Goal: Task Accomplishment & Management: Manage account settings

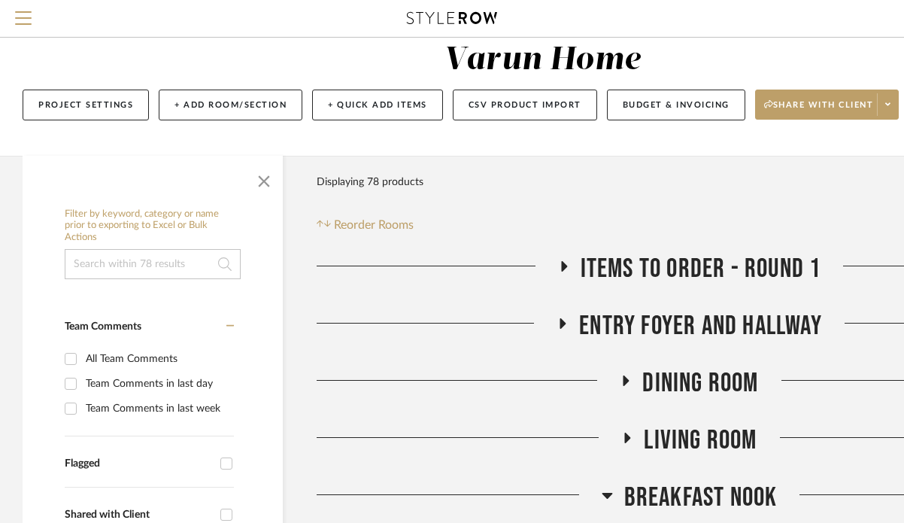
scroll to position [64, 0]
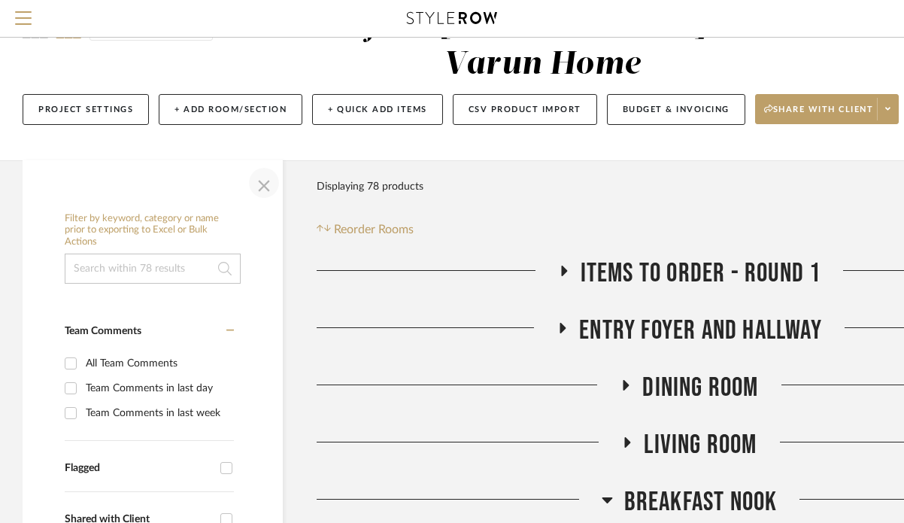
click at [266, 178] on span "button" at bounding box center [264, 183] width 36 height 36
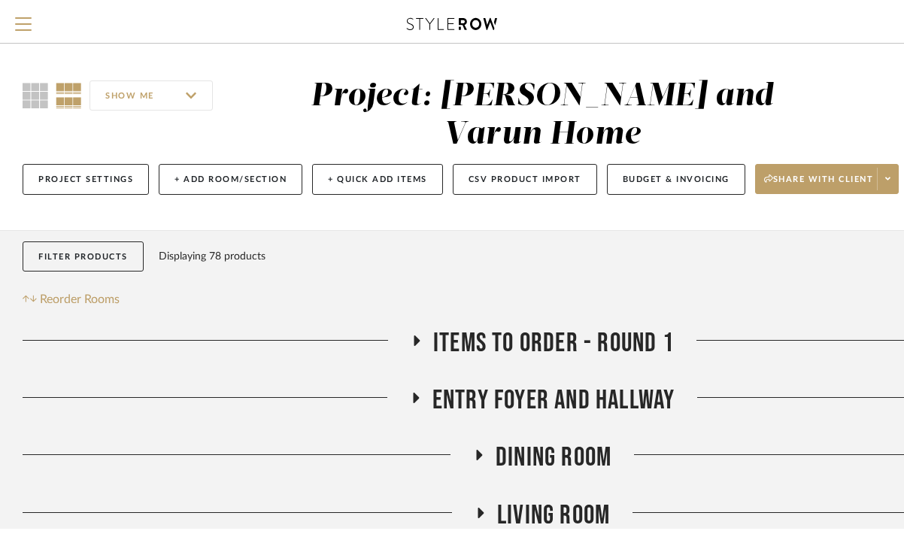
scroll to position [0, 0]
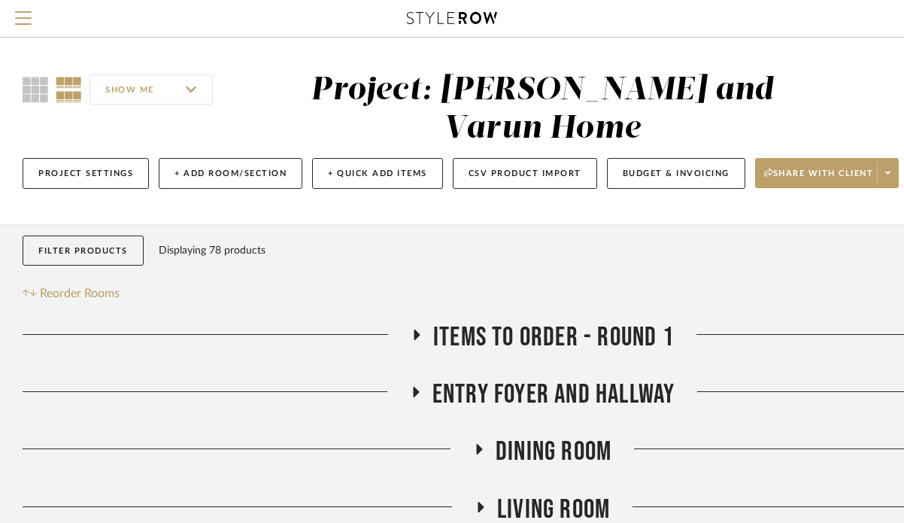
click at [423, 17] on icon at bounding box center [452, 18] width 90 height 12
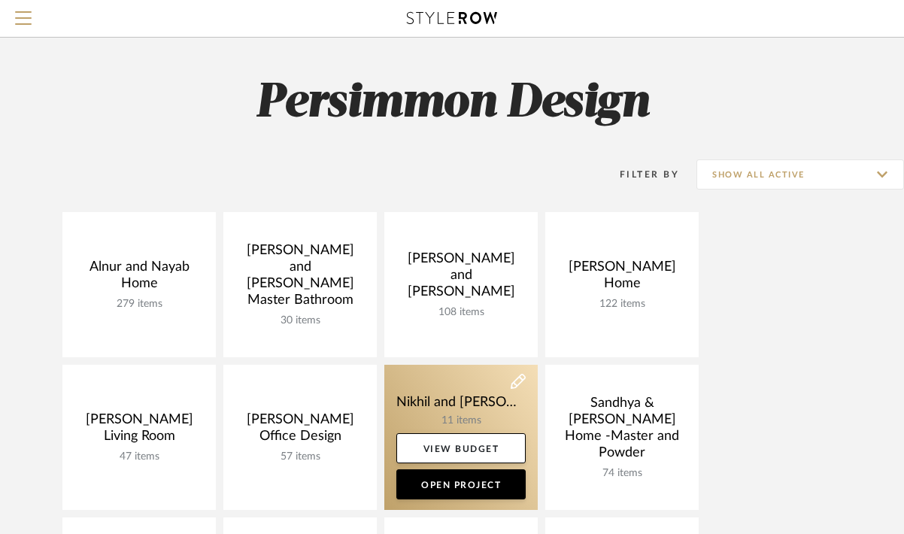
scroll to position [22, 0]
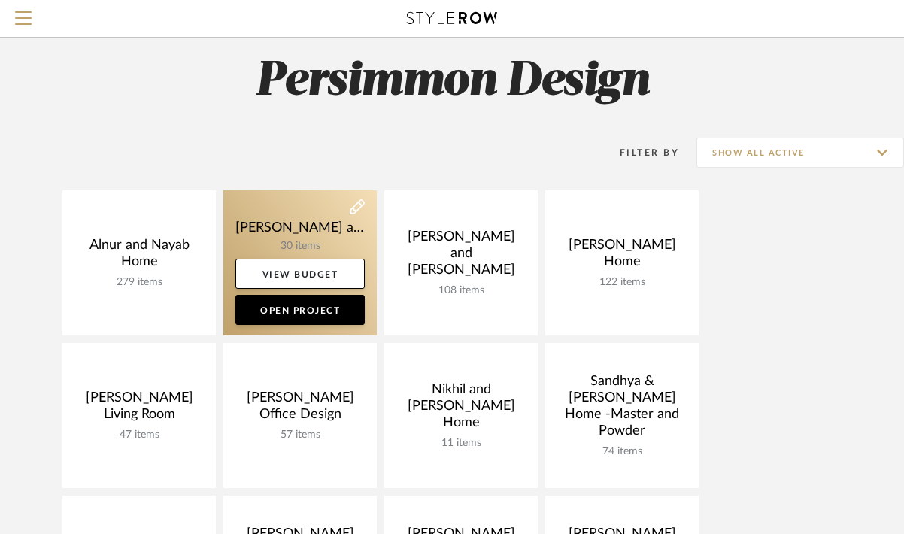
click at [299, 234] on link at bounding box center [299, 262] width 153 height 145
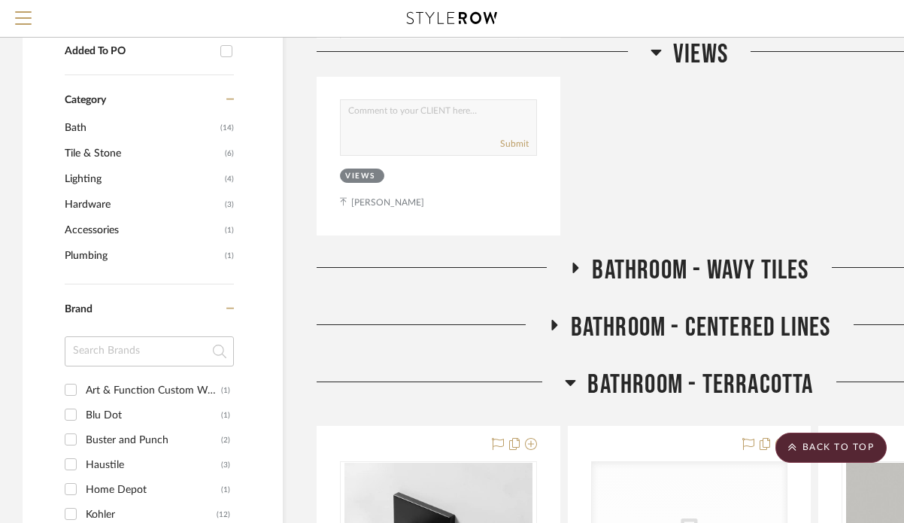
scroll to position [877, 0]
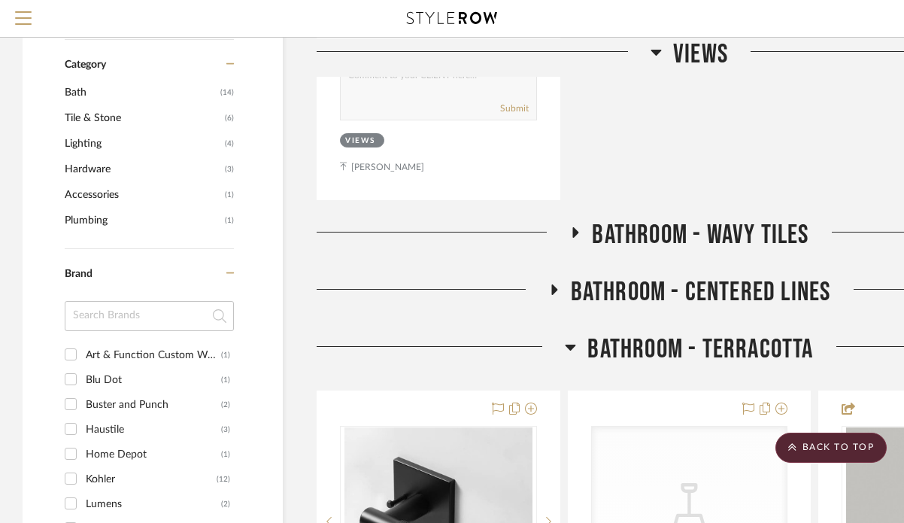
click at [578, 226] on icon at bounding box center [576, 231] width 18 height 11
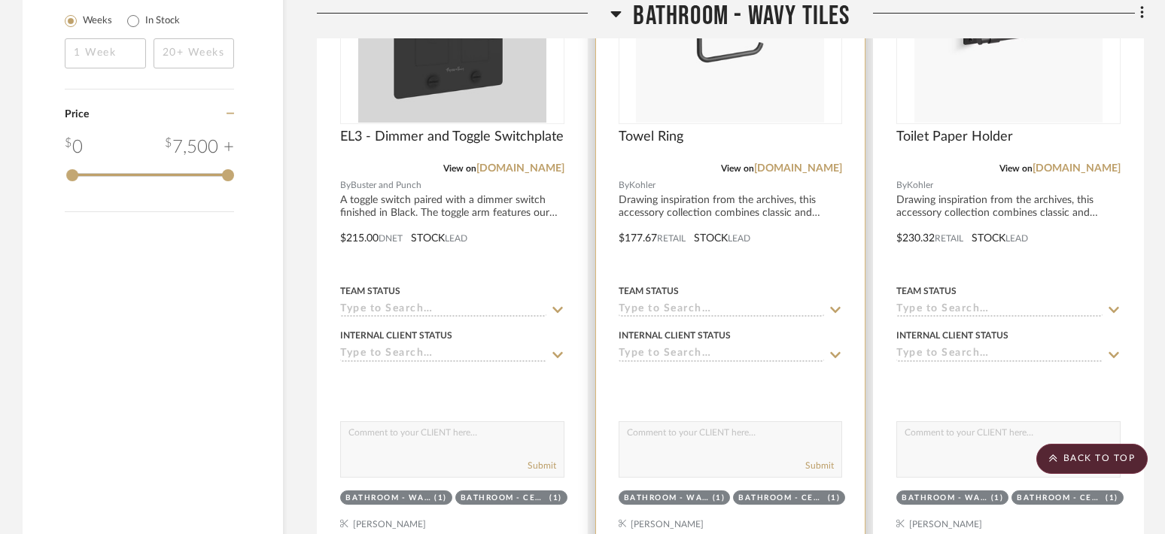
scroll to position [1964, 0]
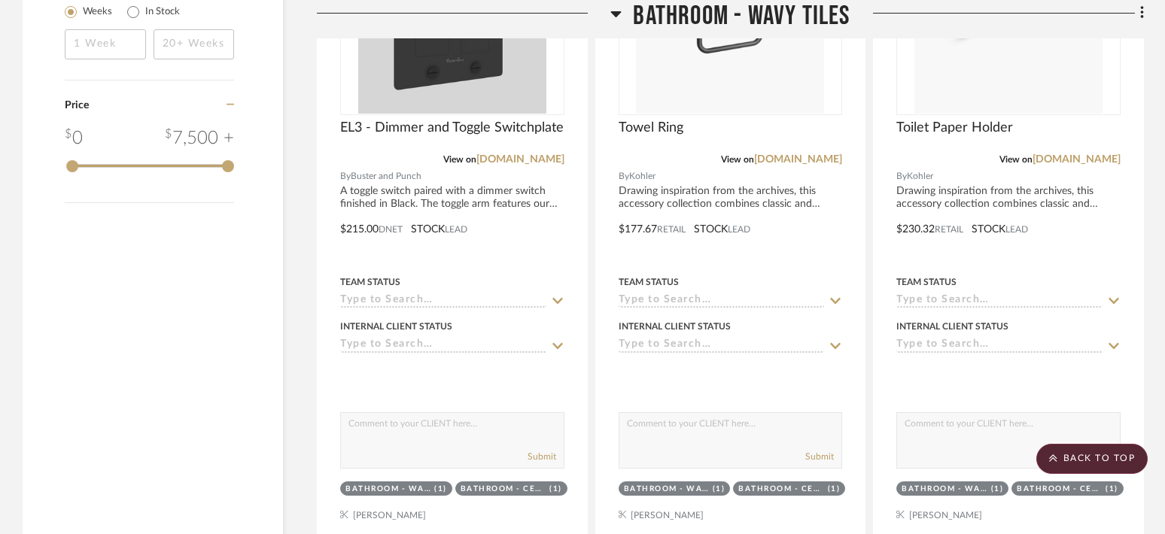
click at [863, 263] on div "Knurled Privacy Door Handle View on [DOMAIN_NAME] By Home Depot Designed with e…" at bounding box center [730, 218] width 827 height 1995
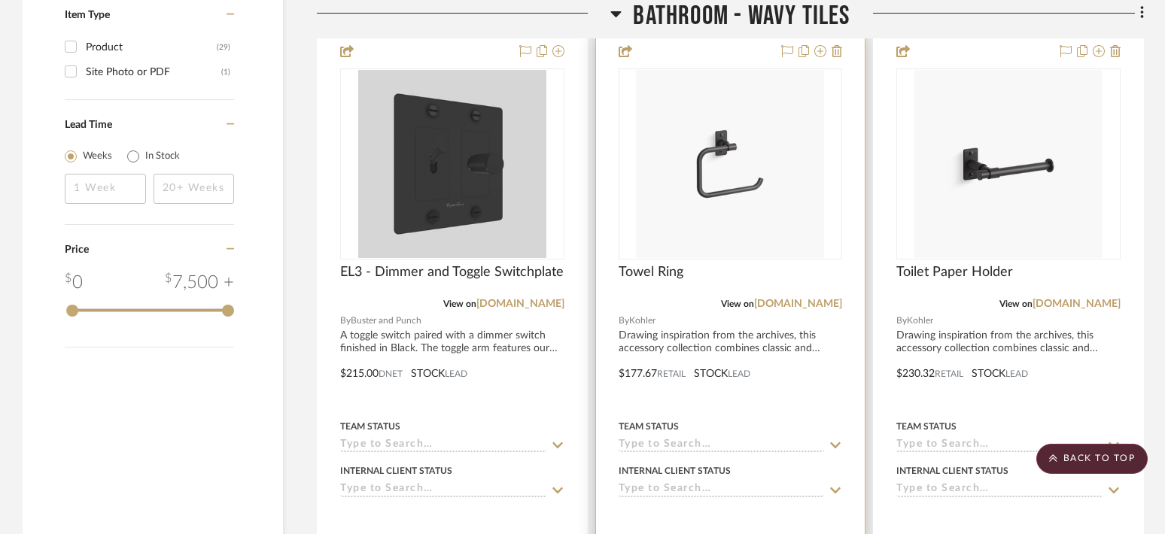
scroll to position [1802, 0]
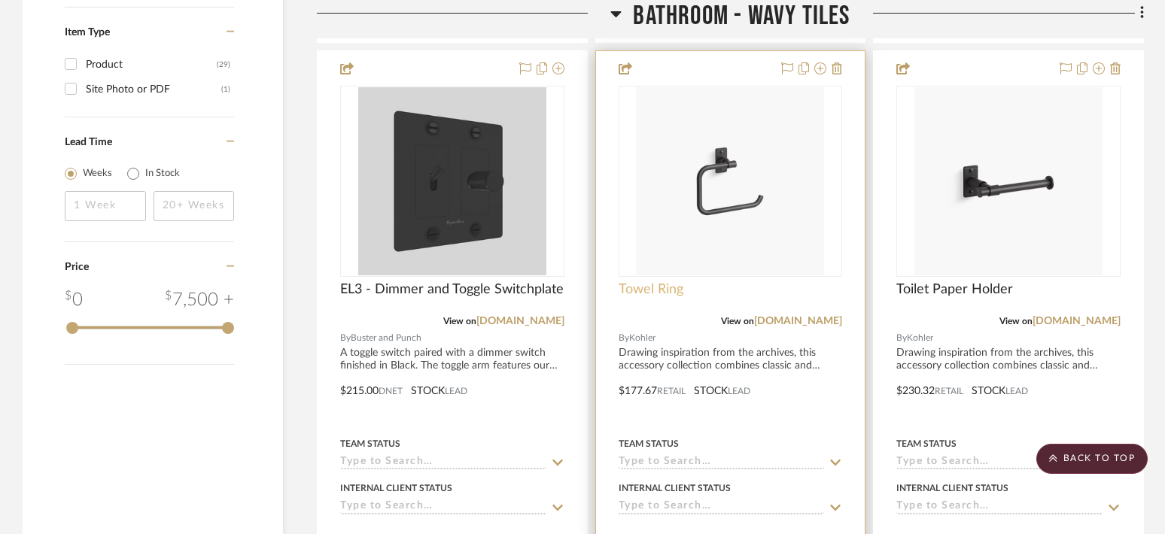
click at [671, 291] on span "Towel Ring" at bounding box center [650, 289] width 65 height 17
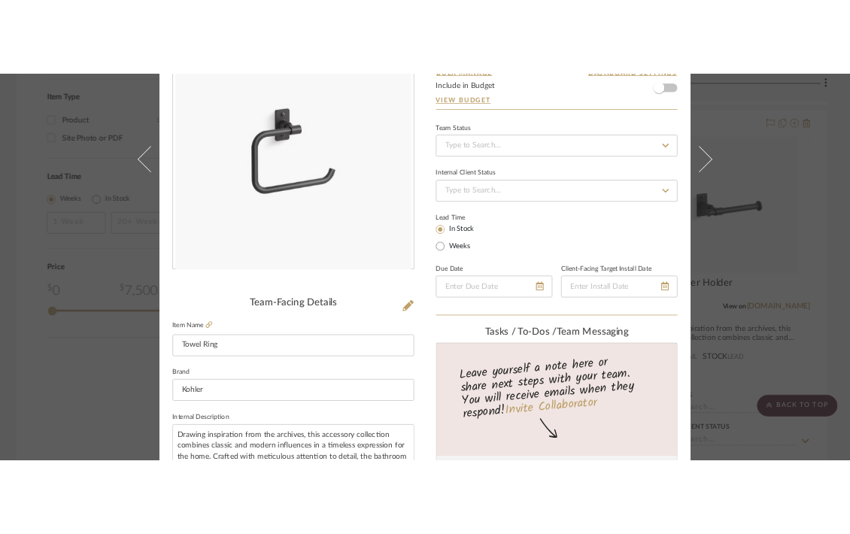
scroll to position [172, 0]
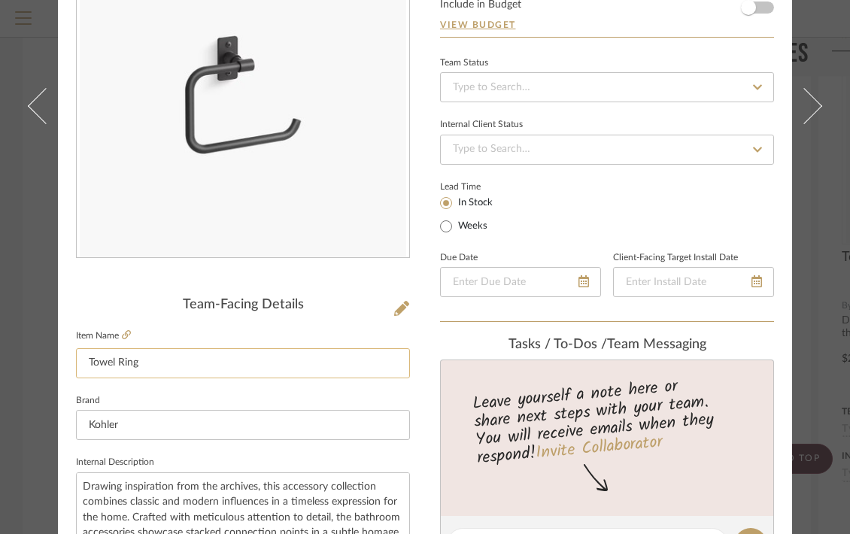
click at [84, 365] on input "Towel Ring" at bounding box center [243, 363] width 334 height 30
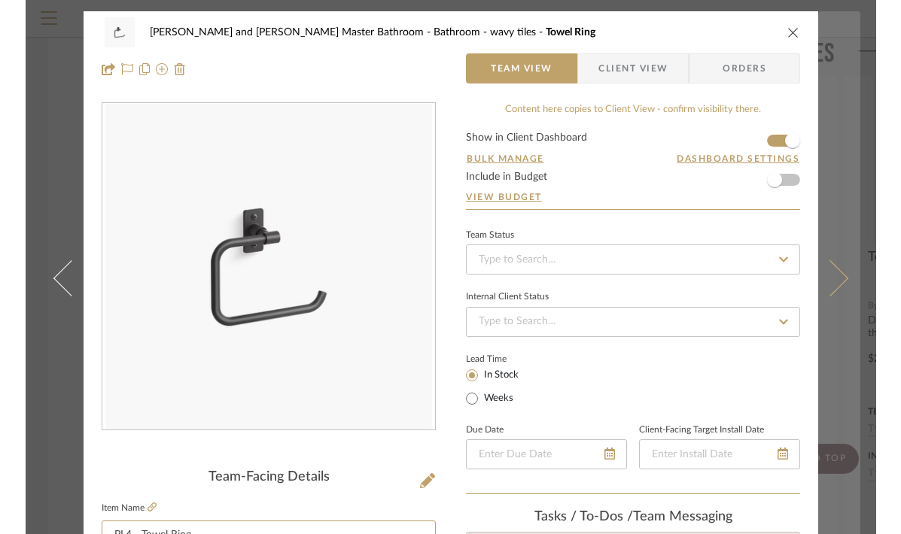
scroll to position [0, 0]
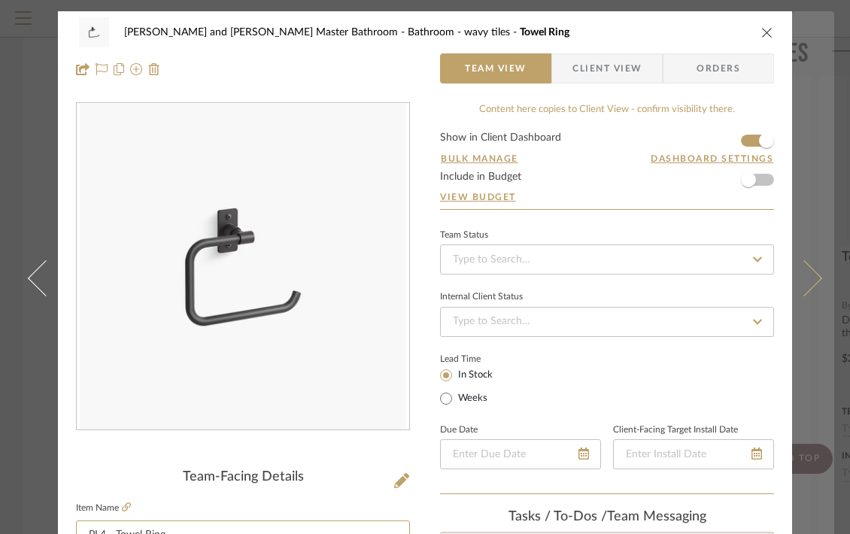
type input "PL4 - Towel Ring"
click at [803, 164] on button at bounding box center [813, 278] width 42 height 534
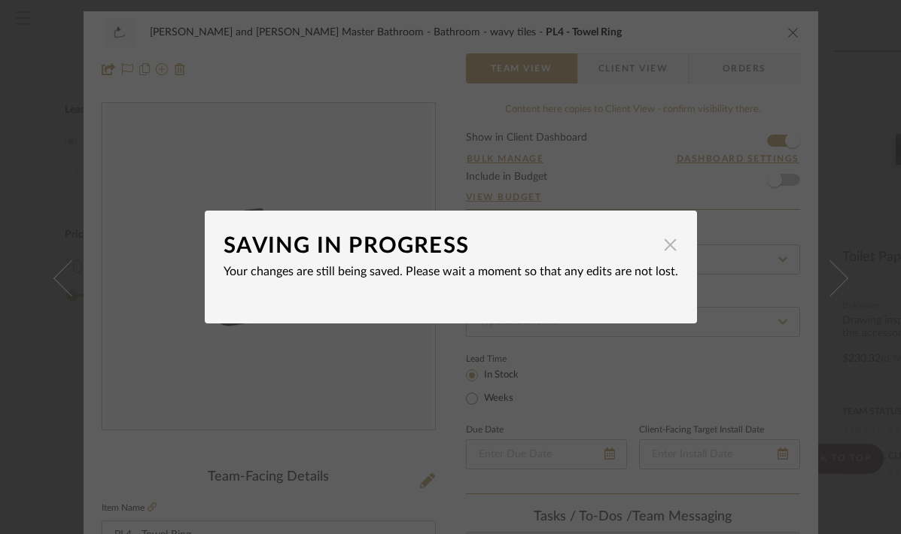
click at [667, 245] on span "button" at bounding box center [670, 244] width 30 height 30
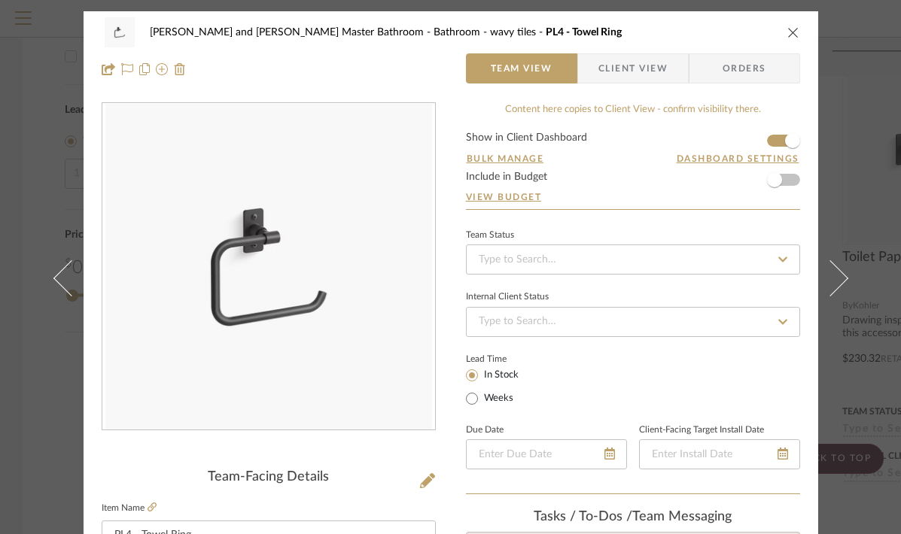
click at [863, 56] on div "[PERSON_NAME] and [PERSON_NAME] Master Bathroom Bathroom - wavy tiles PL4 - Tow…" at bounding box center [450, 267] width 901 height 534
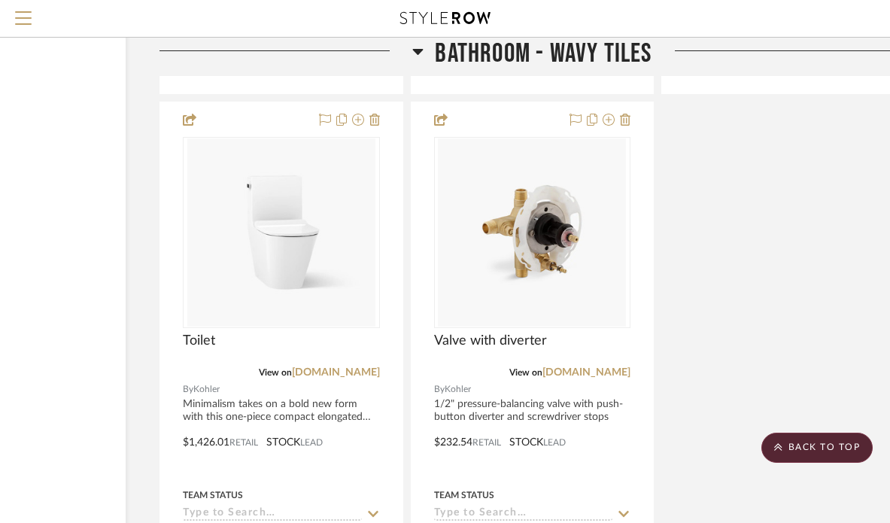
scroll to position [2386, 156]
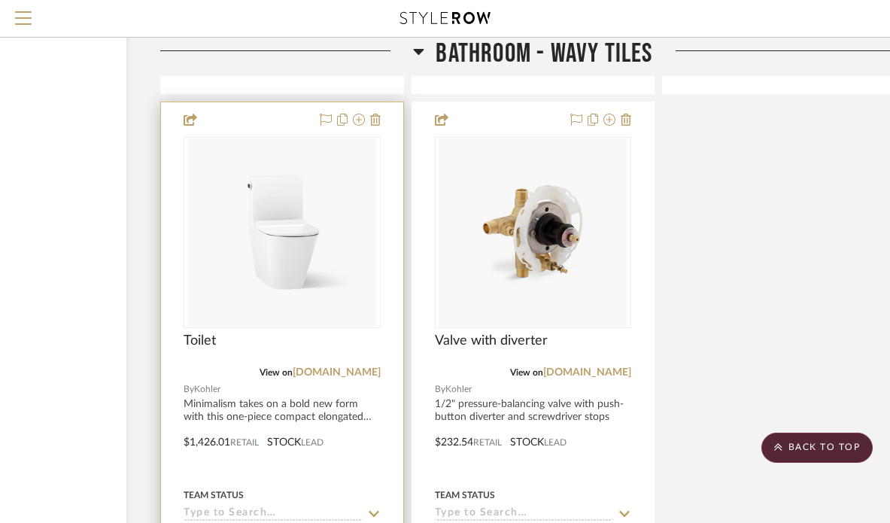
click at [238, 333] on div "Toilet" at bounding box center [282, 349] width 197 height 33
click at [211, 333] on span "Toilet" at bounding box center [200, 341] width 32 height 17
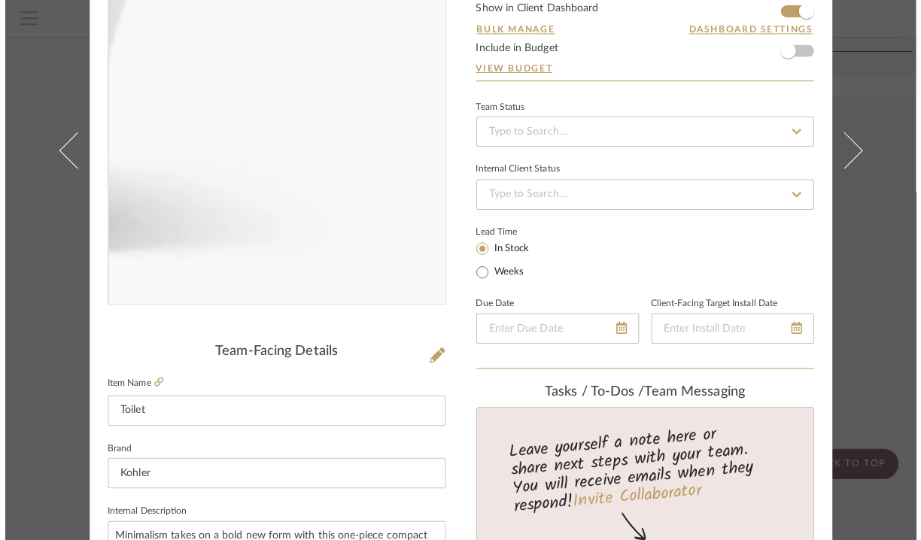
scroll to position [130, 0]
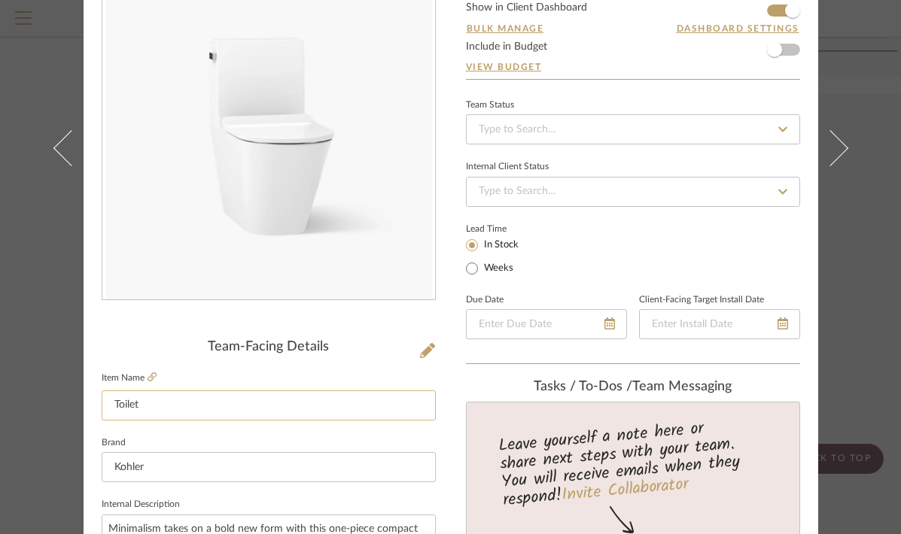
click at [105, 405] on input "Toilet" at bounding box center [269, 405] width 334 height 30
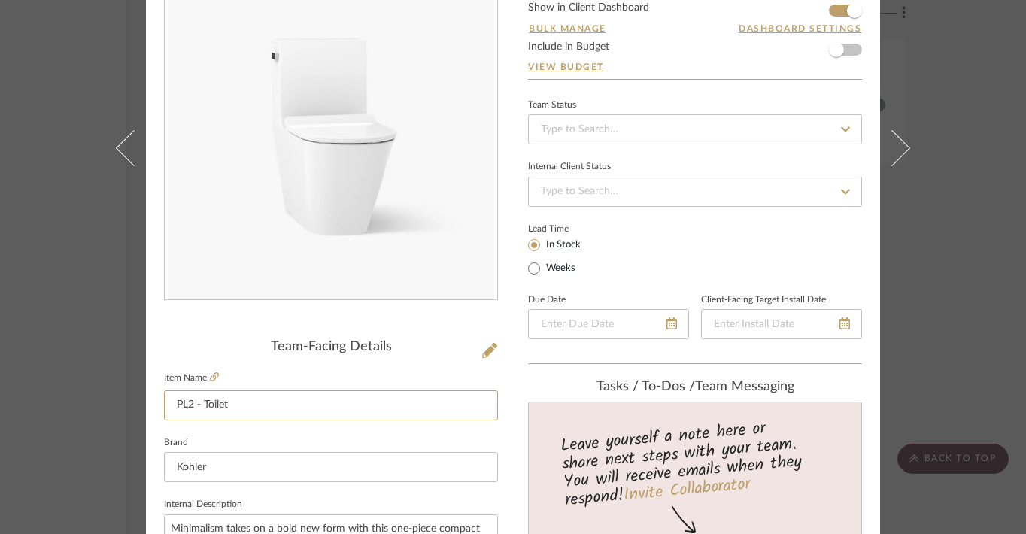
type input "PL2 - Toilet"
click at [863, 302] on div "Divya and [PERSON_NAME] Master Bathroom Bathroom - wavy tiles Toilet Team View …" at bounding box center [513, 267] width 1026 height 534
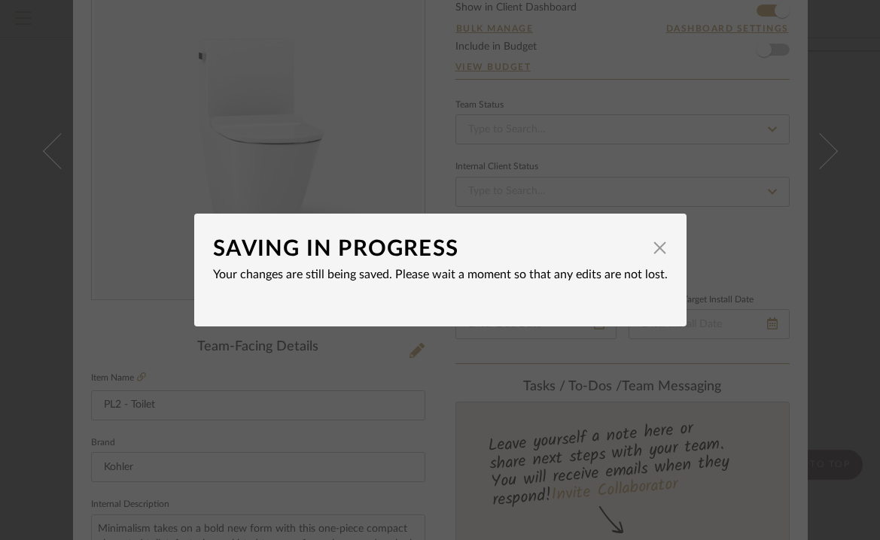
click at [842, 114] on div "SAVING IN PROGRESS × Your changes are still being saved. Please wait a moment s…" at bounding box center [440, 270] width 880 height 540
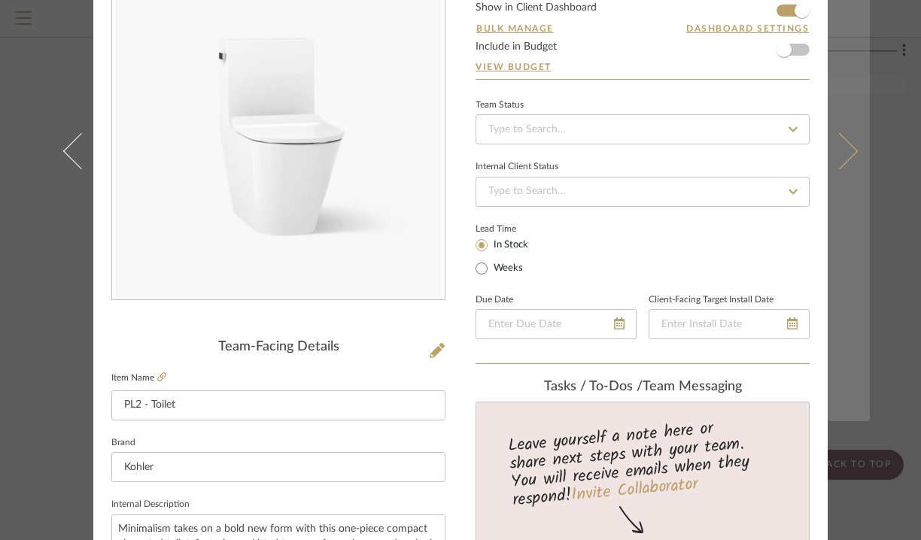
click at [846, 129] on button at bounding box center [849, 151] width 42 height 540
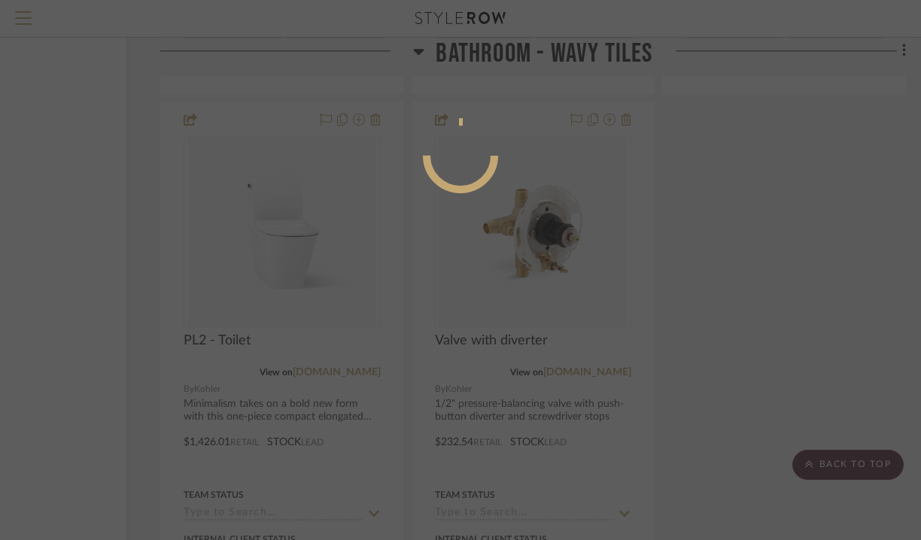
scroll to position [119, 0]
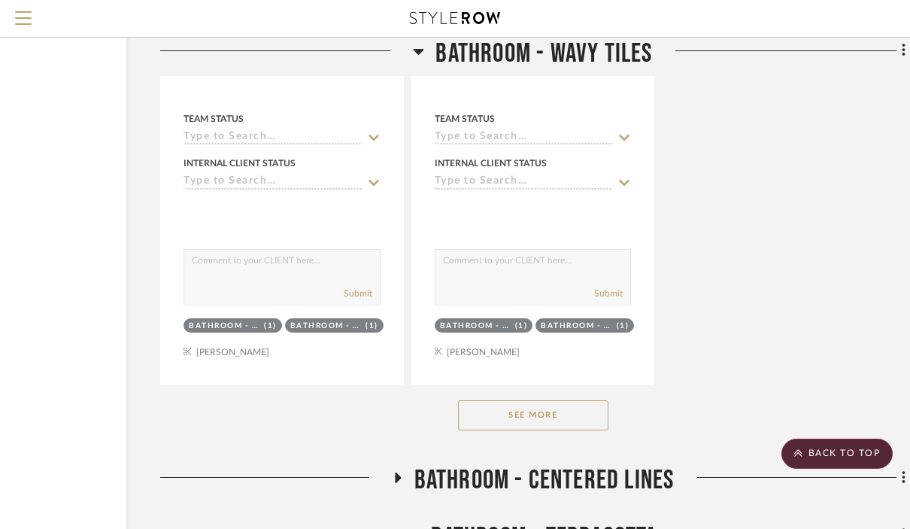
scroll to position [2773, 156]
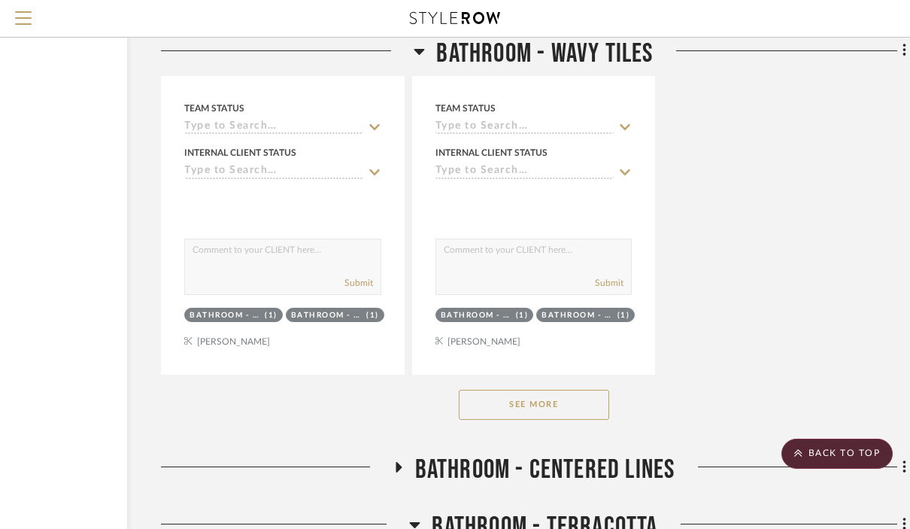
click at [542, 390] on button "See More" at bounding box center [534, 405] width 150 height 30
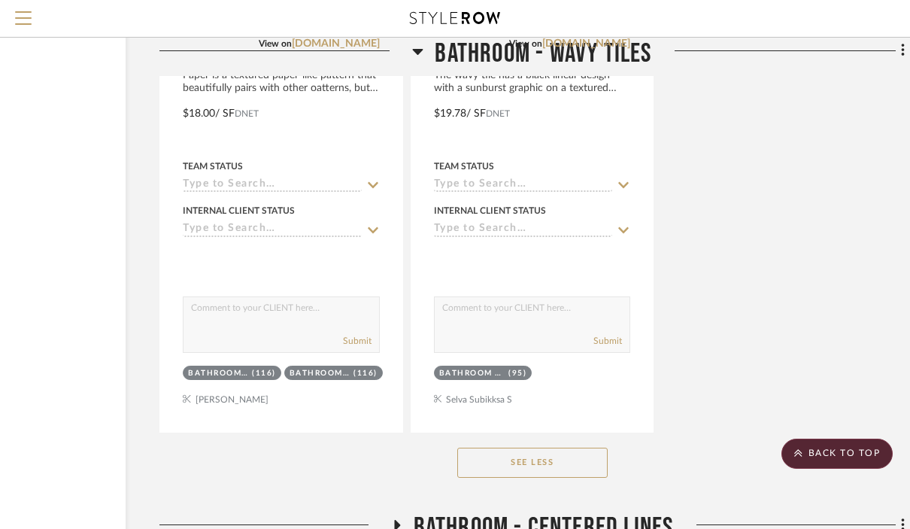
scroll to position [6035, 157]
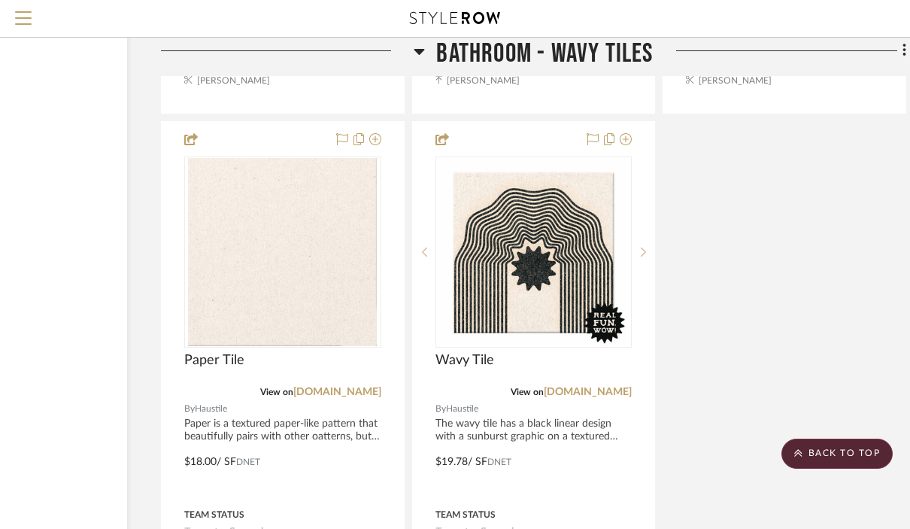
scroll to position [5707, 155]
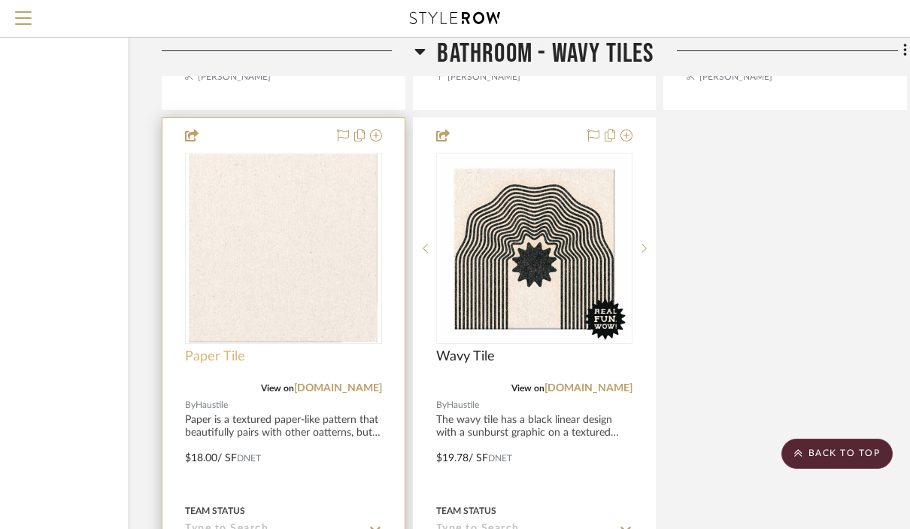
click at [205, 348] on span "Paper Tile" at bounding box center [215, 356] width 60 height 17
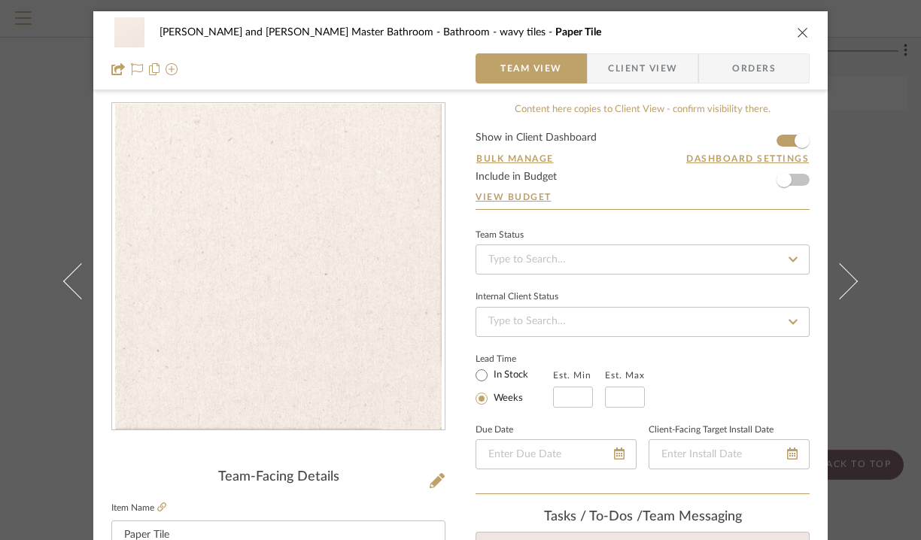
scroll to position [99, 0]
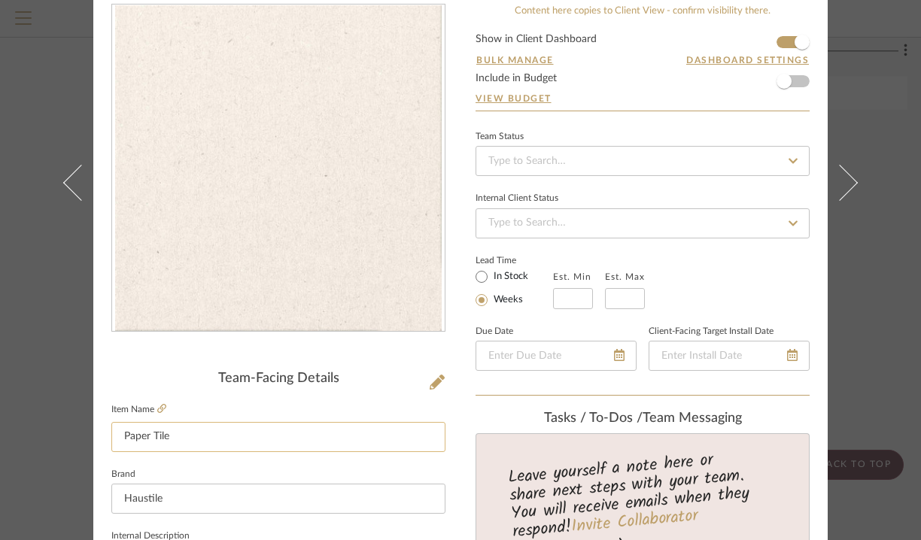
click at [121, 442] on input "Paper Tile" at bounding box center [278, 437] width 334 height 30
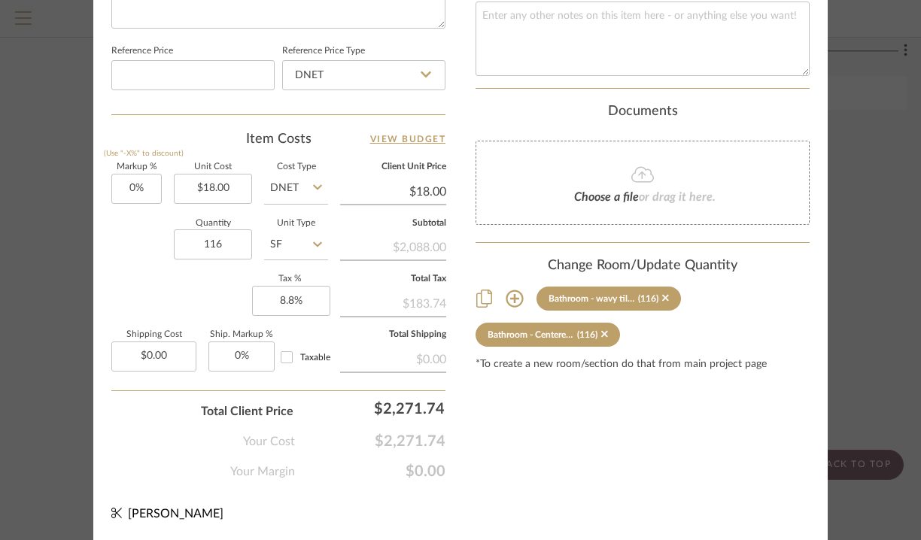
scroll to position [0, 0]
type input "T2 - Paper Tile"
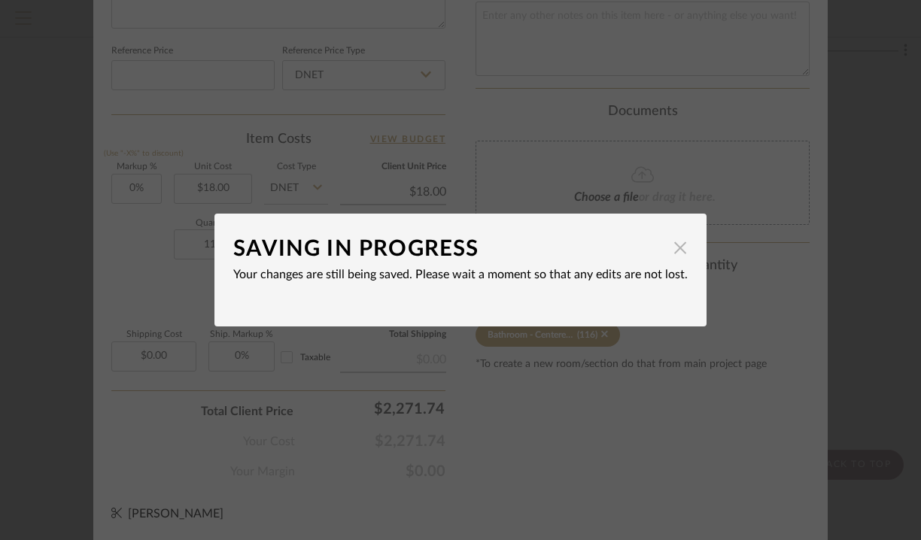
click at [677, 248] on span "button" at bounding box center [680, 247] width 30 height 30
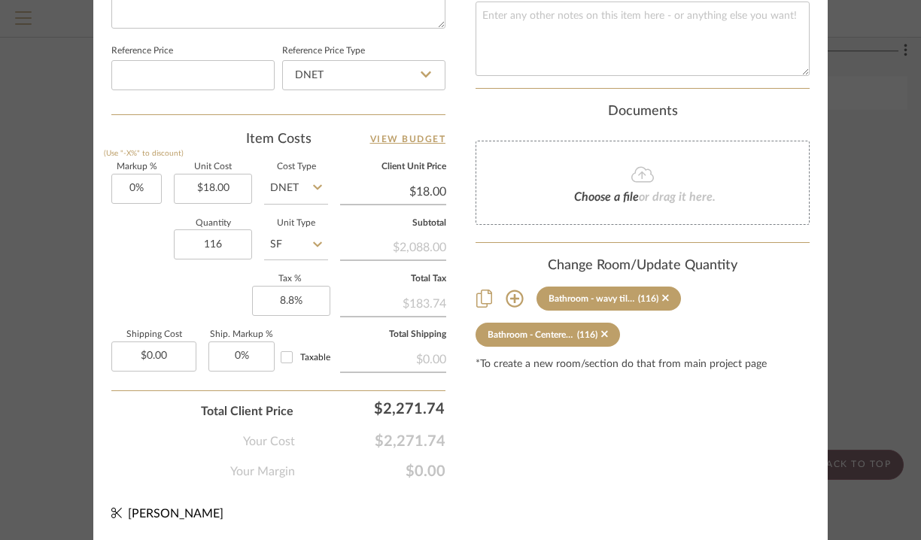
click at [863, 172] on div "[PERSON_NAME] and [PERSON_NAME] Master Bathroom Bathroom - wavy tiles T2 - Pape…" at bounding box center [460, 270] width 921 height 540
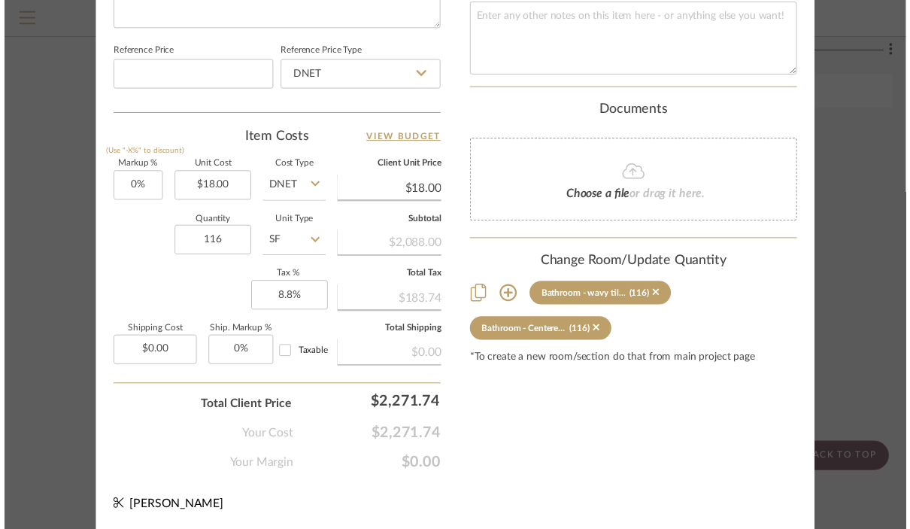
scroll to position [5707, 155]
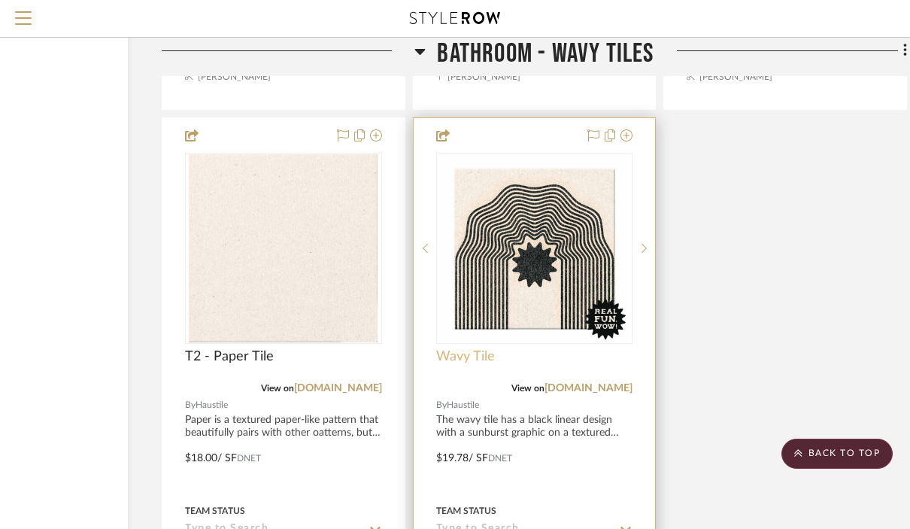
click at [464, 348] on span "Wavy Tile" at bounding box center [465, 356] width 59 height 17
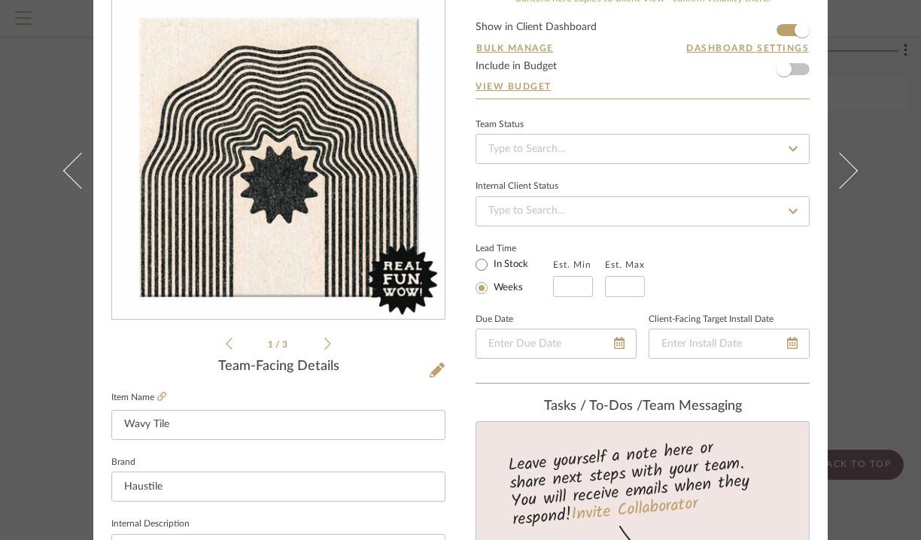
scroll to position [166, 0]
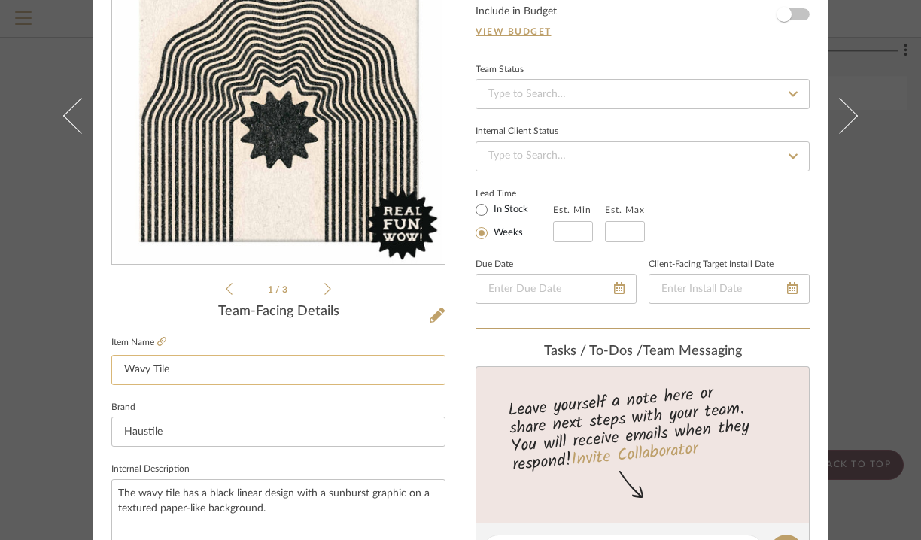
click at [118, 374] on input "Wavy Tile" at bounding box center [278, 370] width 334 height 30
type input "T1 - Wavy Tile"
click at [863, 363] on div "[PERSON_NAME] and [PERSON_NAME] Master Bathroom Bathroom - wavy tiles Wavy Tile…" at bounding box center [460, 270] width 921 height 540
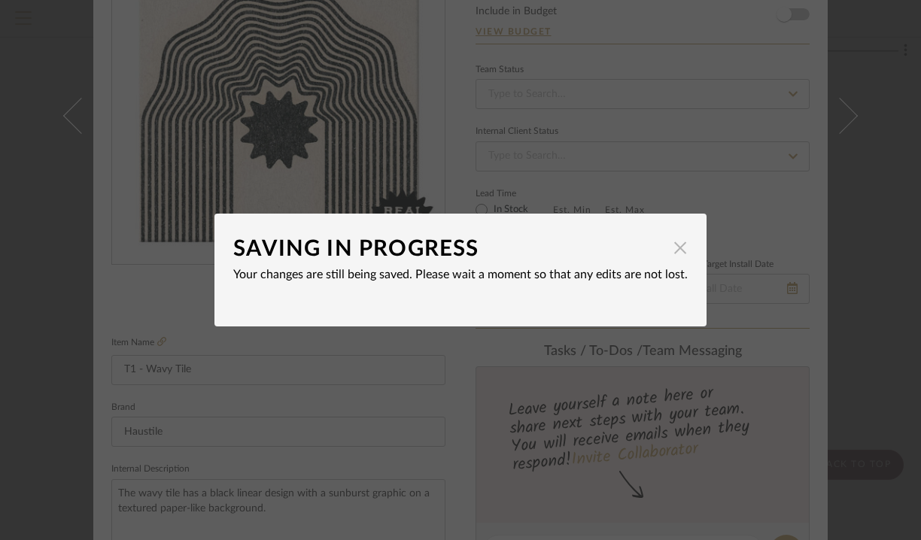
click at [675, 255] on span "button" at bounding box center [680, 247] width 30 height 30
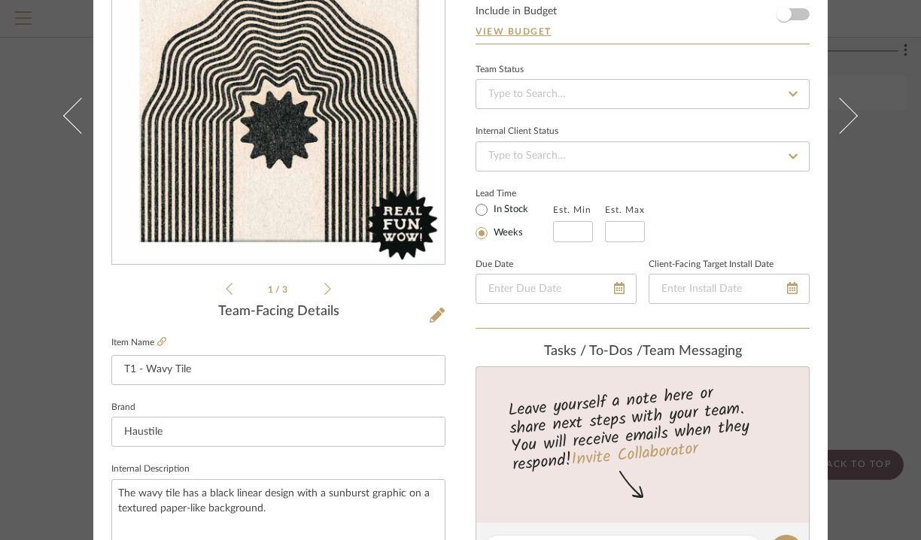
click at [863, 150] on div "[PERSON_NAME] and [PERSON_NAME] Master Bathroom Bathroom - wavy tiles T1 - Wavy…" at bounding box center [460, 270] width 921 height 540
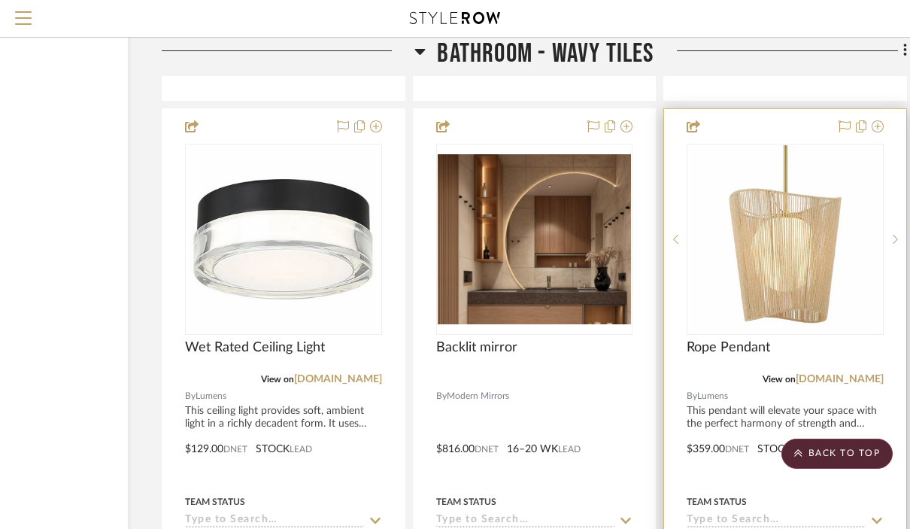
scroll to position [5046, 156]
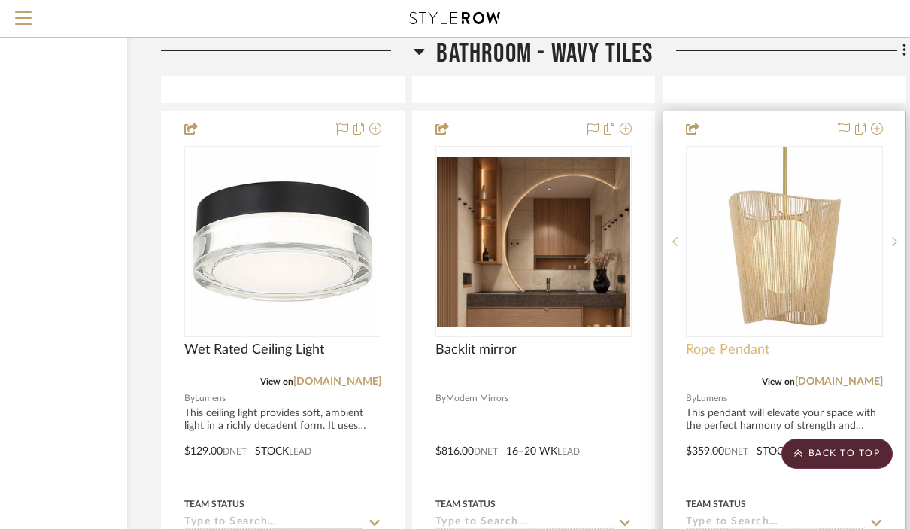
click at [725, 342] on span "Rope Pendant" at bounding box center [728, 350] width 84 height 17
click at [728, 342] on span "Rope Pendant" at bounding box center [728, 350] width 84 height 17
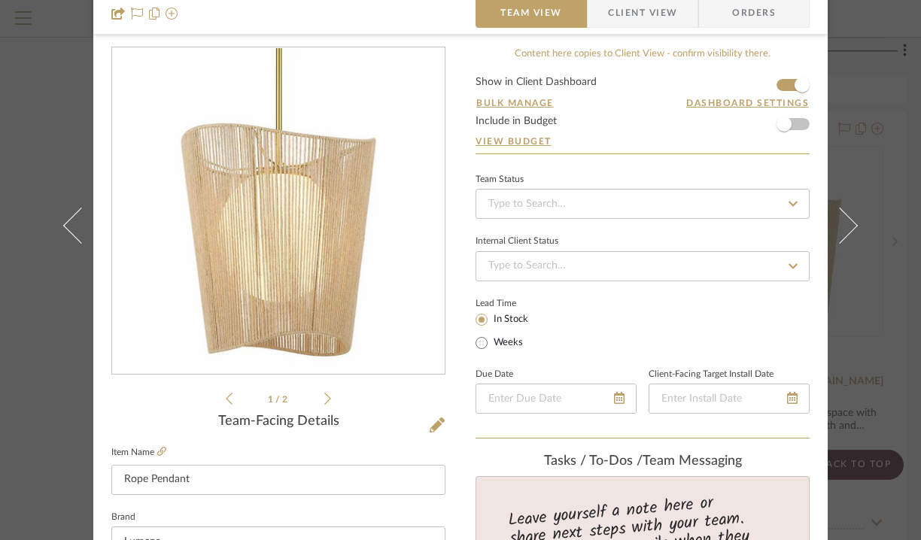
scroll to position [70, 0]
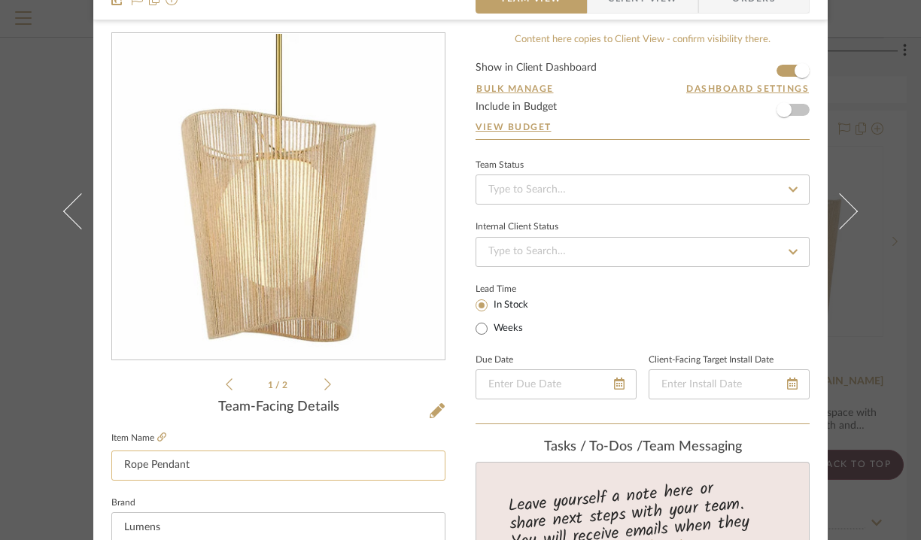
click at [121, 465] on input "Rope Pendant" at bounding box center [278, 466] width 334 height 30
type input "LT1 - Rope Pendant"
click at [863, 415] on div "[PERSON_NAME] and [PERSON_NAME] Master Bathroom Bathroom - wavy tiles Rope Pend…" at bounding box center [460, 270] width 921 height 540
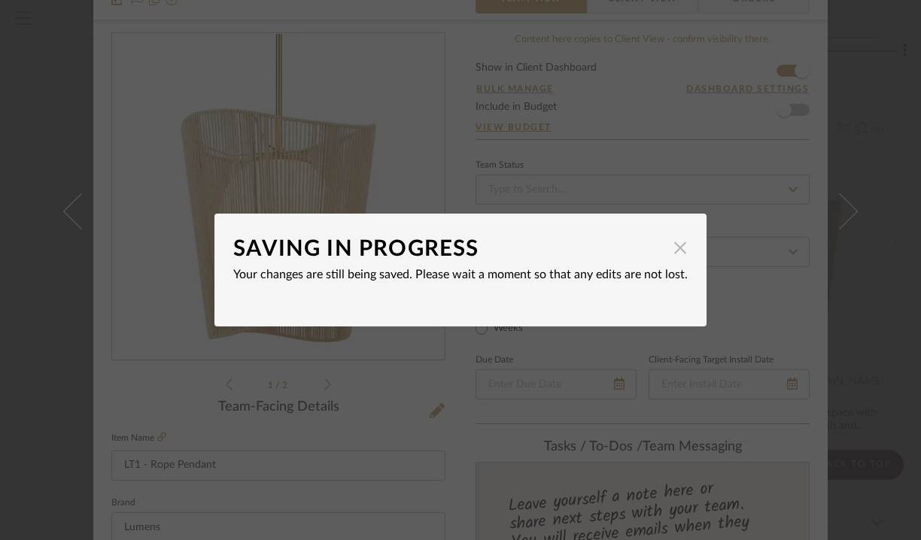
click at [676, 255] on span "button" at bounding box center [680, 247] width 30 height 30
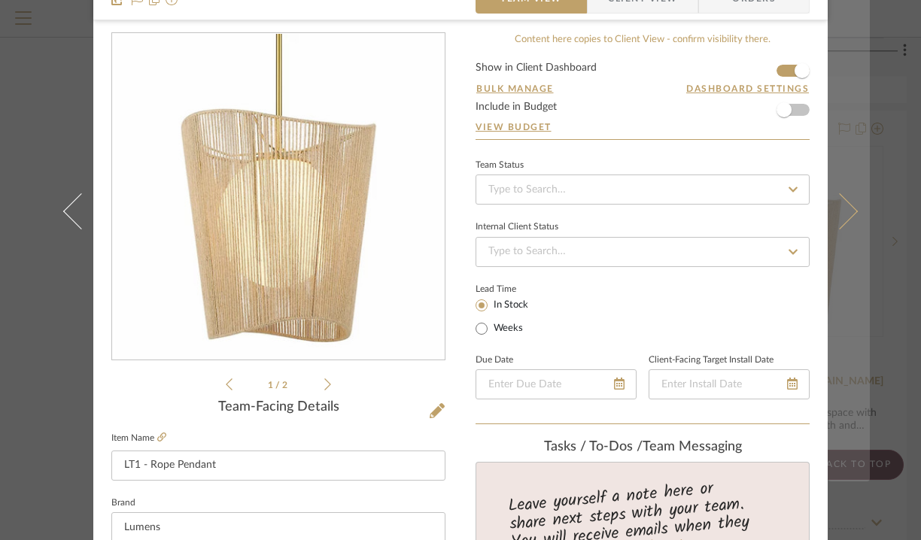
click at [860, 185] on button at bounding box center [849, 211] width 42 height 540
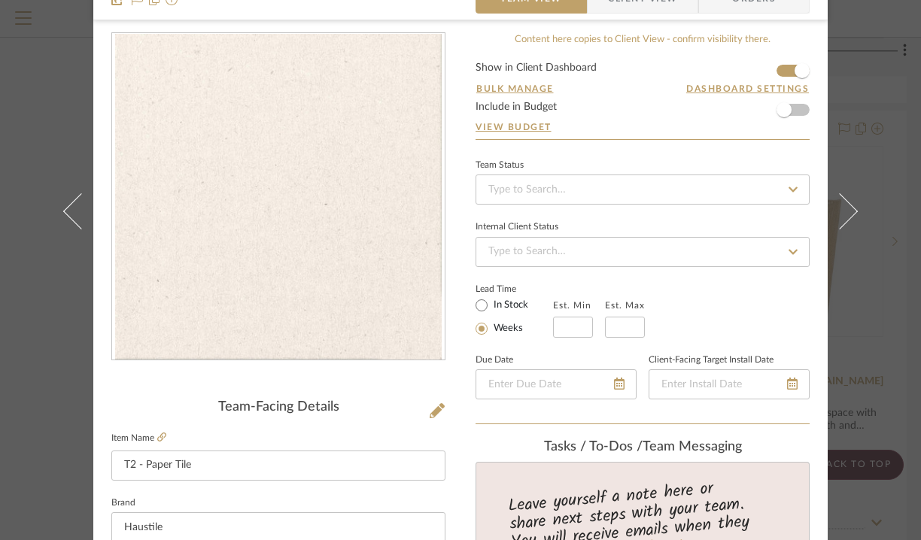
click at [863, 150] on div "[PERSON_NAME] and [PERSON_NAME] Master Bathroom Bathroom - wavy tiles T2 - Pape…" at bounding box center [460, 270] width 921 height 540
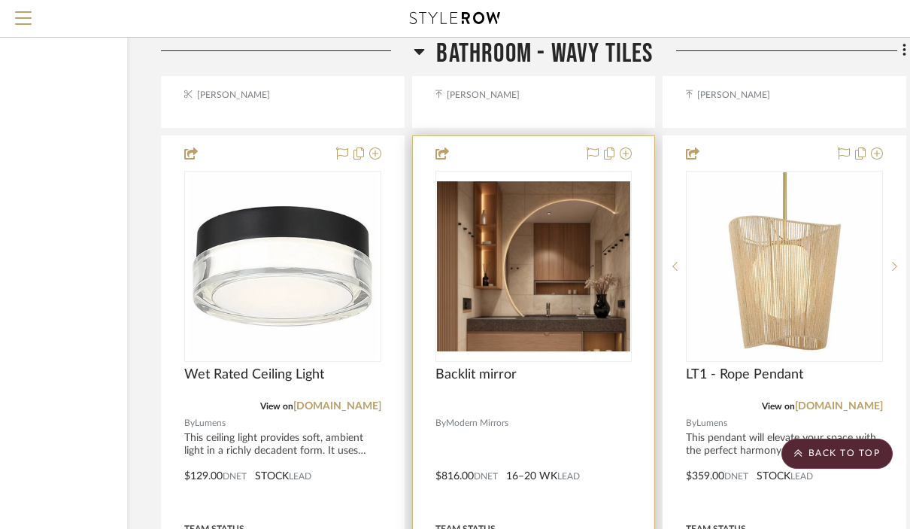
scroll to position [5018, 156]
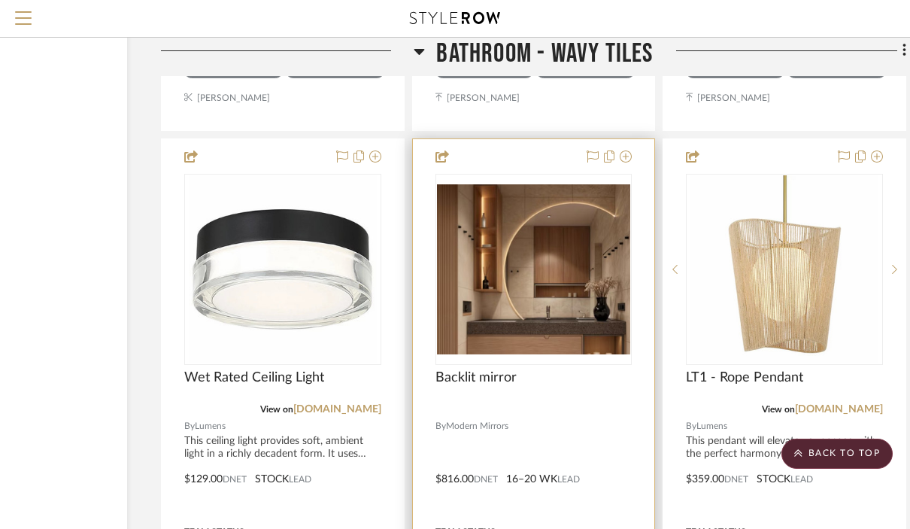
click at [474, 369] on div "Backlit mirror" at bounding box center [534, 385] width 197 height 33
click at [469, 369] on span "Backlit mirror" at bounding box center [476, 377] width 81 height 17
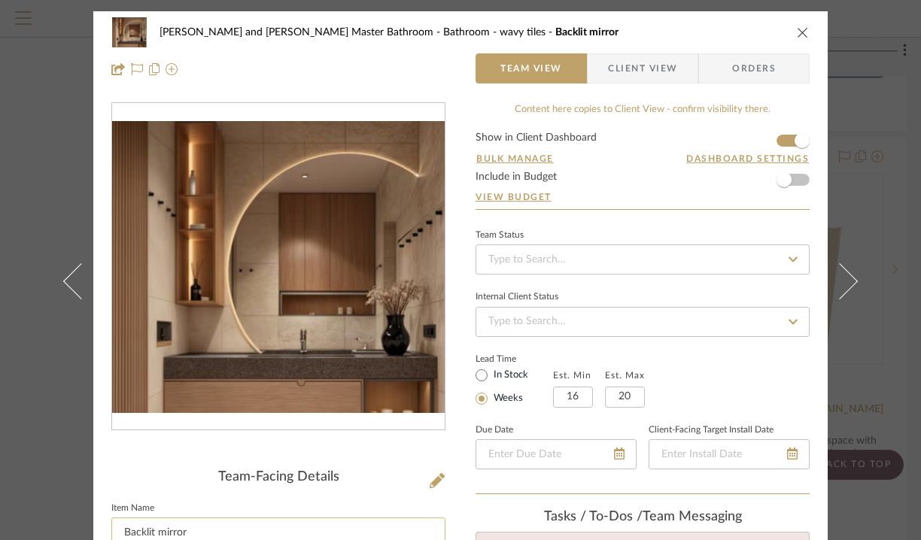
scroll to position [142, 0]
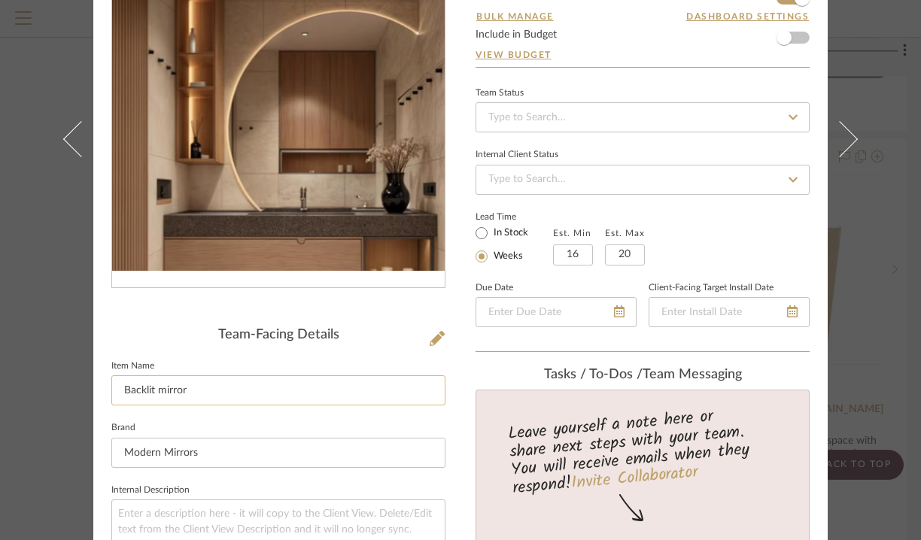
click at [117, 390] on input "Backlit mirror" at bounding box center [278, 390] width 334 height 30
type input "M1 - Backlit mirror"
click at [863, 181] on div "Divya and [PERSON_NAME] Master Bathroom Bathroom - wavy tiles Backlit mirror Te…" at bounding box center [460, 270] width 921 height 540
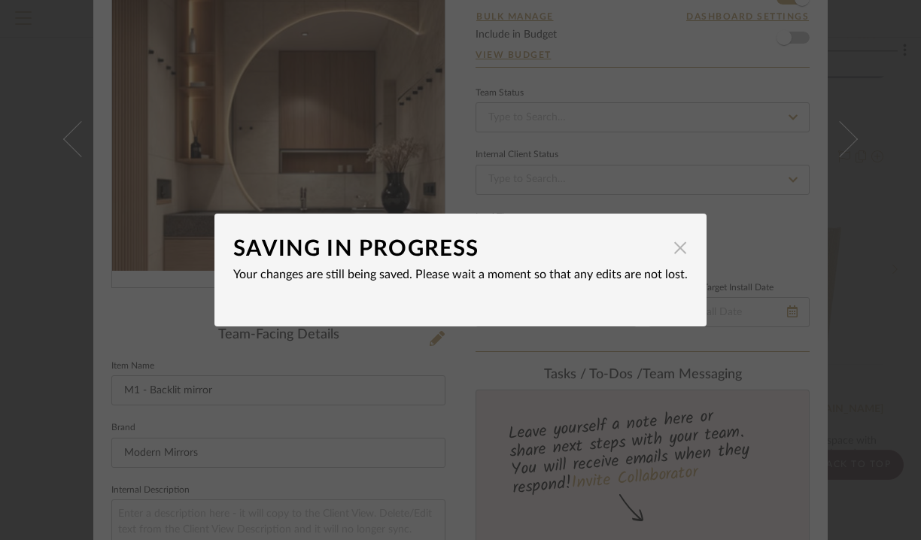
click at [676, 252] on span "button" at bounding box center [680, 247] width 30 height 30
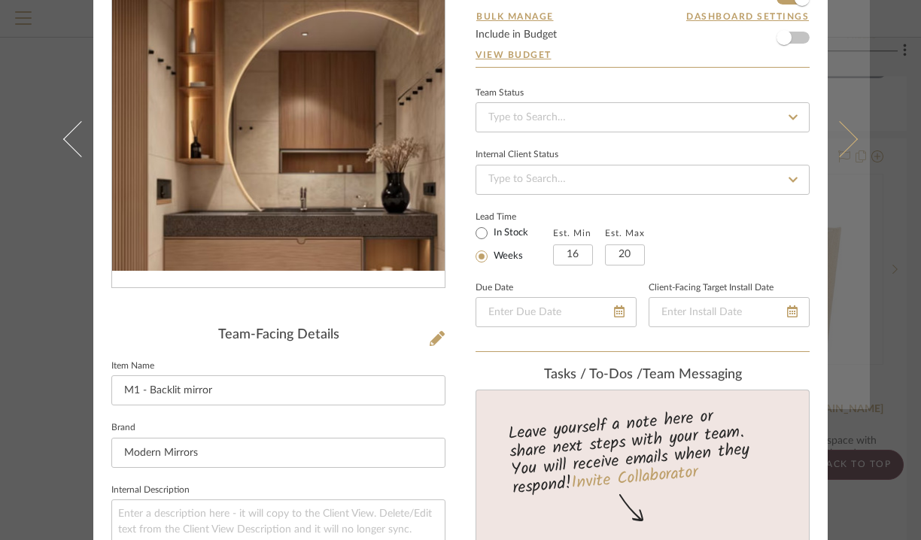
click at [861, 185] on button at bounding box center [849, 139] width 42 height 540
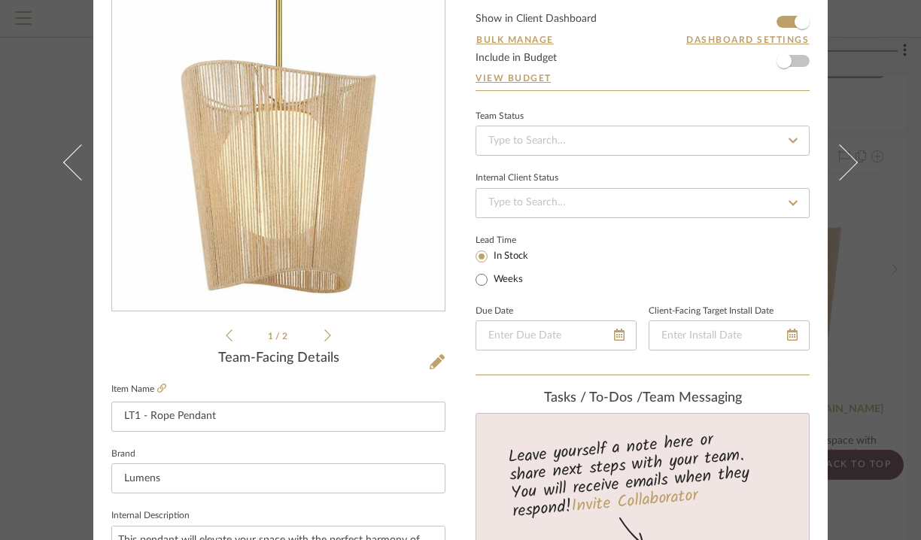
click at [863, 260] on div "[PERSON_NAME] and [PERSON_NAME] Master Bathroom Bathroom - wavy tiles LT1 - Rop…" at bounding box center [460, 270] width 921 height 540
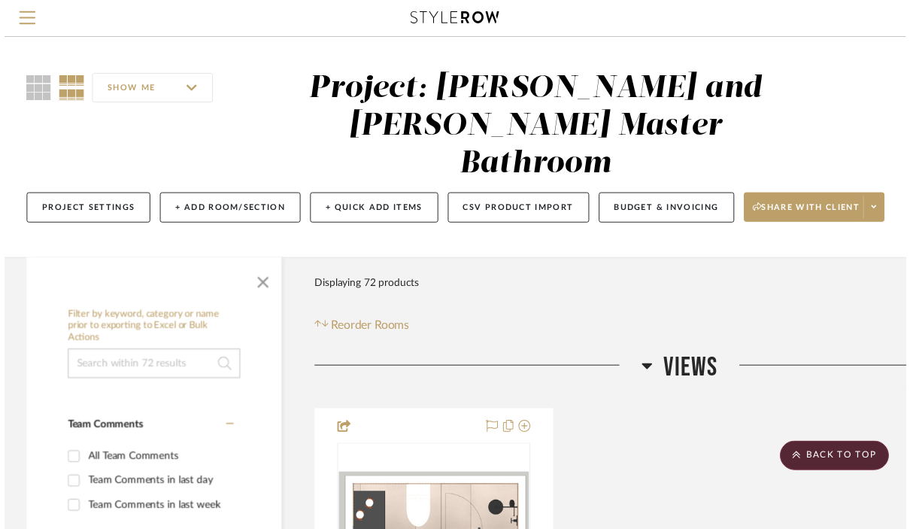
scroll to position [5018, 156]
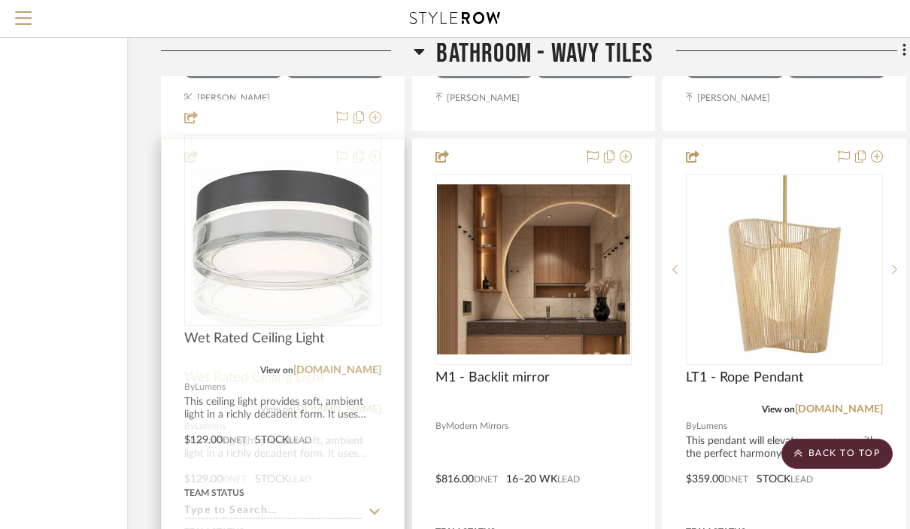
click at [270, 369] on span "Wet Rated Ceiling Light" at bounding box center [254, 377] width 140 height 17
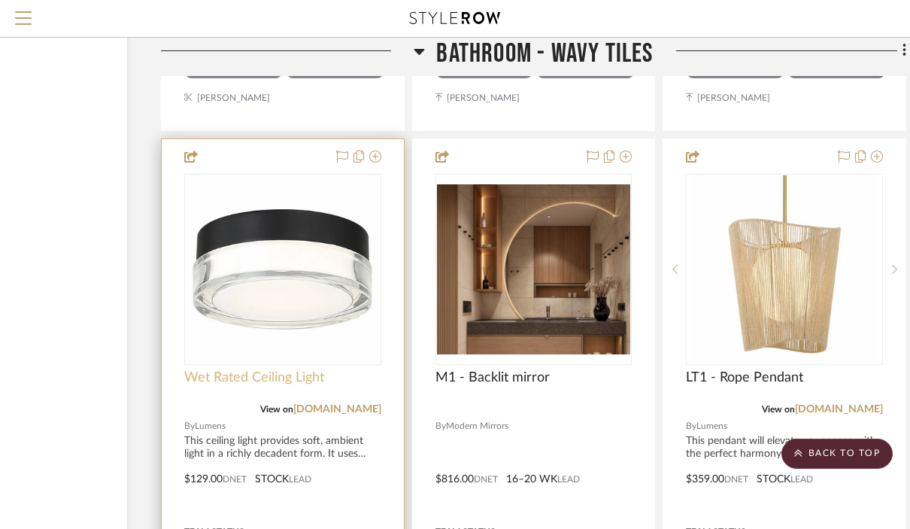
click at [261, 369] on span "Wet Rated Ceiling Light" at bounding box center [254, 377] width 140 height 17
click at [285, 369] on span "Wet Rated Ceiling Light" at bounding box center [254, 377] width 140 height 17
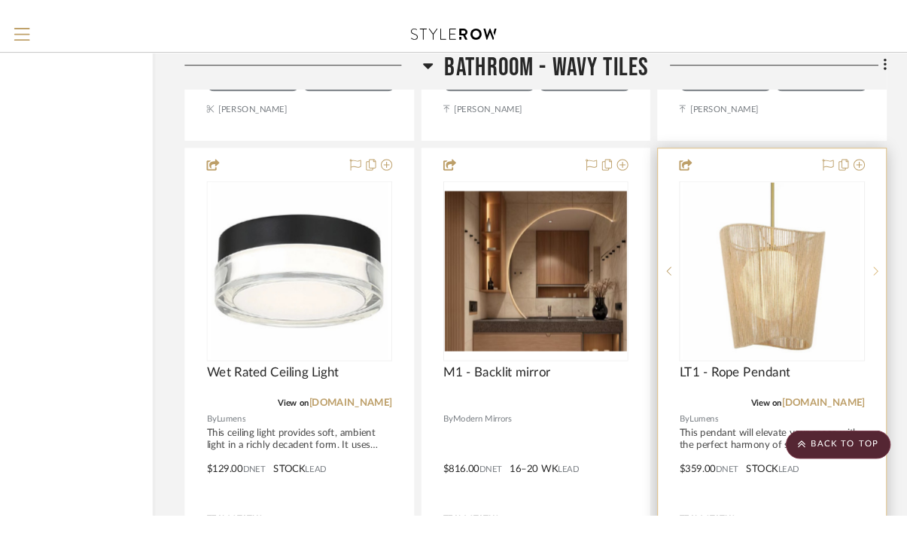
scroll to position [5018, 113]
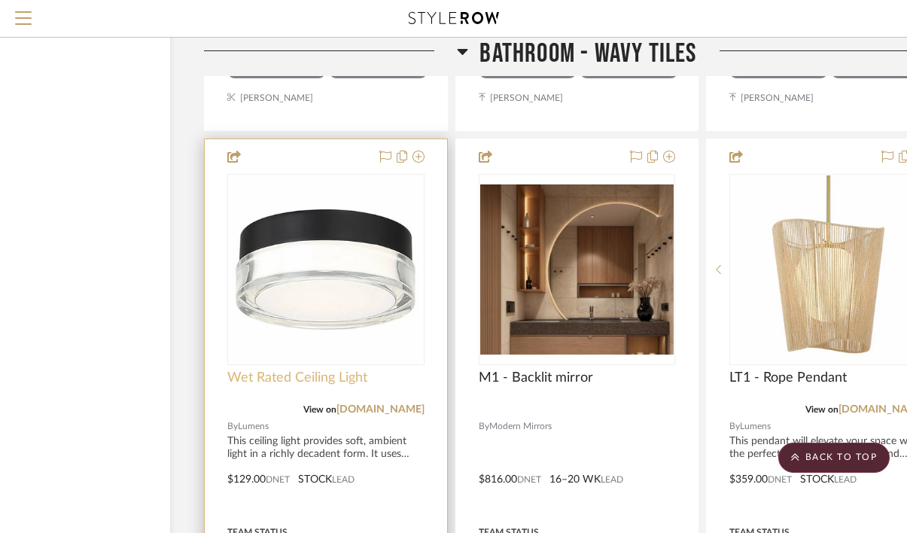
click at [291, 369] on span "Wet Rated Ceiling Light" at bounding box center [297, 377] width 140 height 17
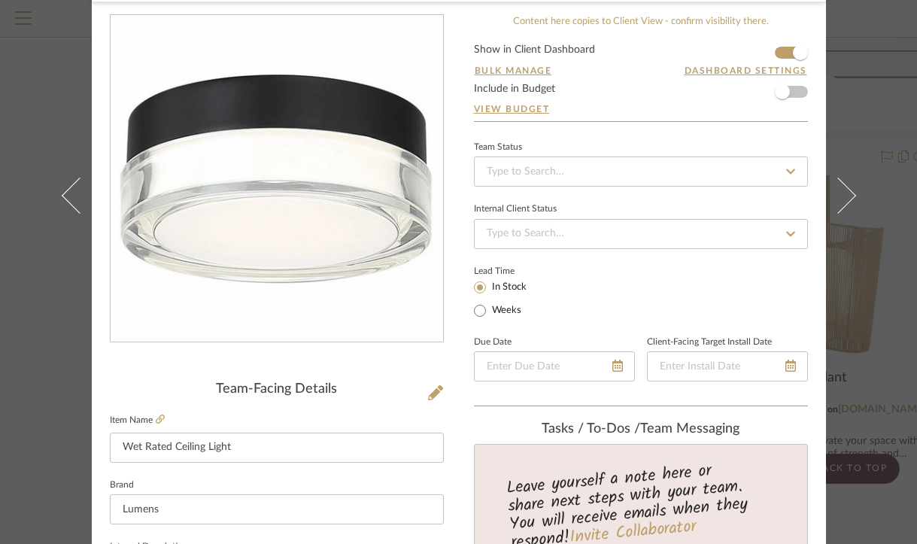
scroll to position [89, 0]
click at [117, 447] on input "Wet Rated Ceiling Light" at bounding box center [277, 447] width 334 height 30
type input "LT2 - Wet Rated Ceiling Light"
click at [863, 432] on div "[PERSON_NAME] and [PERSON_NAME] Master Bathroom Bathroom - wavy tiles Wet Rated…" at bounding box center [458, 272] width 917 height 544
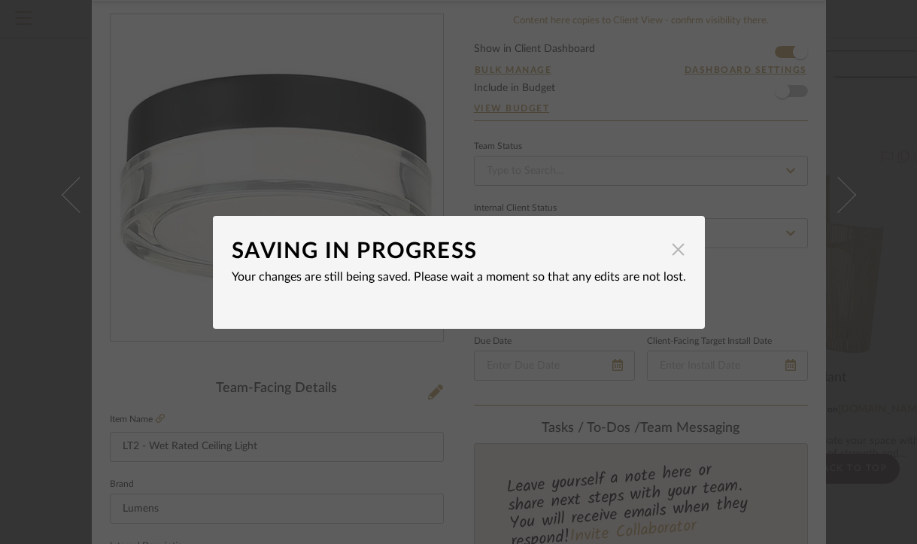
click at [671, 251] on span "button" at bounding box center [679, 250] width 30 height 30
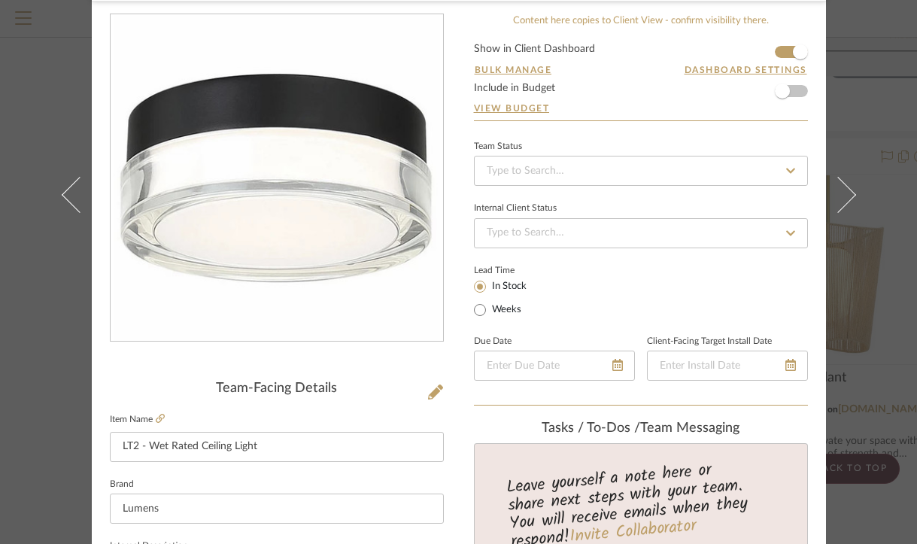
click at [863, 139] on div "[PERSON_NAME] and [PERSON_NAME] Master Bathroom Bathroom - wavy tiles LT2 - Wet…" at bounding box center [458, 272] width 917 height 544
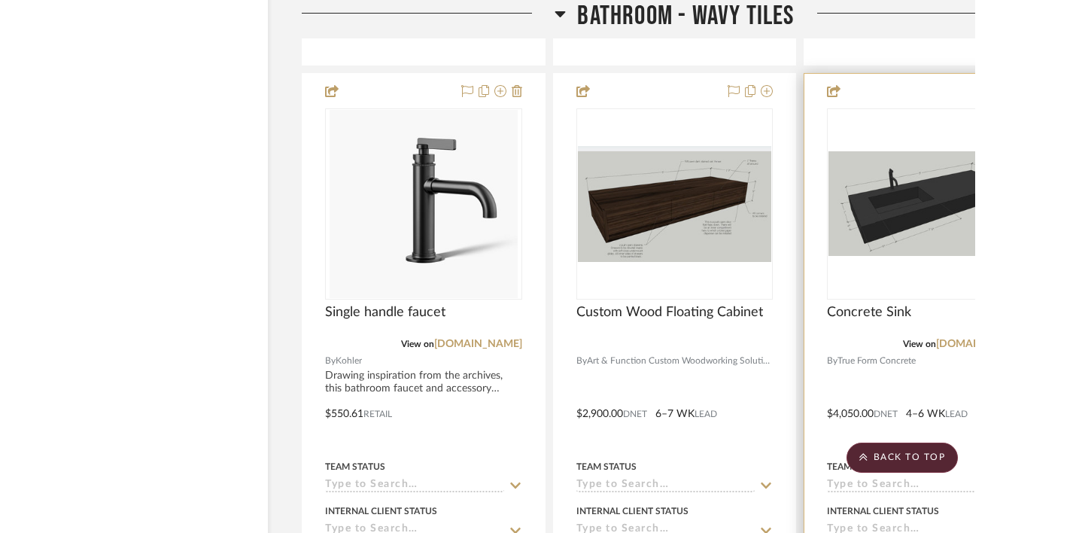
scroll to position [4487, 11]
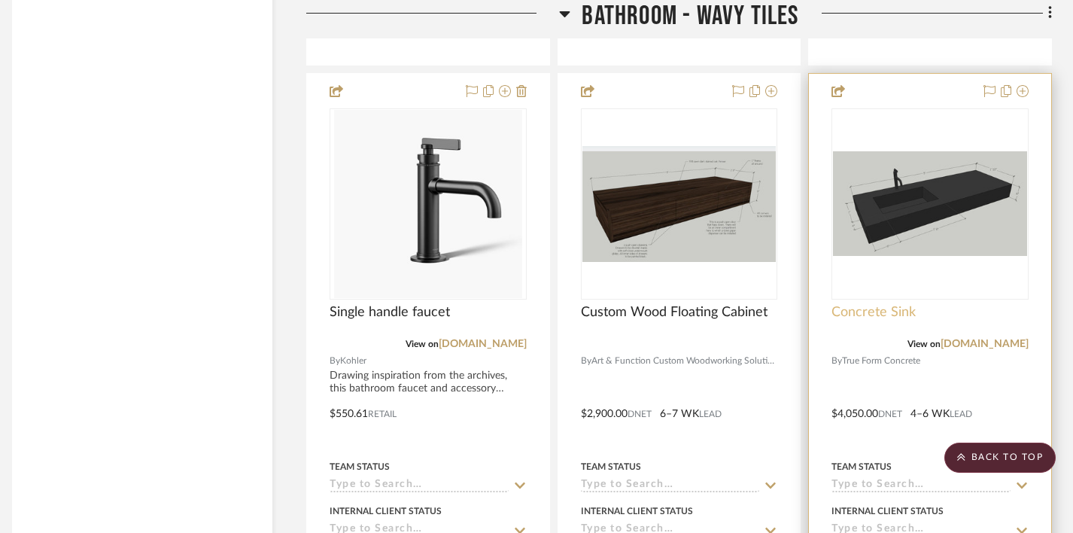
click at [863, 304] on span "Concrete Sink" at bounding box center [873, 312] width 84 height 17
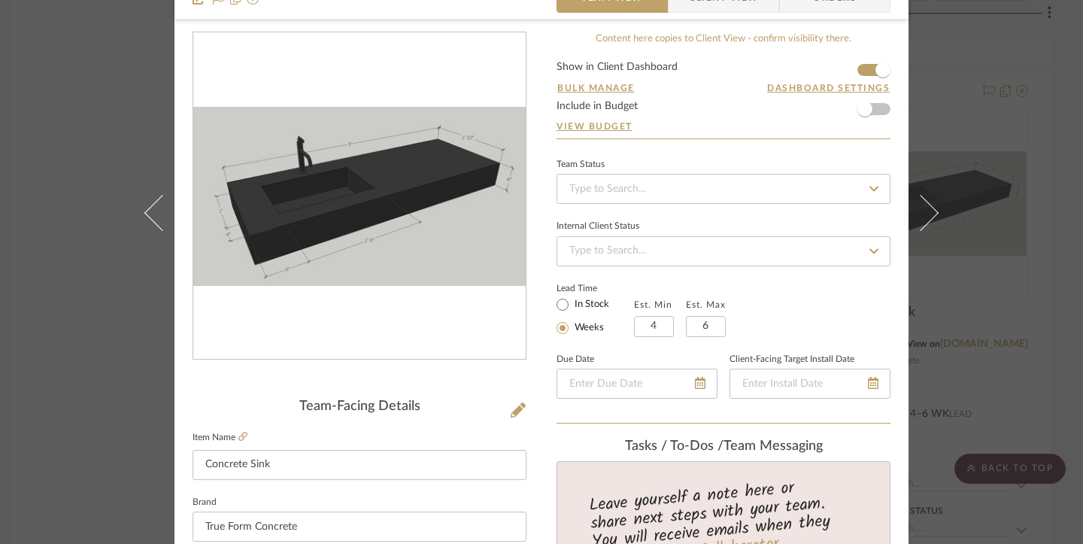
scroll to position [102, 0]
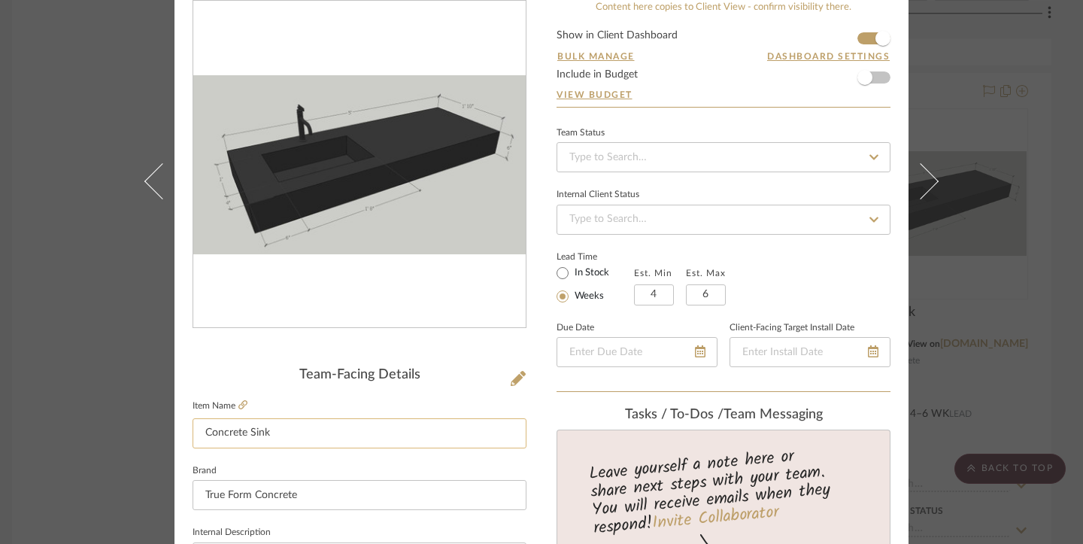
click at [201, 440] on input "Concrete Sink" at bounding box center [360, 433] width 334 height 30
click at [200, 433] on input "Concrete Sink" at bounding box center [360, 433] width 334 height 30
type input "S1 - Concrete Sink"
click at [863, 384] on div "Divya and [PERSON_NAME] Master Bathroom Bathroom - wavy tiles Concrete Sink Tea…" at bounding box center [541, 272] width 1083 height 544
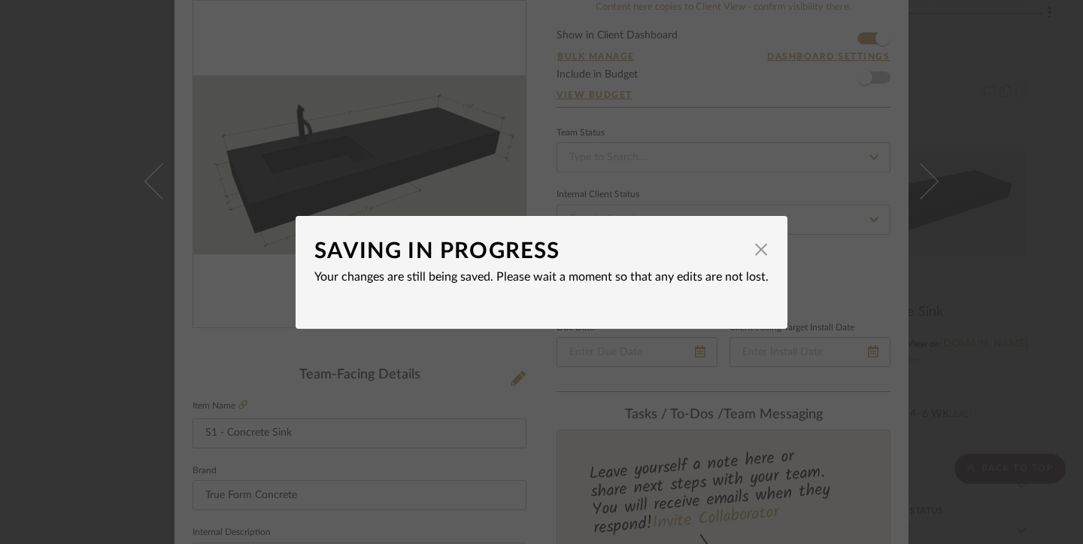
click at [863, 168] on div "SAVING IN PROGRESS × Your changes are still being saved. Please wait a moment s…" at bounding box center [541, 272] width 1083 height 544
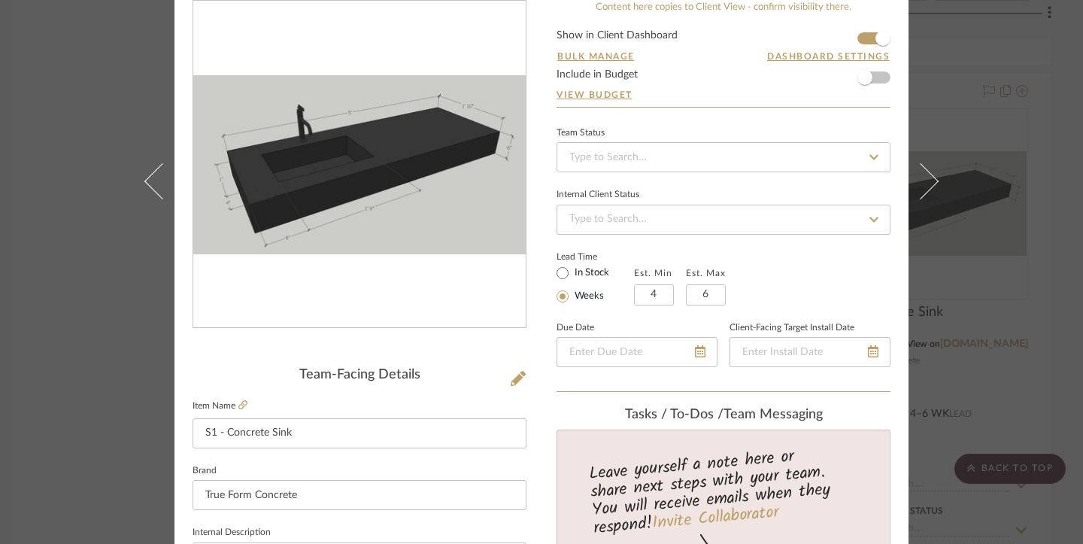
click at [863, 144] on div "Divya and [PERSON_NAME] Master Bathroom Bathroom - wavy tiles S1 - Concrete Sin…" at bounding box center [541, 272] width 1083 height 544
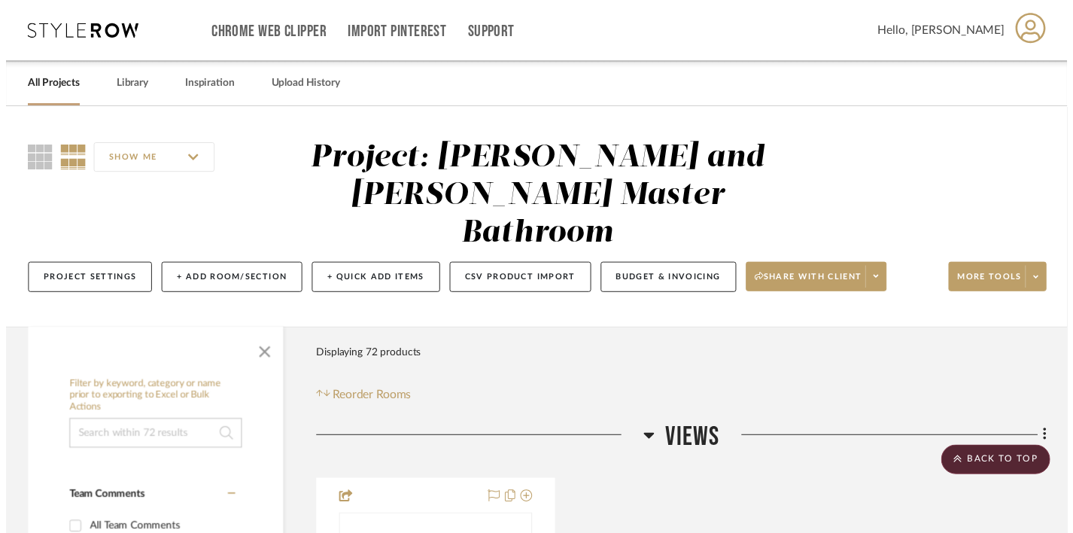
scroll to position [4487, 11]
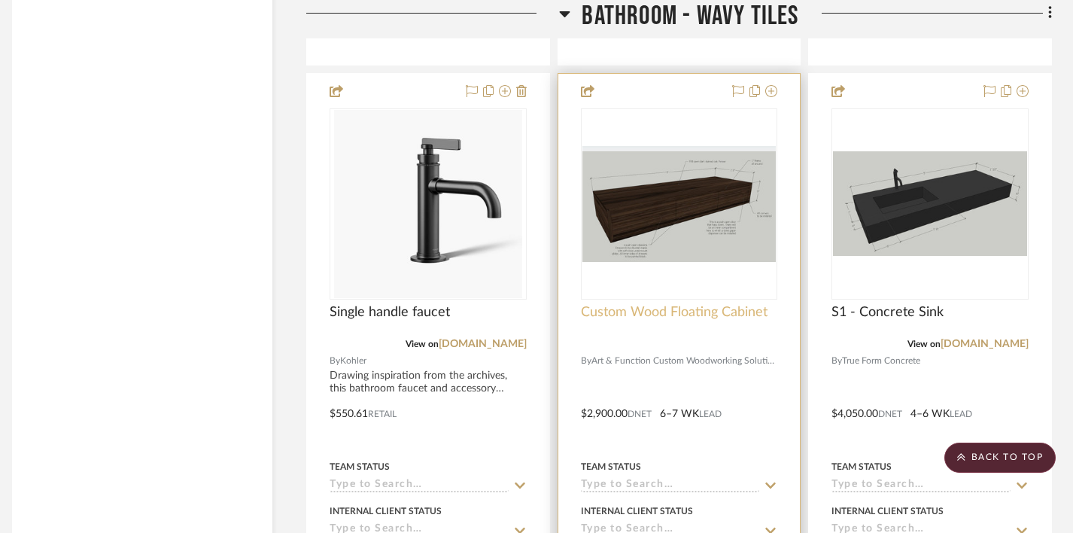
click at [665, 304] on span "Custom Wood Floating Cabinet" at bounding box center [674, 312] width 187 height 17
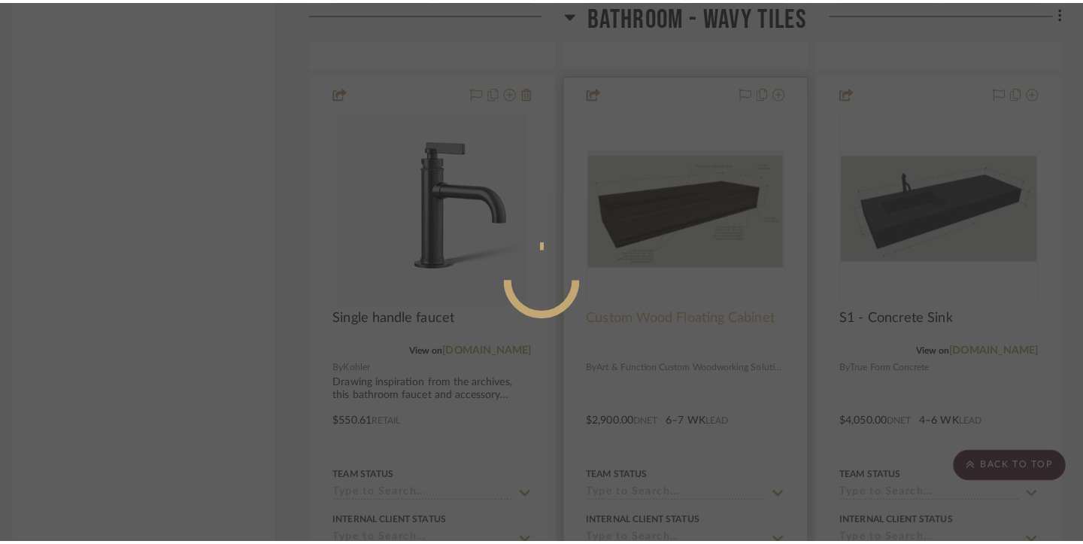
scroll to position [0, 0]
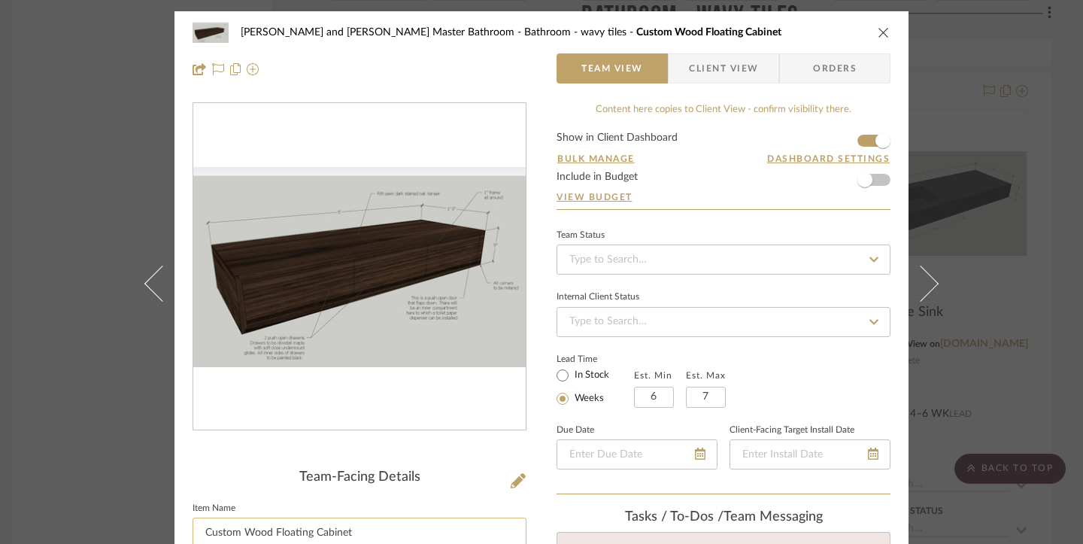
click at [202, 530] on input "Custom Wood Floating Cabinet" at bounding box center [360, 533] width 334 height 30
type input "V1 - Custom Wood Floating Cabinet"
click at [863, 87] on div "Divya and [PERSON_NAME] Master Bathroom Bathroom - wavy tiles Custom Wood Float…" at bounding box center [541, 272] width 1083 height 544
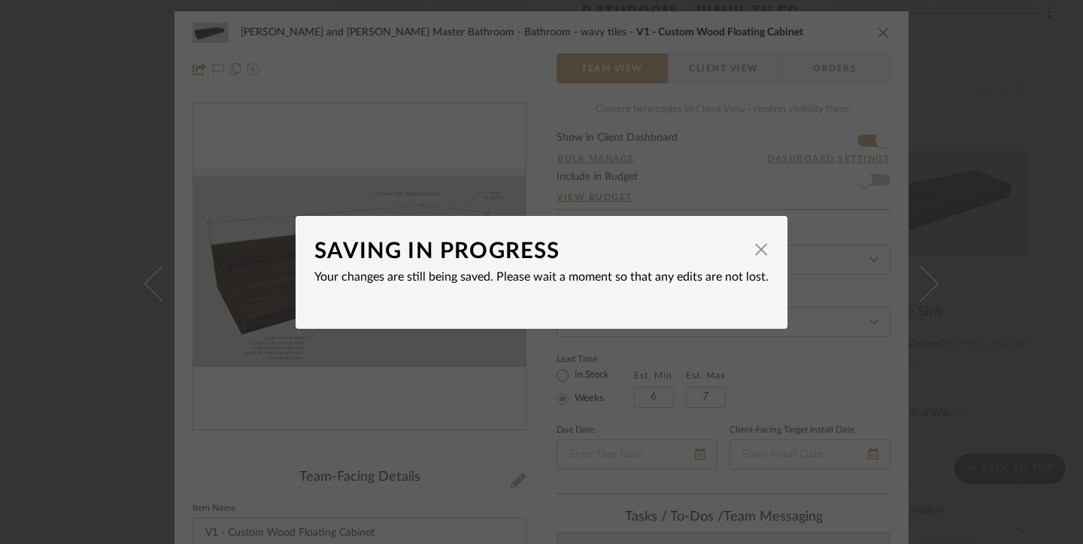
click at [863, 123] on div "SAVING IN PROGRESS × Your changes are still being saved. Please wait a moment s…" at bounding box center [541, 272] width 1083 height 544
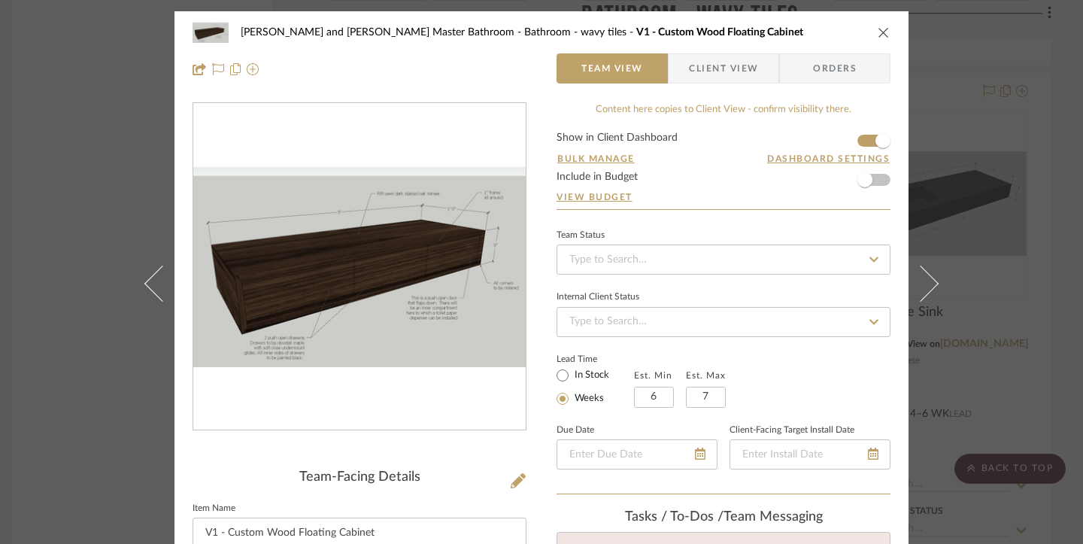
click at [863, 190] on div "Divya and [PERSON_NAME] Master Bathroom Bathroom - wavy tiles V1 - Custom Wood …" at bounding box center [541, 272] width 1083 height 544
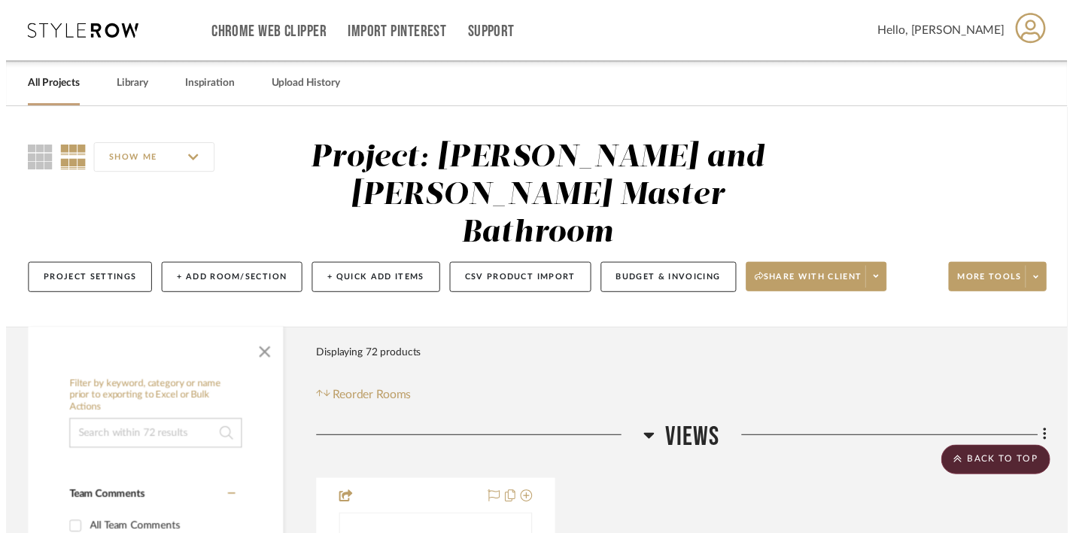
scroll to position [4487, 11]
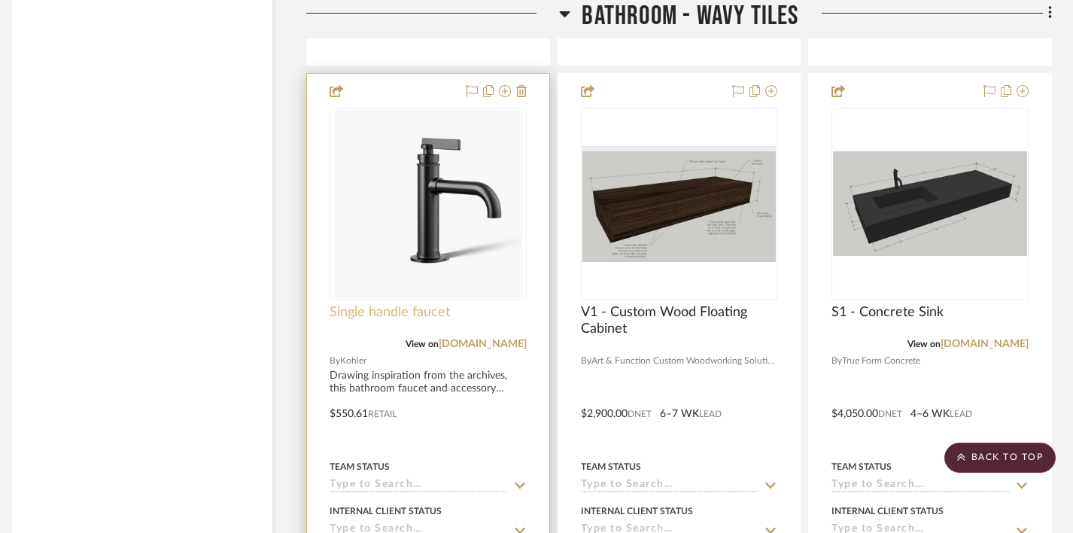
click at [392, 304] on span "Single handle faucet" at bounding box center [390, 312] width 120 height 17
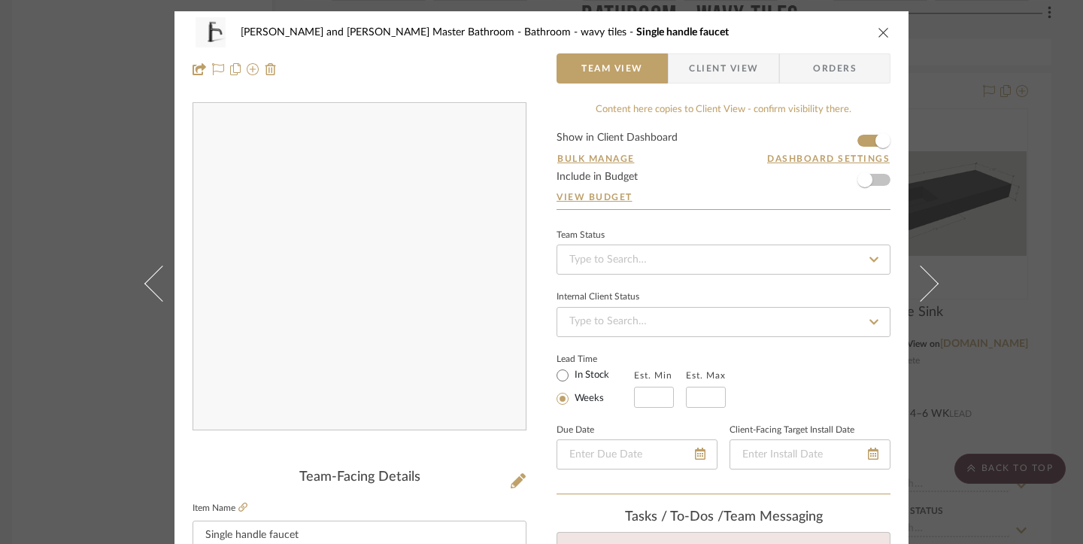
scroll to position [111, 0]
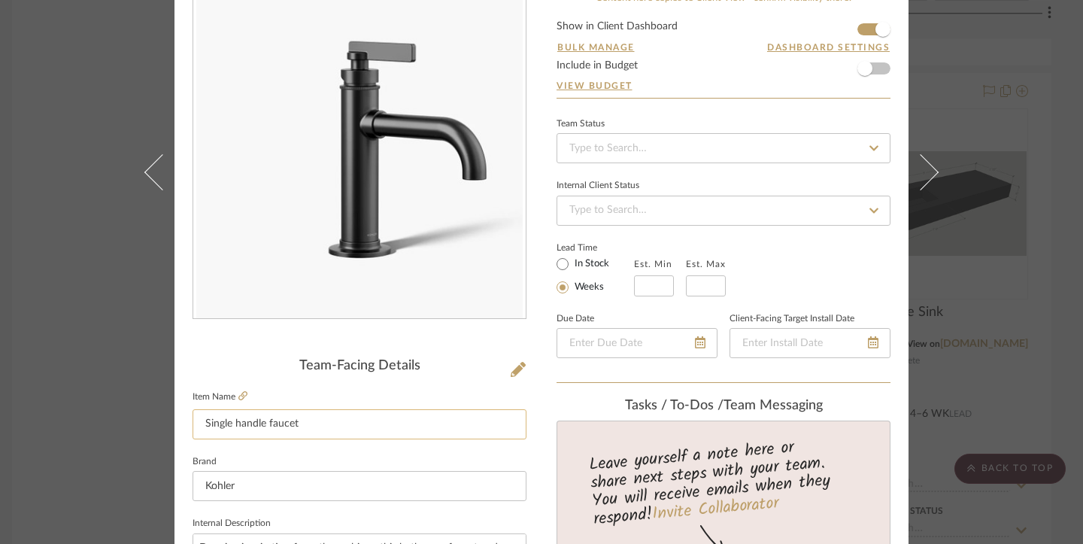
click at [200, 422] on input "Single handle faucet" at bounding box center [360, 424] width 334 height 30
type input "PL1 - Single handle faucet"
click at [74, 389] on div "[PERSON_NAME] and [PERSON_NAME] Master Bathroom Bathroom - wavy tiles Single ha…" at bounding box center [541, 272] width 1083 height 544
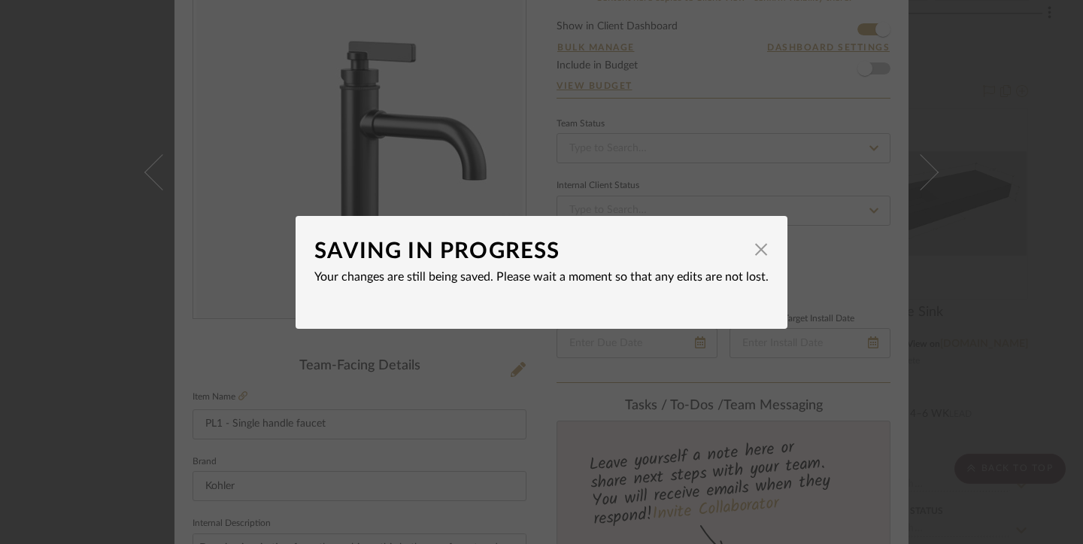
click at [863, 150] on div "SAVING IN PROGRESS × Your changes are still being saved. Please wait a moment s…" at bounding box center [541, 272] width 1083 height 544
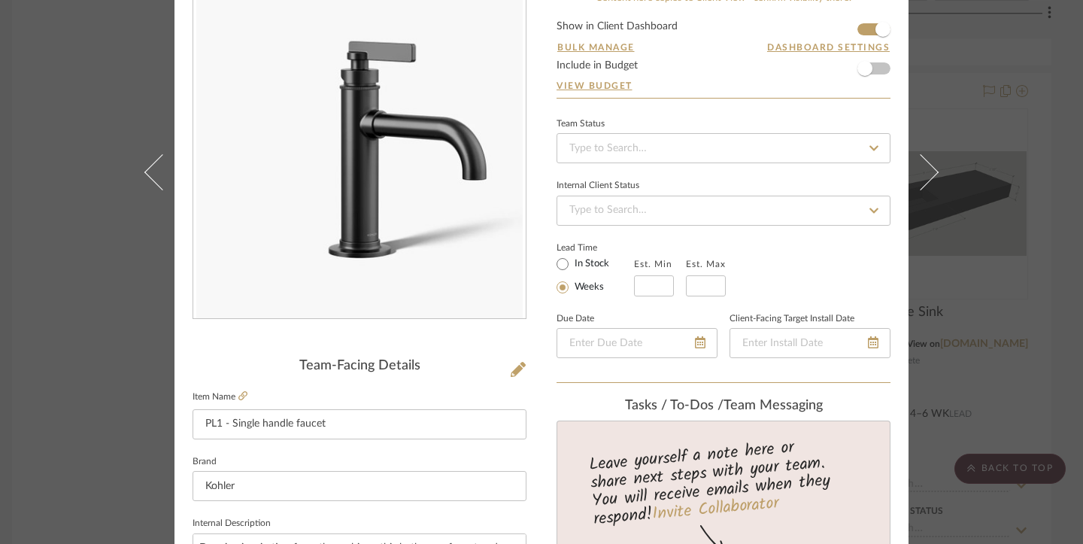
click at [863, 183] on div "[PERSON_NAME] and [PERSON_NAME] Master Bathroom Bathroom - wavy tiles PL1 - Sin…" at bounding box center [541, 272] width 1083 height 544
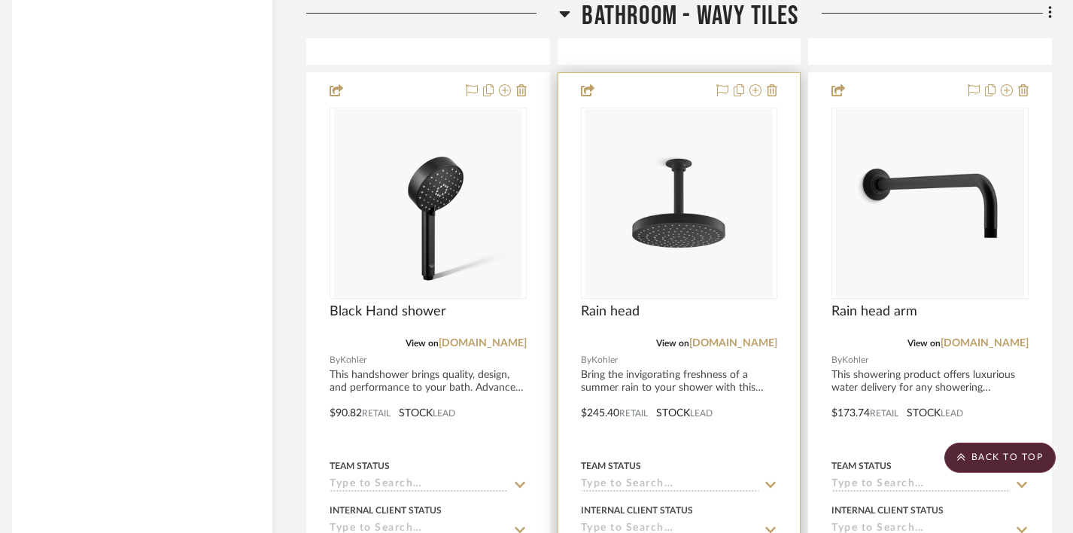
scroll to position [3821, 11]
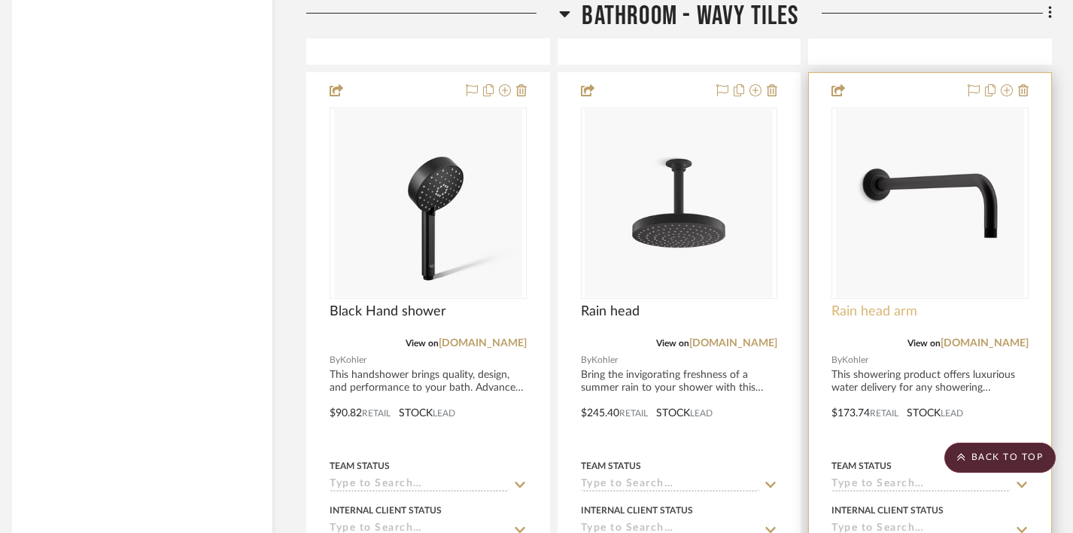
click at [863, 303] on span "Rain head arm" at bounding box center [874, 311] width 86 height 17
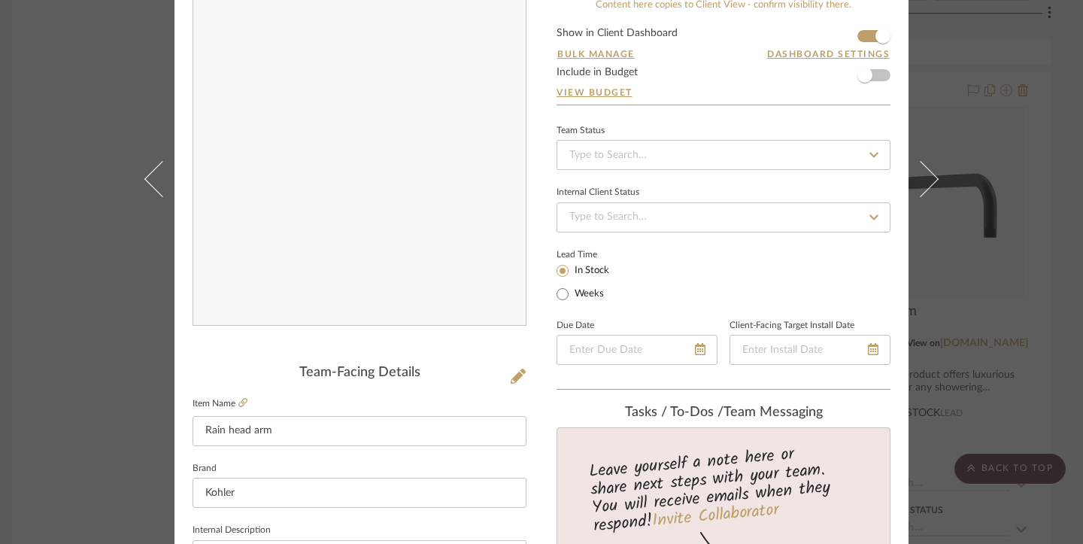
scroll to position [144, 0]
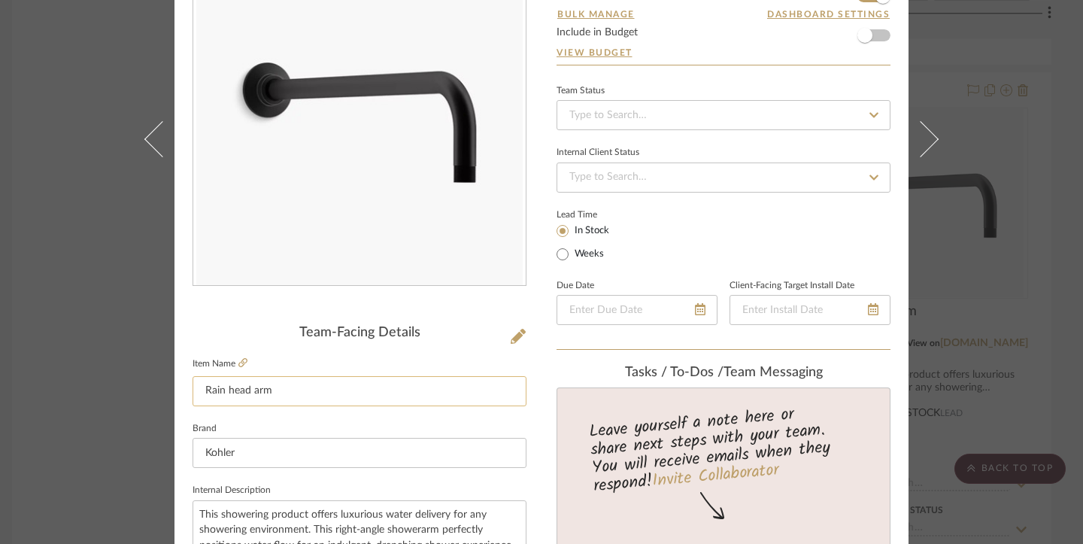
click at [203, 393] on input "Rain head arm" at bounding box center [360, 391] width 334 height 30
type input "PL3 - Rain head arm"
click at [87, 372] on div "[PERSON_NAME] and [PERSON_NAME] Master Bathroom Bathroom - wavy tiles Rain head…" at bounding box center [541, 272] width 1083 height 544
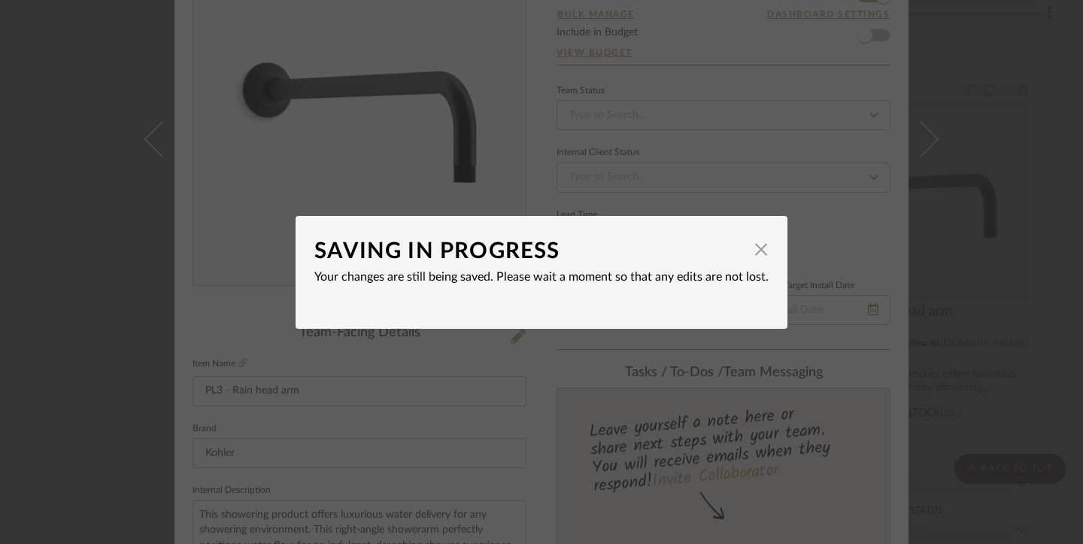
click at [863, 123] on div "SAVING IN PROGRESS × Your changes are still being saved. Please wait a moment s…" at bounding box center [541, 272] width 1083 height 544
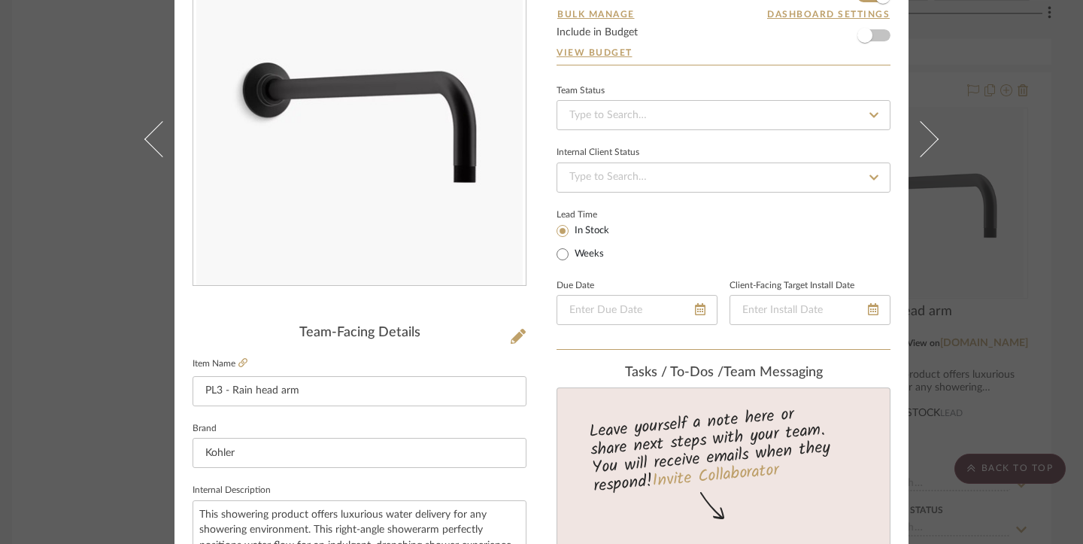
click at [863, 175] on div "[PERSON_NAME] and [PERSON_NAME] Master Bathroom Bathroom - wavy tiles PL3 - Rai…" at bounding box center [541, 272] width 1083 height 544
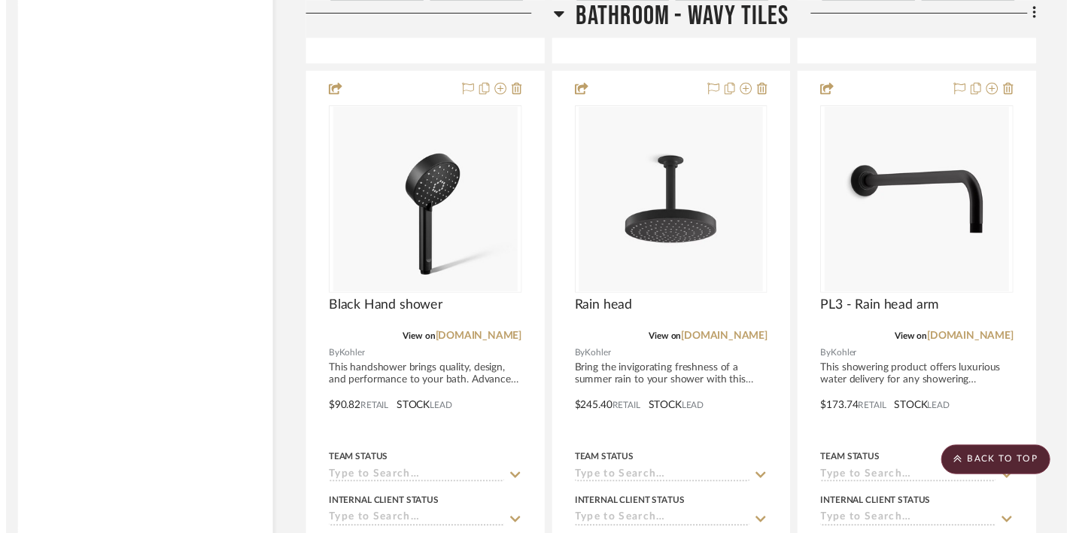
scroll to position [3821, 11]
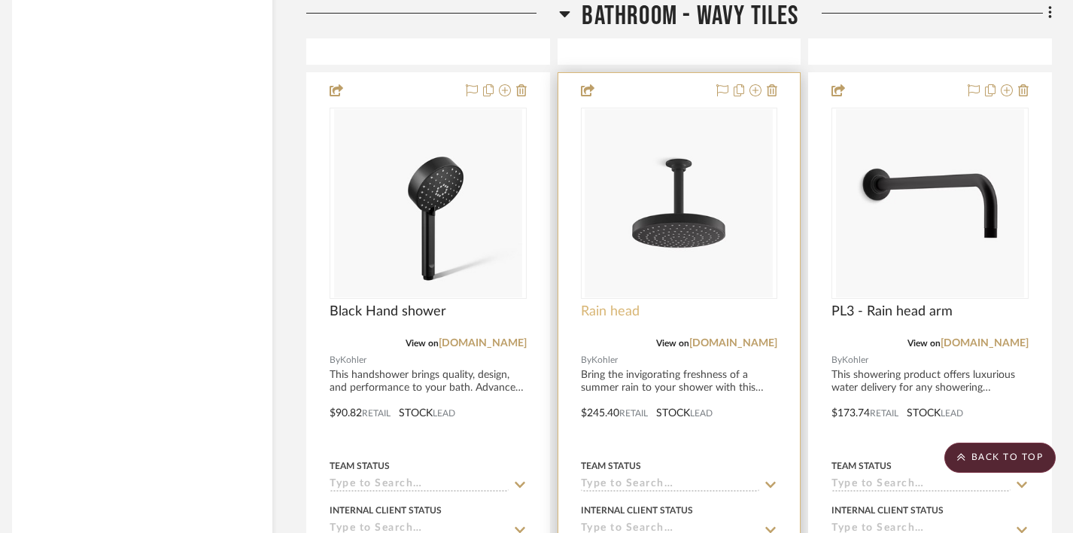
click at [618, 303] on span "Rain head" at bounding box center [610, 311] width 59 height 17
click at [615, 303] on span "Rain head" at bounding box center [610, 311] width 59 height 17
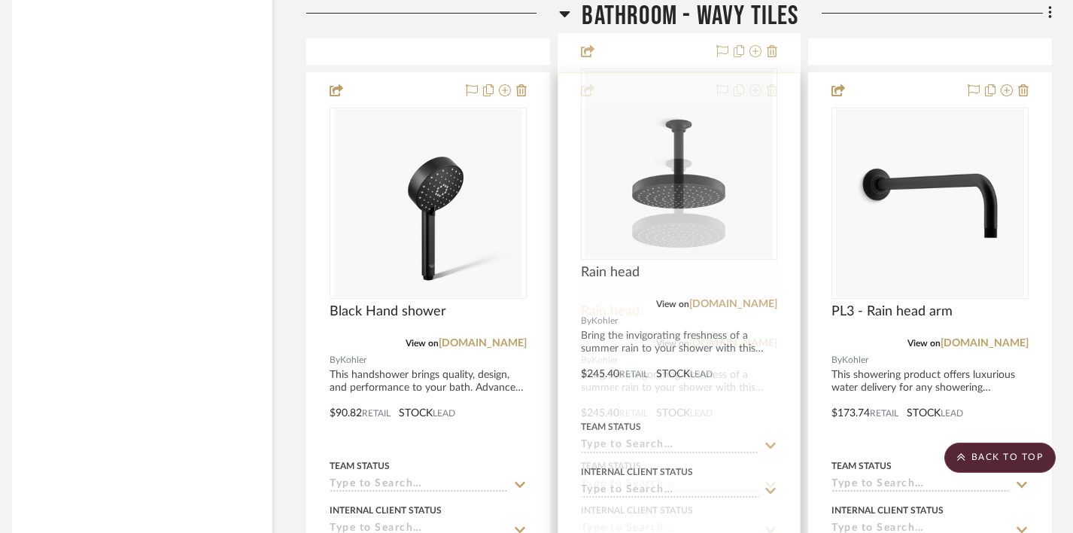
click at [622, 303] on span "Rain head" at bounding box center [610, 311] width 59 height 17
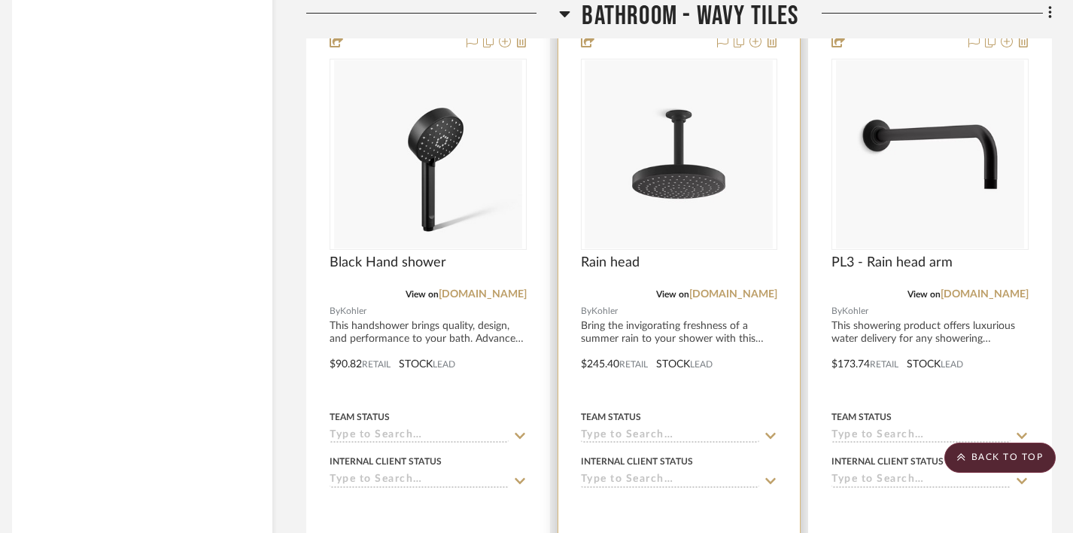
scroll to position [3861, 11]
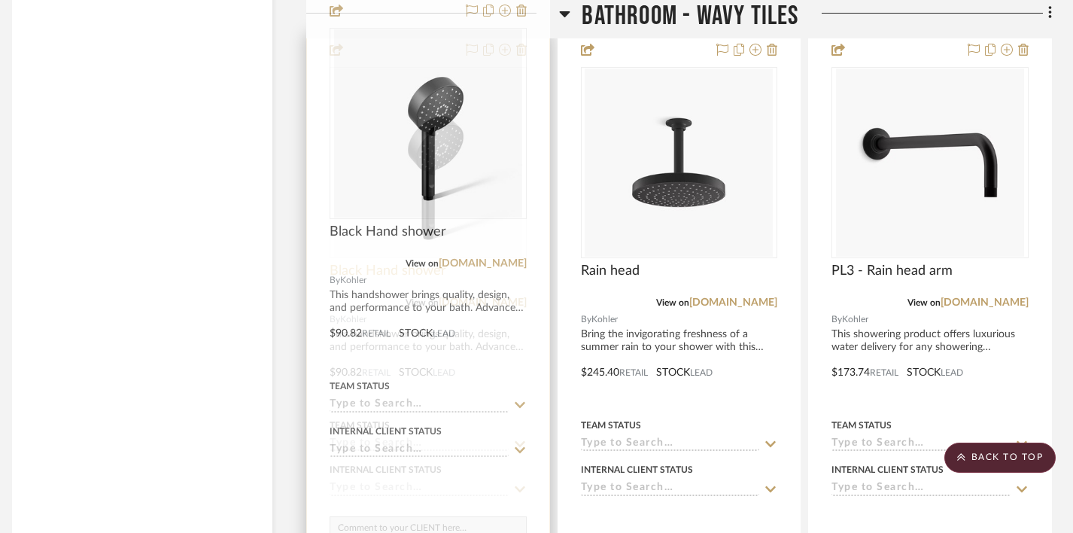
click at [354, 263] on span "Black Hand shower" at bounding box center [388, 271] width 117 height 17
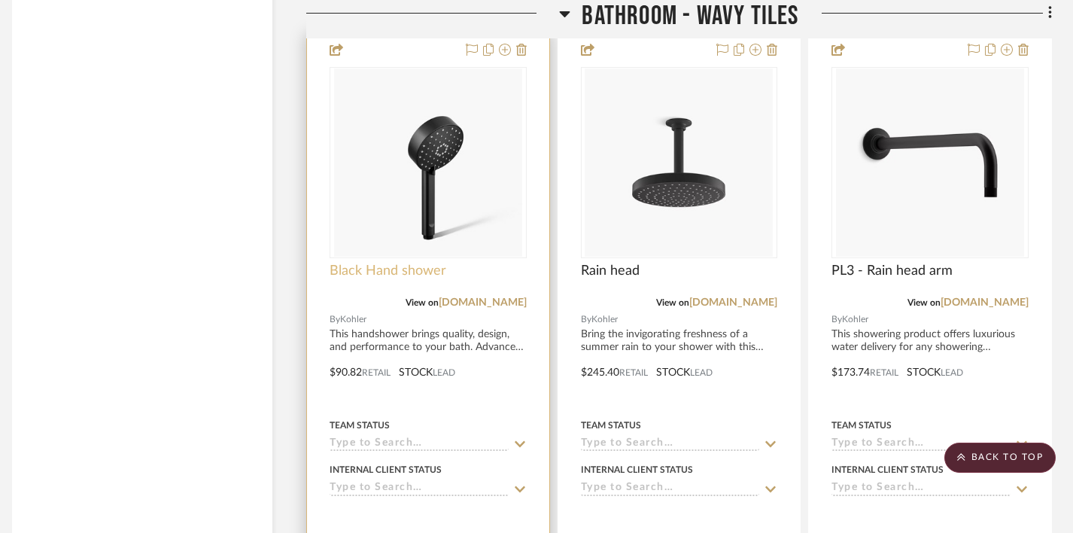
click at [354, 263] on span "Black Hand shower" at bounding box center [388, 271] width 117 height 17
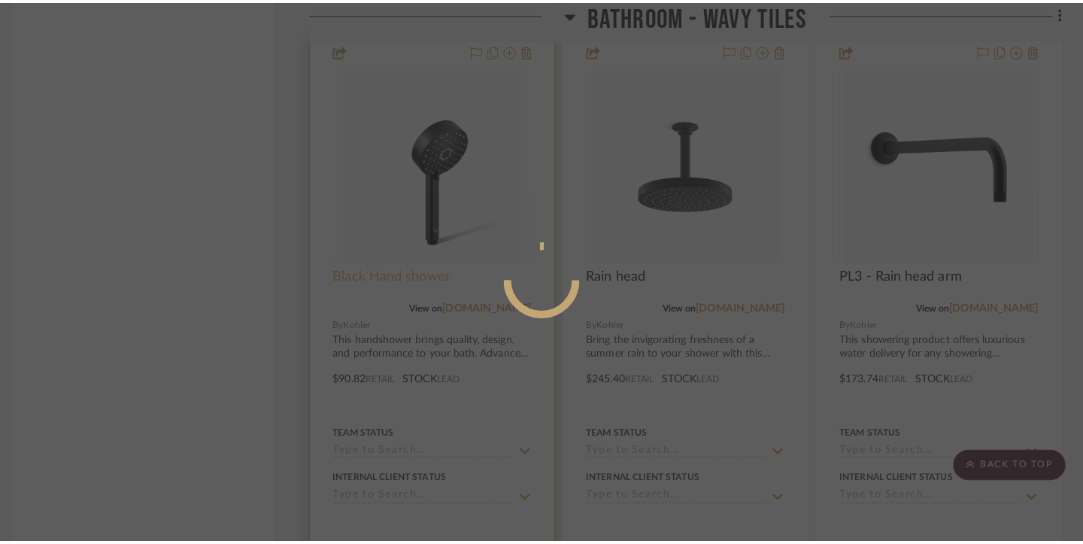
scroll to position [0, 0]
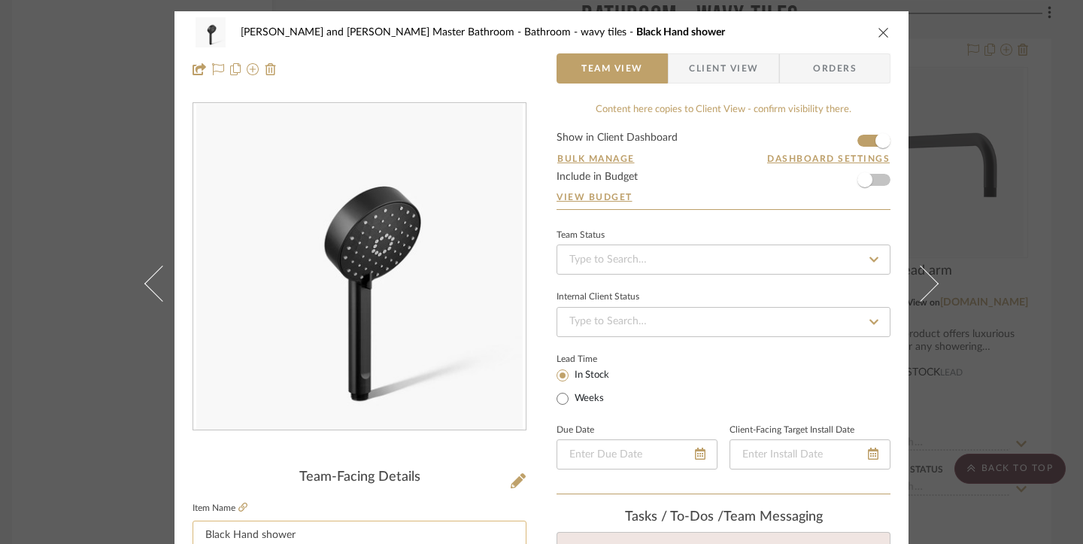
click at [198, 533] on input "Black Hand shower" at bounding box center [360, 536] width 334 height 30
type input "PL3 - Black Hand shower"
click at [93, 412] on div "[PERSON_NAME] and [PERSON_NAME] Master Bathroom Bathroom - wavy tiles Black Han…" at bounding box center [541, 272] width 1083 height 544
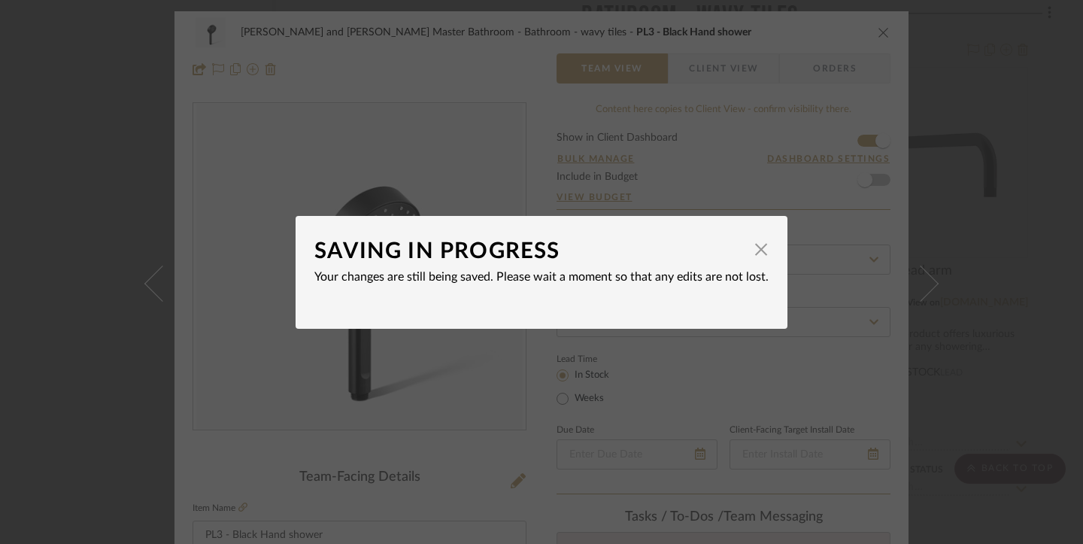
click at [863, 153] on div "SAVING IN PROGRESS × Your changes are still being saved. Please wait a moment s…" at bounding box center [541, 272] width 1083 height 544
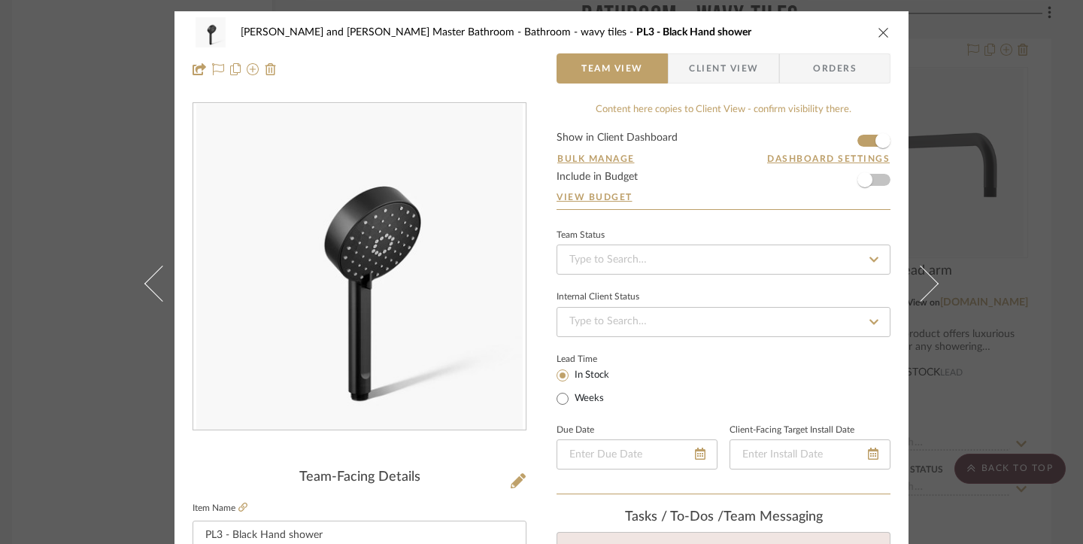
click at [863, 240] on div "[PERSON_NAME] and [PERSON_NAME] Master Bathroom Bathroom - wavy tiles PL3 - Bla…" at bounding box center [541, 272] width 1083 height 544
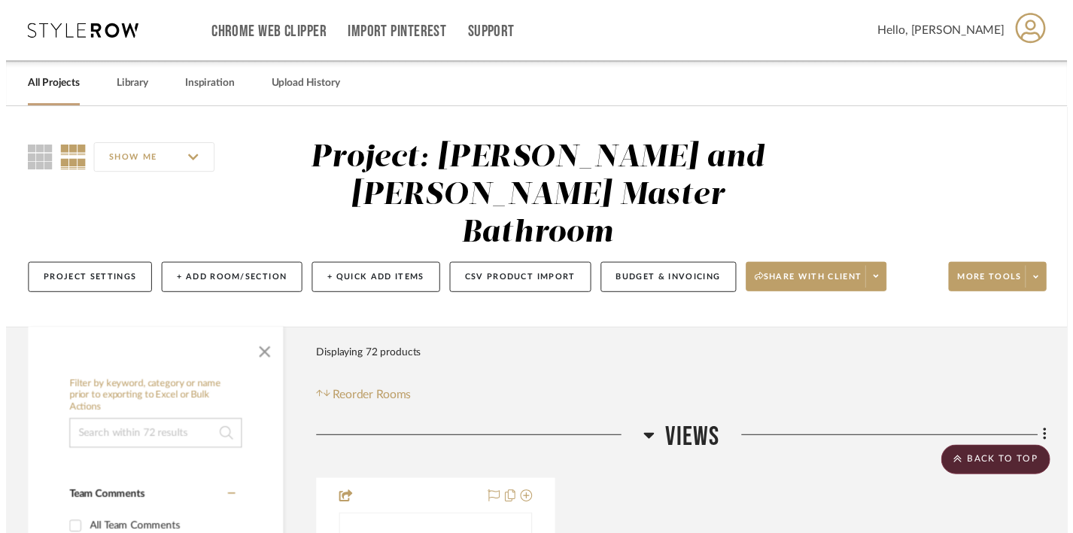
scroll to position [3861, 11]
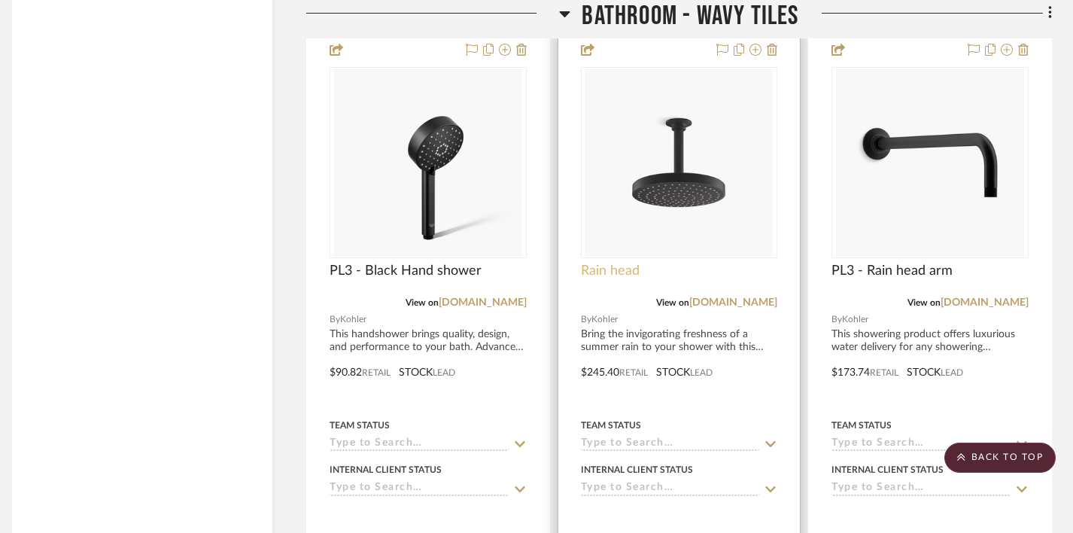
click at [622, 263] on span "Rain head" at bounding box center [610, 271] width 59 height 17
click at [620, 263] on span "Rain head" at bounding box center [610, 271] width 59 height 17
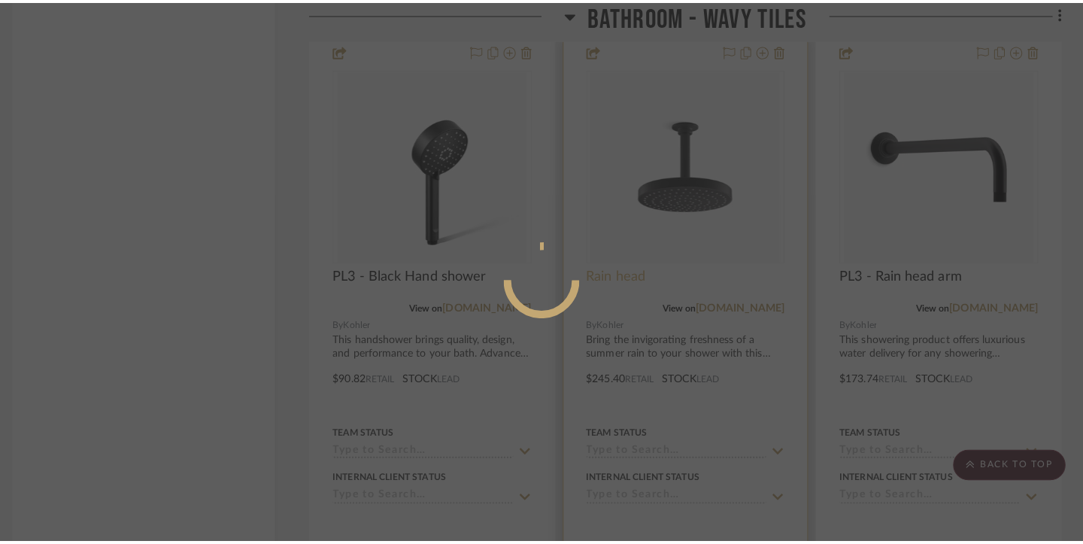
scroll to position [0, 0]
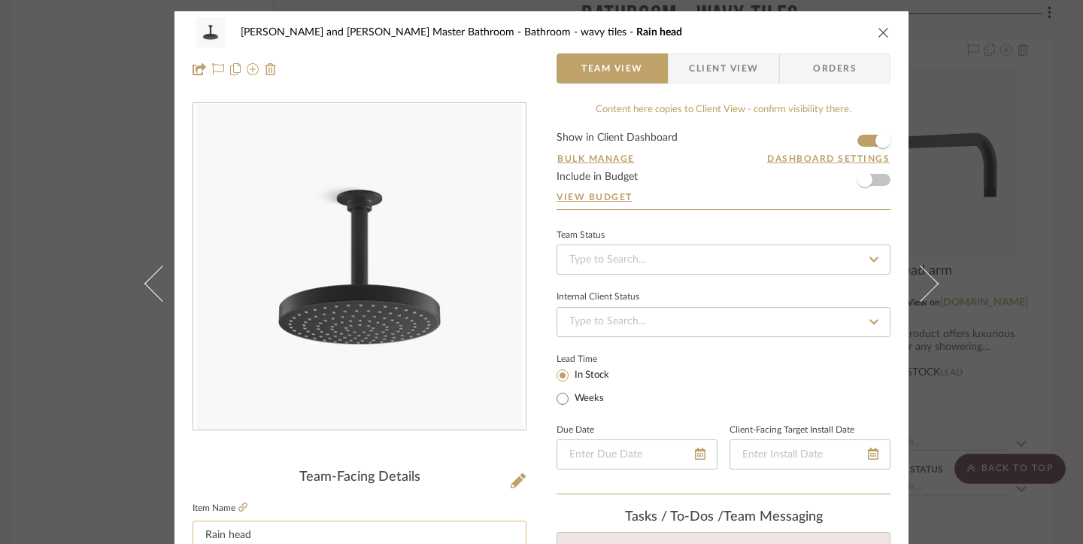
click at [202, 527] on input "Rain head" at bounding box center [360, 536] width 334 height 30
type input "PL3 - Rain head"
click at [863, 163] on div "[PERSON_NAME] and [PERSON_NAME] Master Bathroom Bathroom - wavy tiles Rain head…" at bounding box center [541, 272] width 1083 height 544
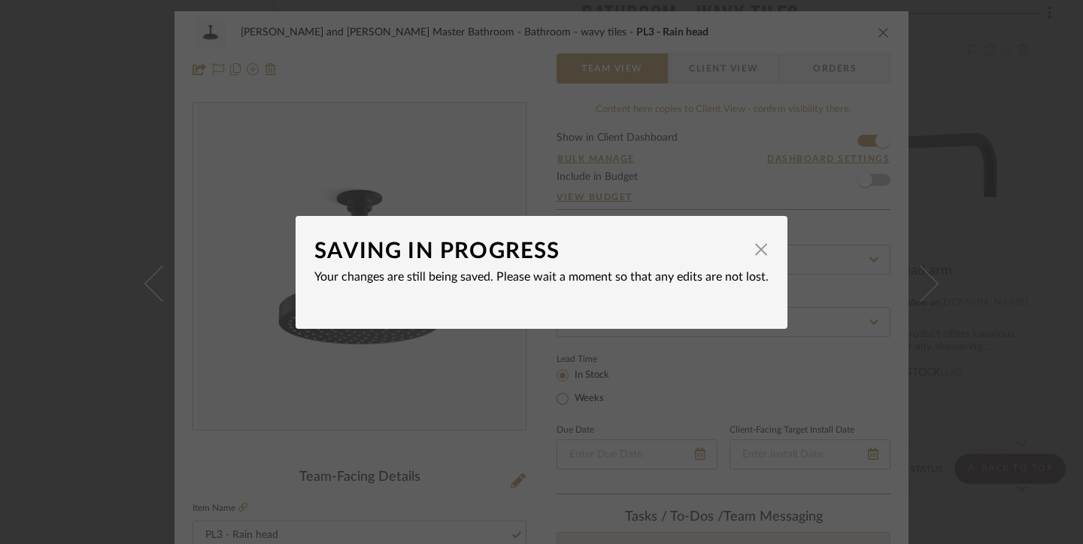
click at [863, 133] on div "SAVING IN PROGRESS × Your changes are still being saved. Please wait a moment s…" at bounding box center [541, 272] width 1083 height 544
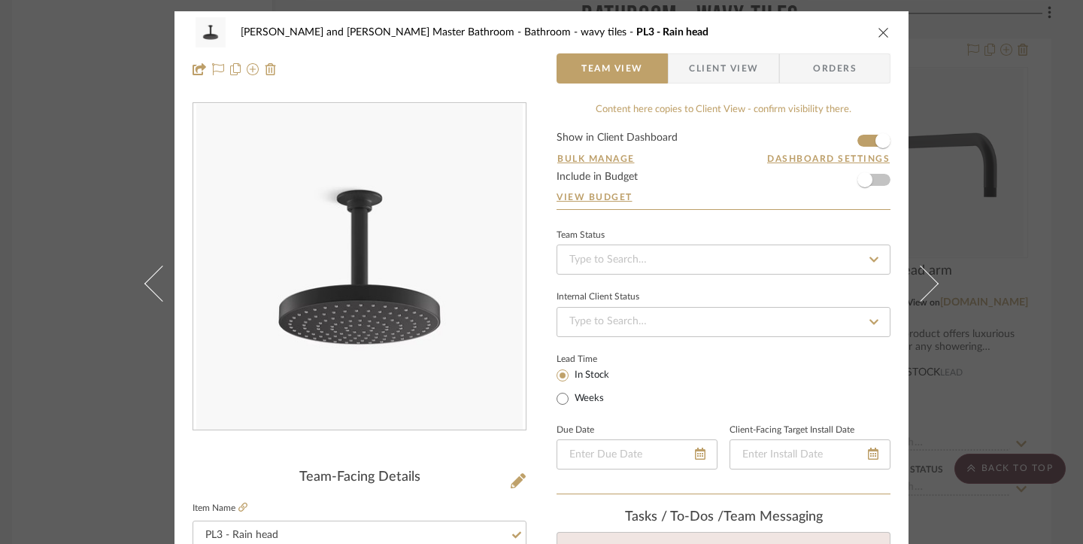
click at [863, 112] on div "[PERSON_NAME] and [PERSON_NAME] Master Bathroom Bathroom - wavy tiles PL3 - Rai…" at bounding box center [541, 272] width 1083 height 544
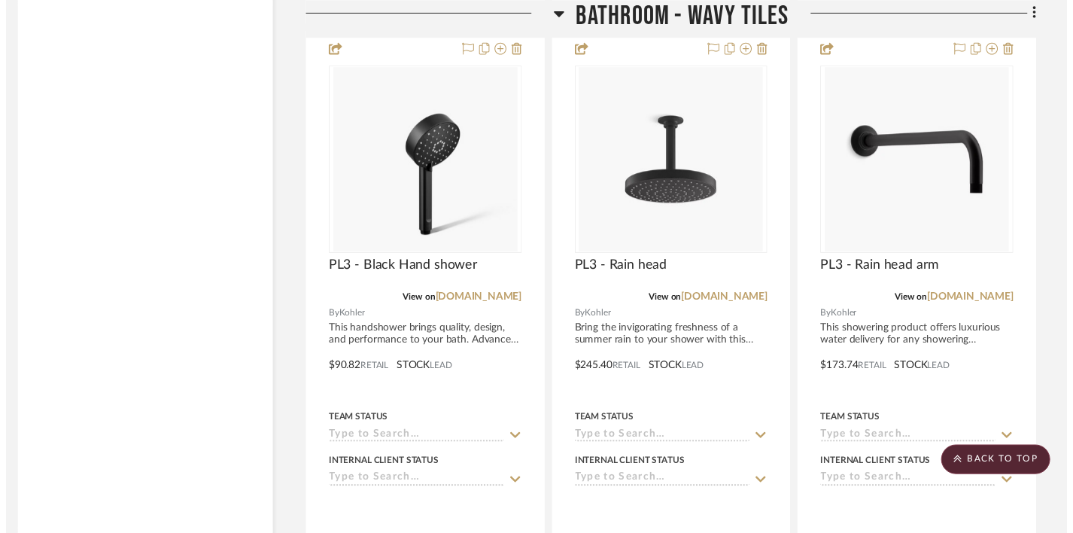
scroll to position [3861, 11]
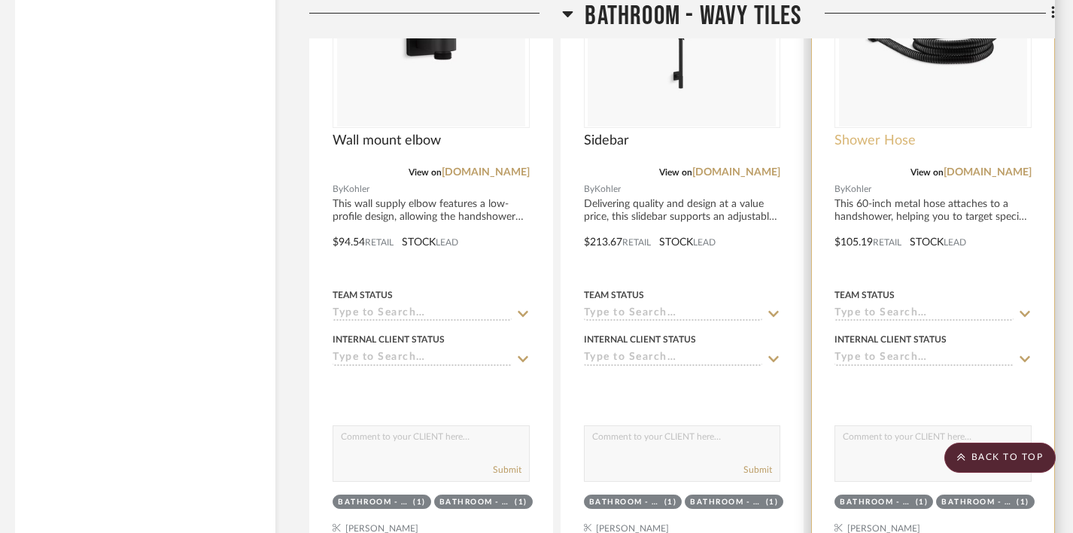
click at [863, 132] on span "Shower Hose" at bounding box center [874, 140] width 81 height 17
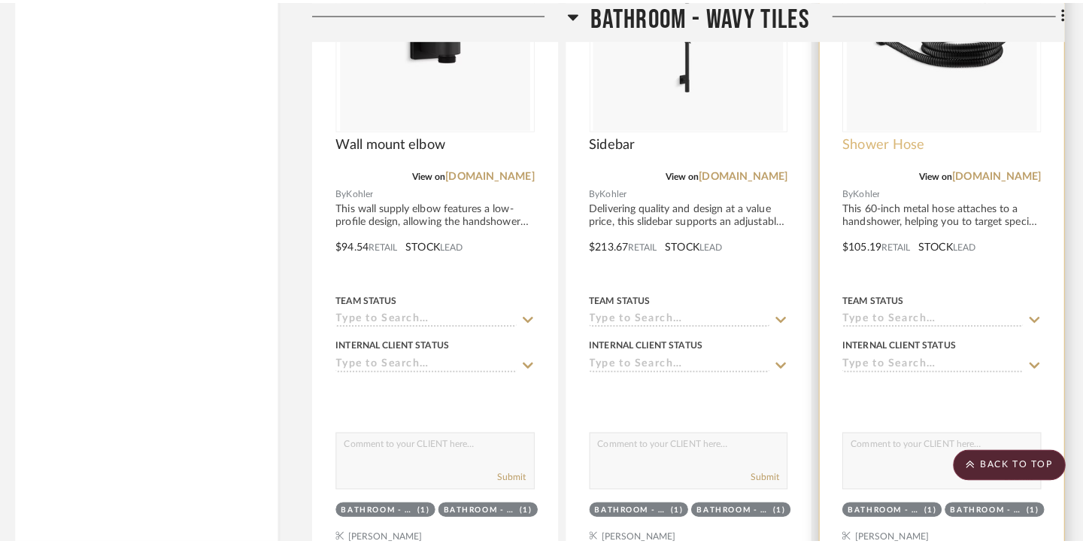
scroll to position [0, 0]
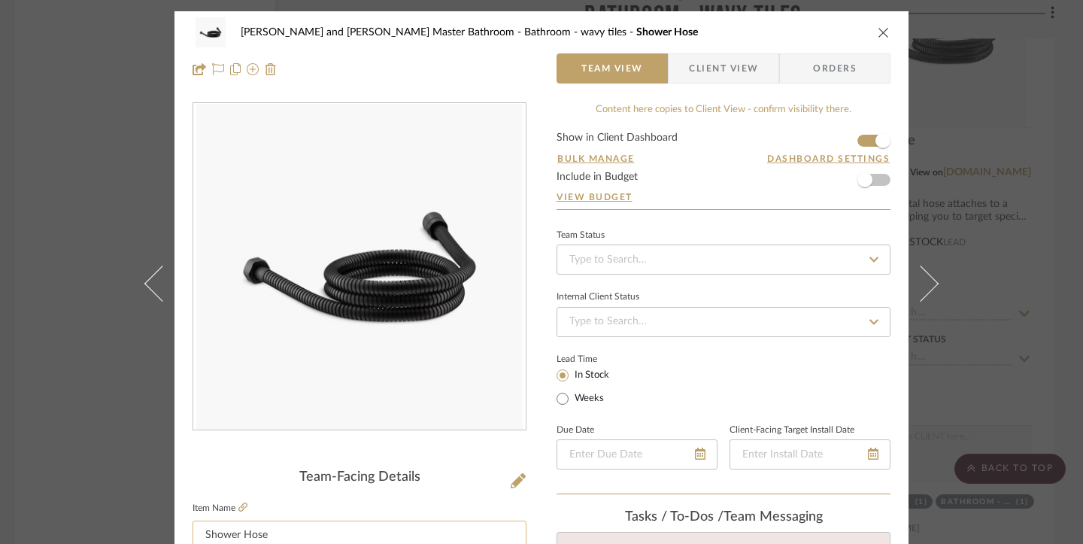
click at [199, 533] on input "Shower Hose" at bounding box center [360, 536] width 334 height 30
type input "PL3 - Shower Hose"
click at [863, 74] on div "[PERSON_NAME] and [PERSON_NAME] Master Bathroom Bathroom - wavy tiles Shower Ho…" at bounding box center [541, 272] width 1083 height 544
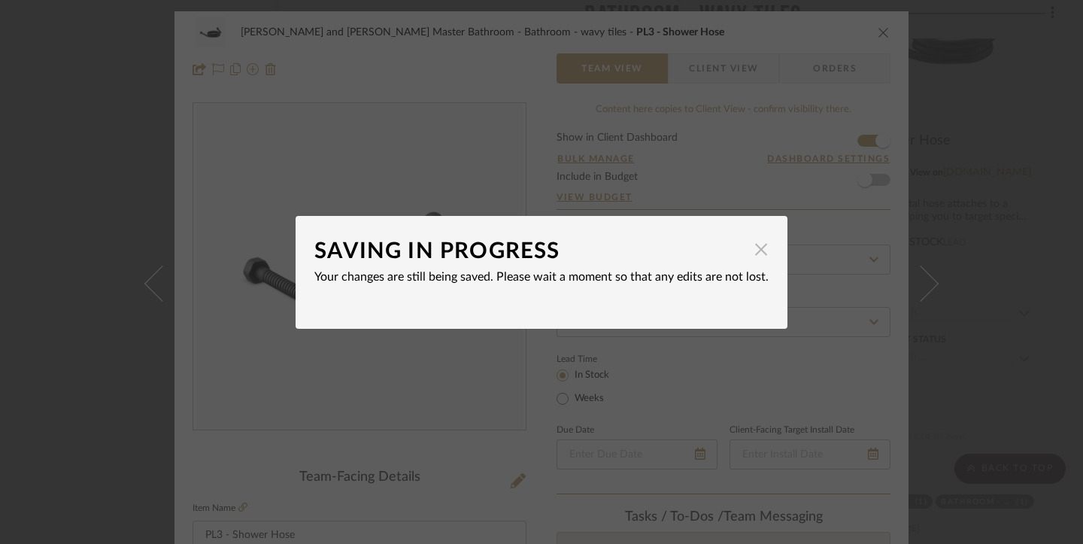
click at [761, 250] on span "button" at bounding box center [761, 250] width 30 height 30
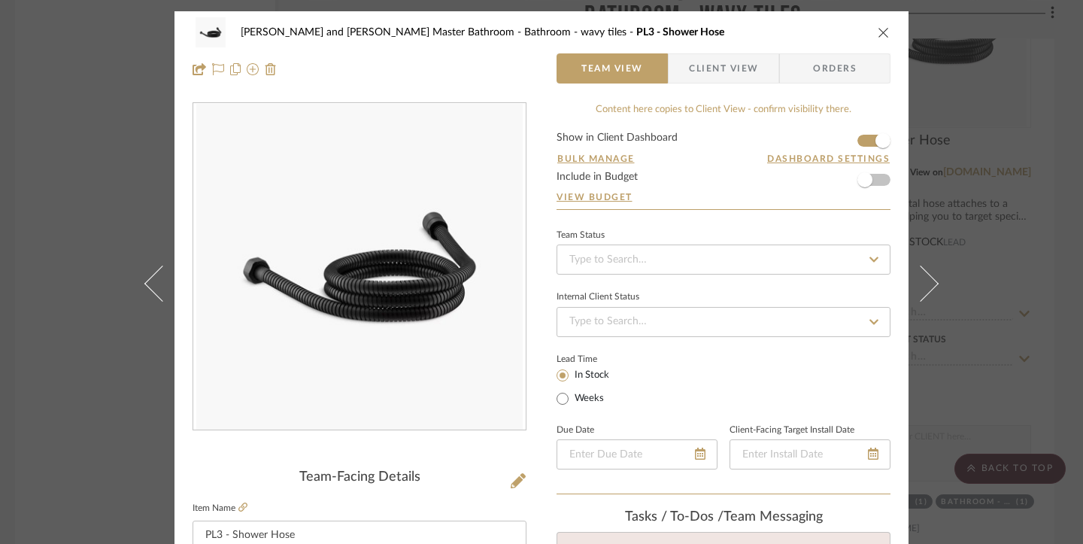
click at [863, 132] on div "[PERSON_NAME] and [PERSON_NAME] Master Bathroom Bathroom - wavy tiles PL3 - Sho…" at bounding box center [541, 272] width 1083 height 544
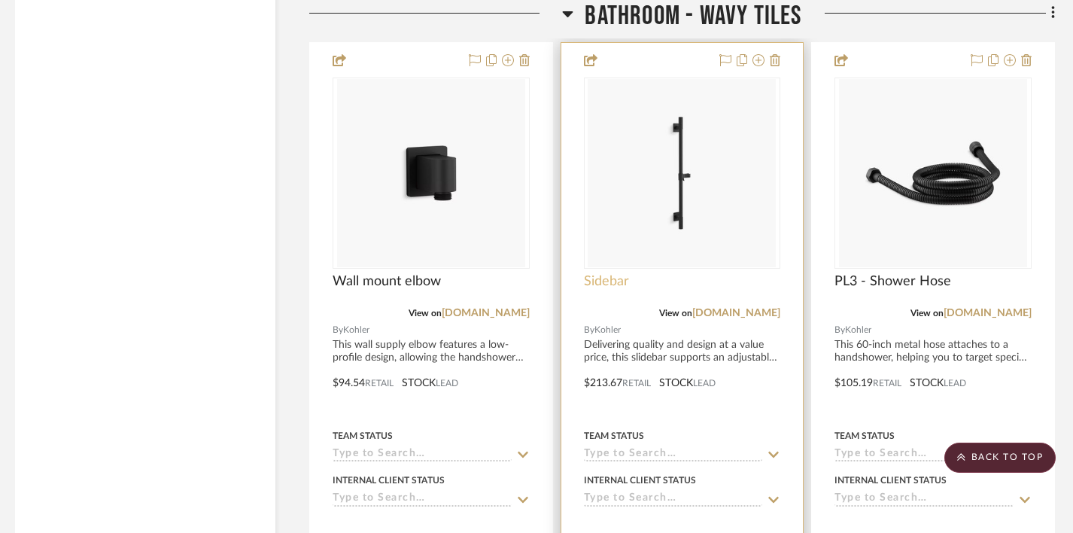
click at [607, 273] on span "Sidebar" at bounding box center [606, 281] width 45 height 17
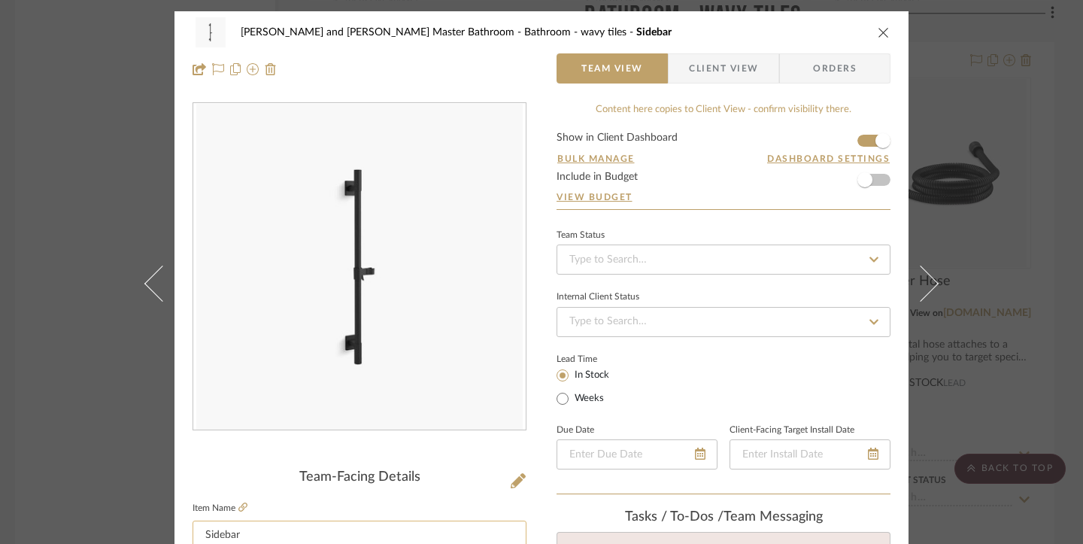
click at [198, 530] on input "Sidebar" at bounding box center [360, 536] width 334 height 30
type input "PL3 - Sidebar"
click at [863, 102] on div "Divya and [PERSON_NAME] Master Bathroom Bathroom - wavy tiles Sidebar Team View…" at bounding box center [541, 272] width 1083 height 544
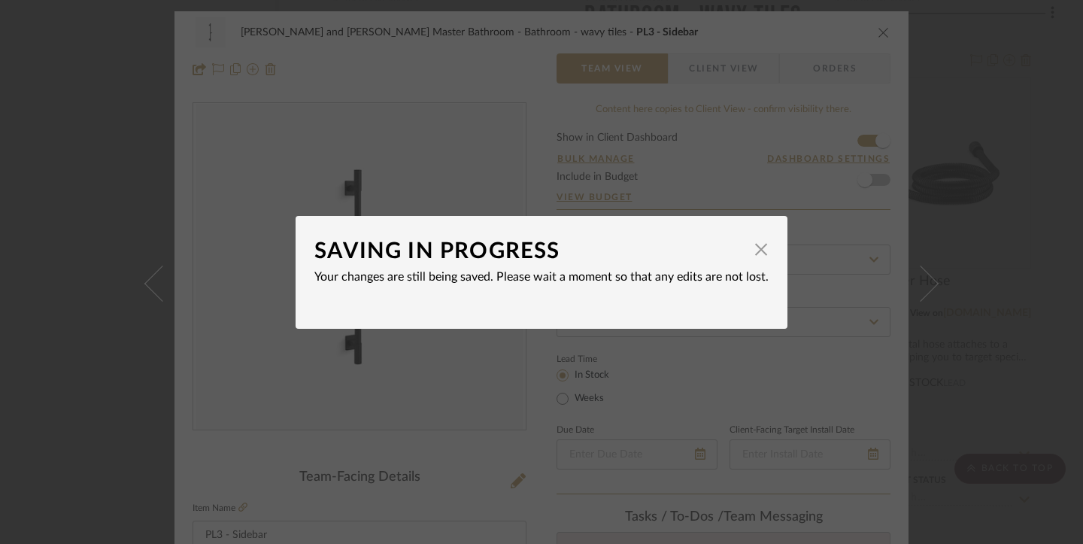
click at [819, 407] on div "SAVING IN PROGRESS × Your changes are still being saved. Please wait a moment s…" at bounding box center [541, 272] width 1083 height 544
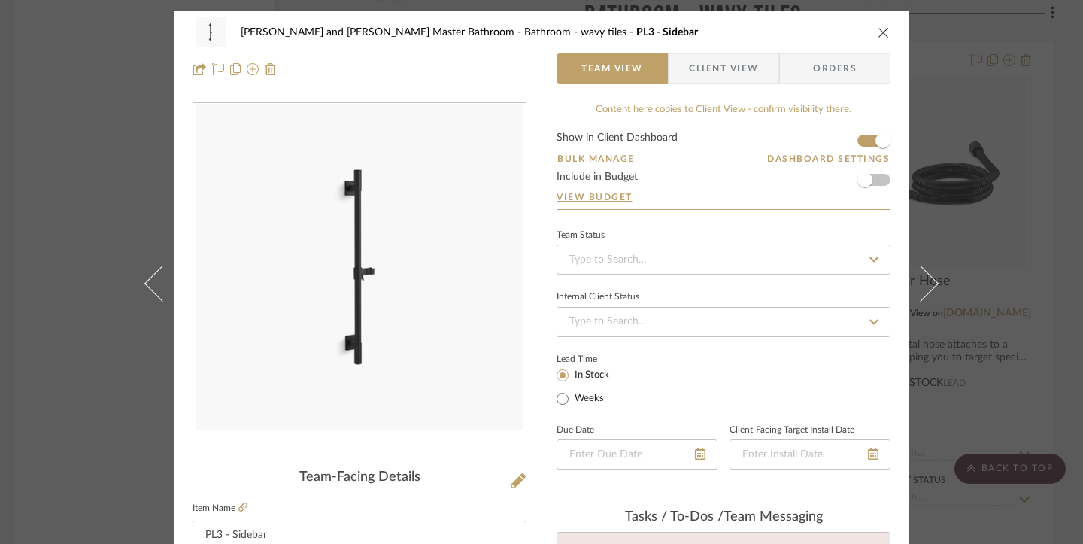
click at [863, 184] on div "[PERSON_NAME] and [PERSON_NAME] Master Bathroom Bathroom - wavy tiles PL3 - Sid…" at bounding box center [541, 272] width 1083 height 544
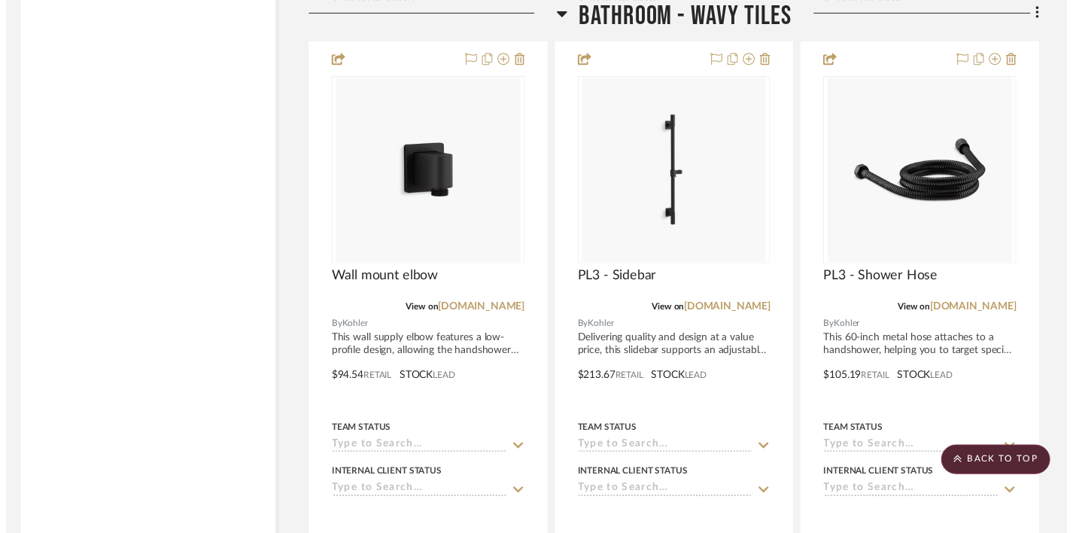
scroll to position [3183, 8]
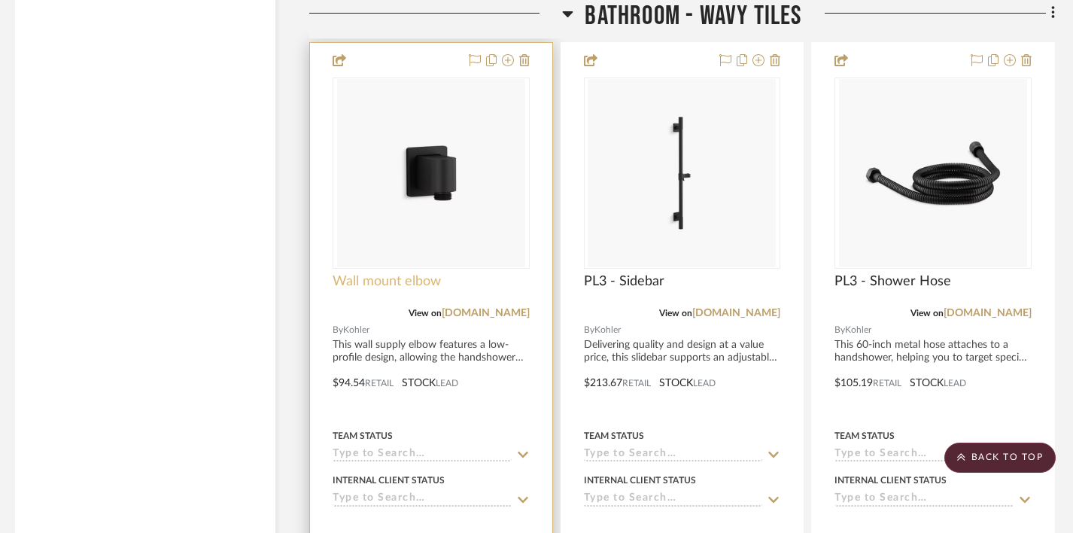
click at [424, 273] on span "Wall mount elbow" at bounding box center [387, 281] width 108 height 17
click at [406, 273] on span "Wall mount elbow" at bounding box center [387, 281] width 108 height 17
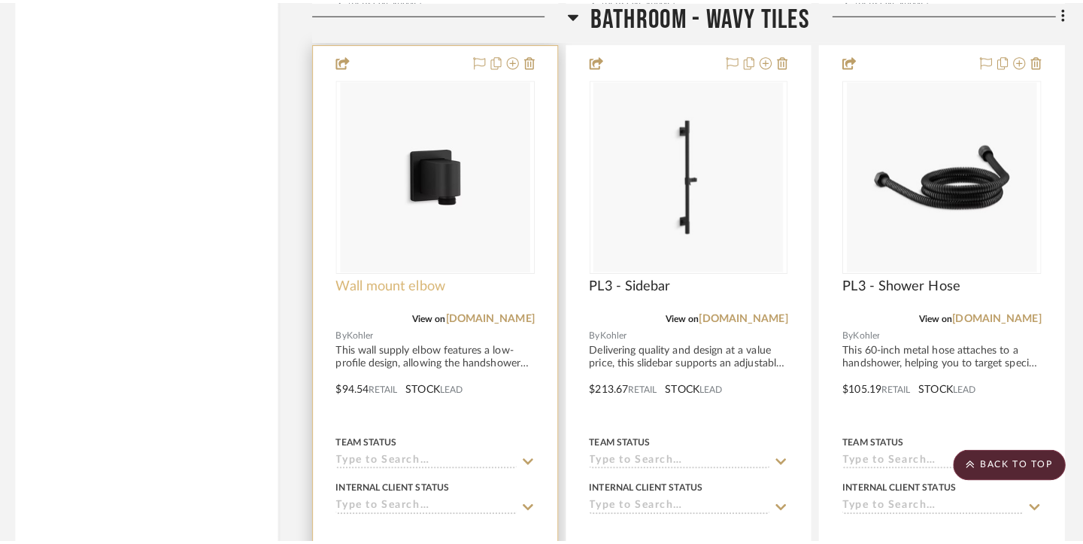
scroll to position [0, 0]
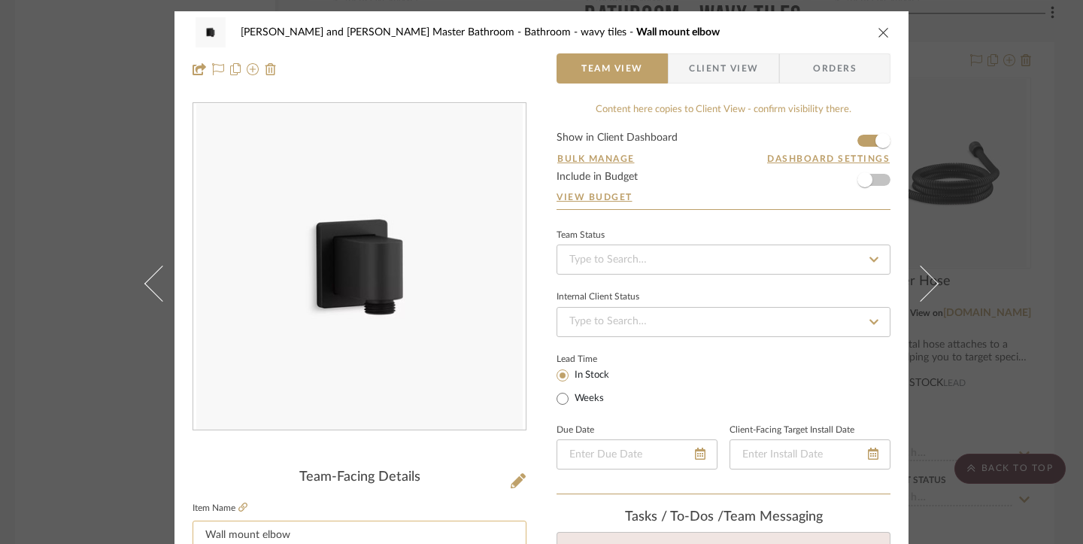
click at [203, 530] on input "Wall mount elbow" at bounding box center [360, 536] width 334 height 30
type input "PL3 - Wall mount elbow"
click at [863, 166] on div "Divya and [PERSON_NAME] Master Bathroom Bathroom - wavy tiles Wall mount elbow …" at bounding box center [541, 272] width 1083 height 544
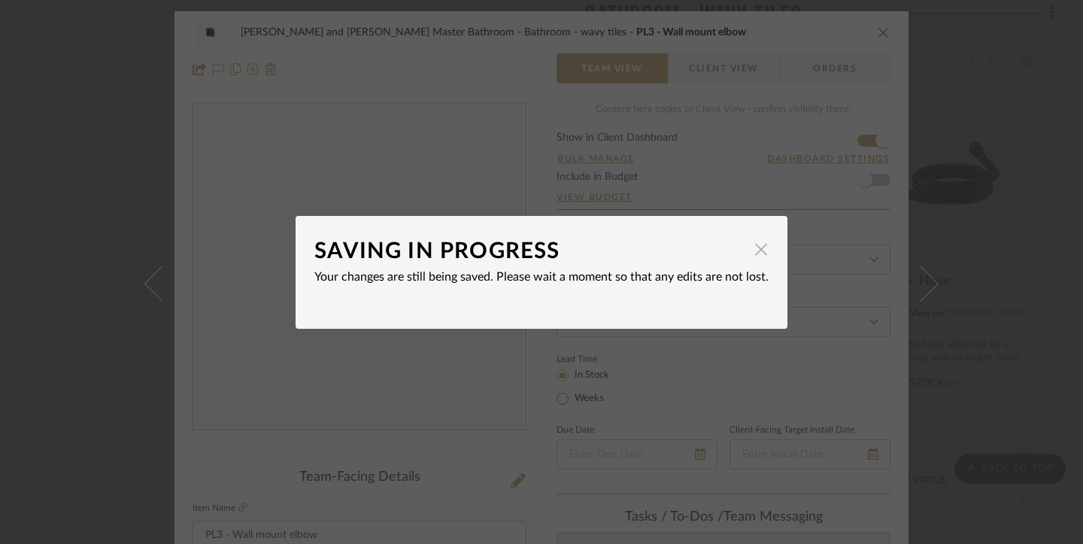
click at [757, 251] on span "button" at bounding box center [761, 250] width 30 height 30
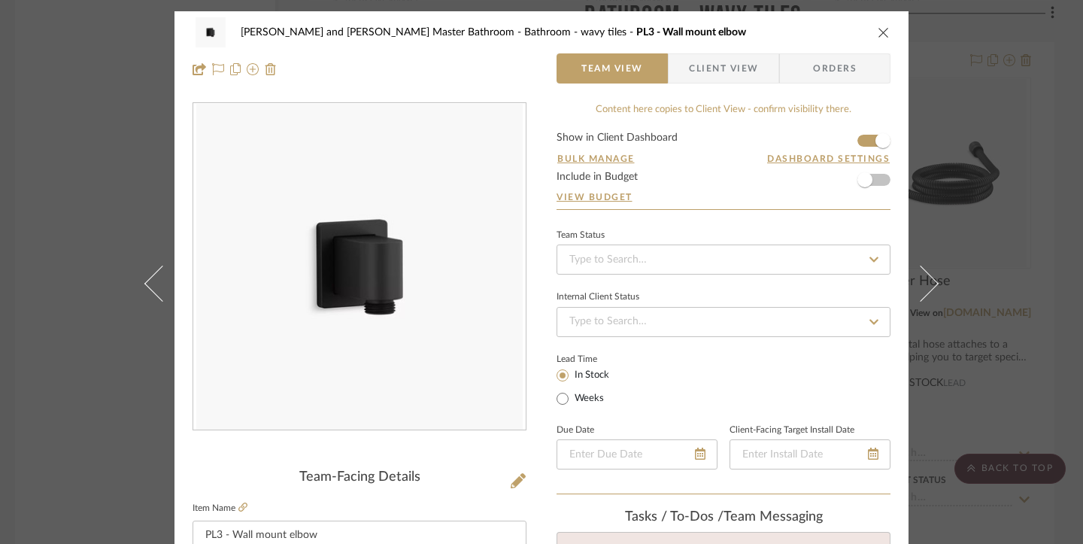
click at [863, 124] on div "[PERSON_NAME] and [PERSON_NAME] Master Bathroom Bathroom - wavy tiles PL3 - Wal…" at bounding box center [541, 272] width 1083 height 544
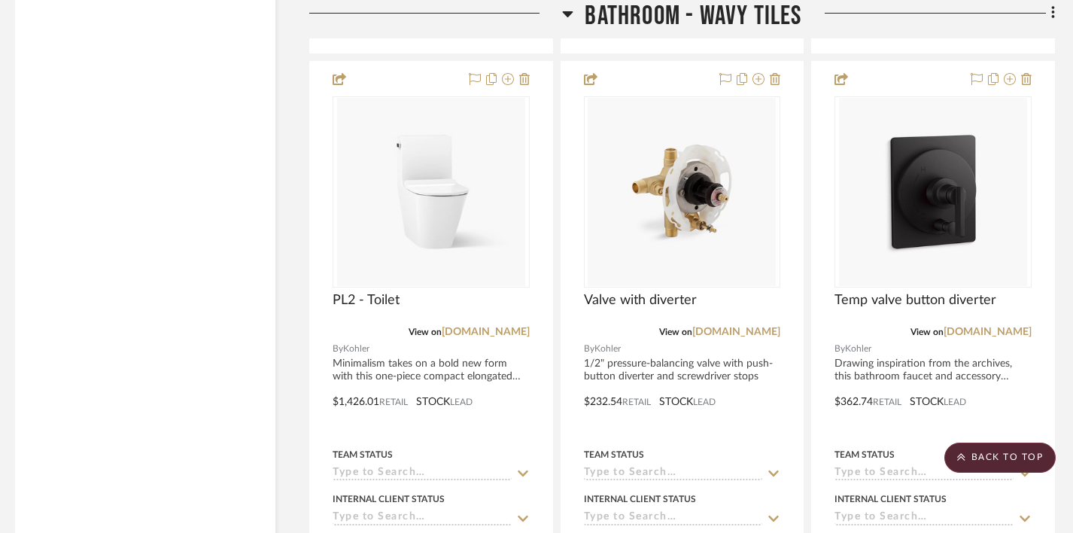
scroll to position [2484, 8]
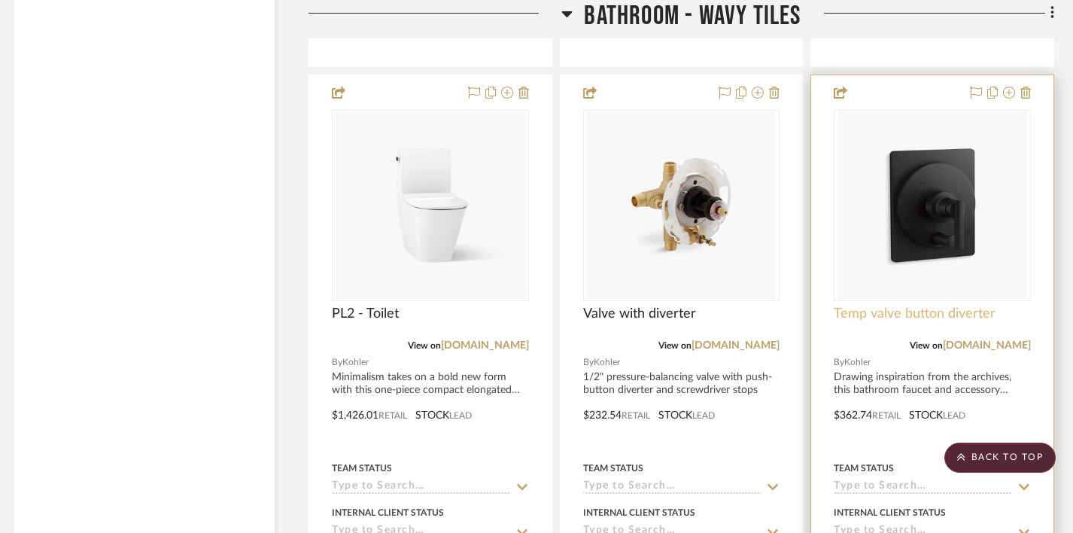
click at [863, 305] on span "Temp valve button diverter" at bounding box center [915, 313] width 162 height 17
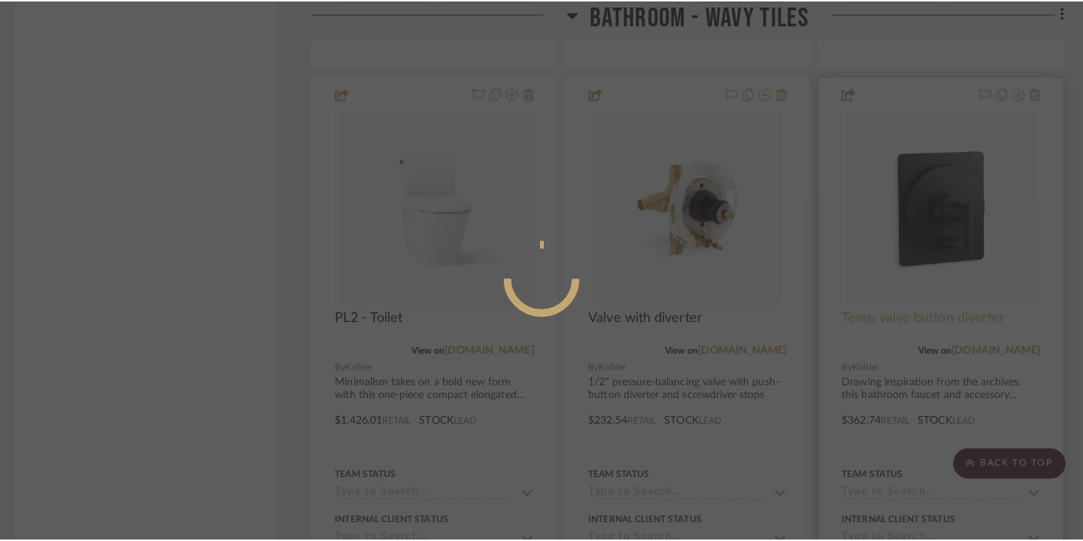
scroll to position [0, 0]
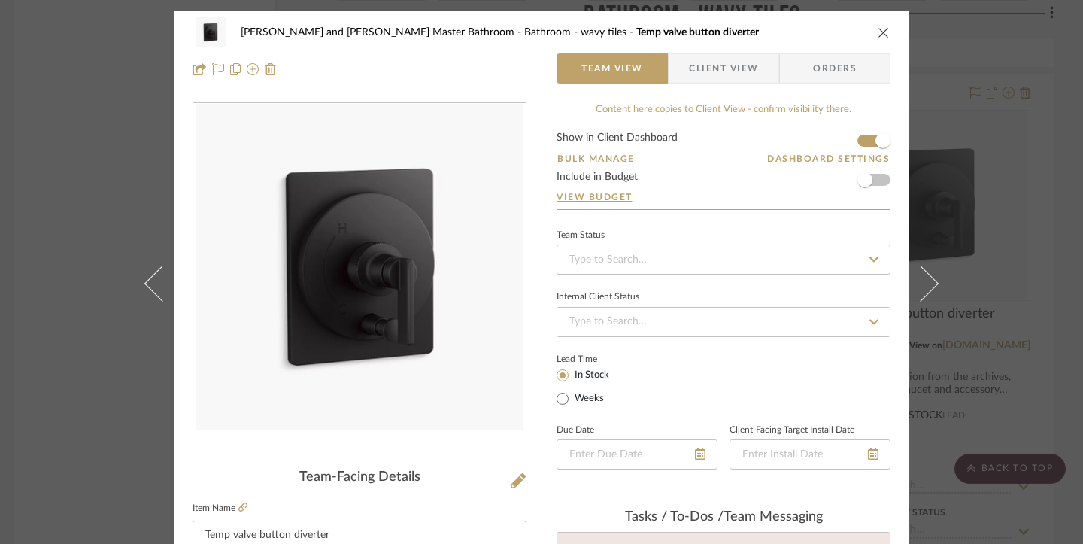
click at [201, 530] on input "Temp valve button diverter" at bounding box center [360, 536] width 334 height 30
type input "PL3 - Temp valve button diverter"
click at [863, 133] on div "[PERSON_NAME] and [PERSON_NAME] Master Bathroom Bathroom - wavy tiles Temp valv…" at bounding box center [541, 272] width 1083 height 544
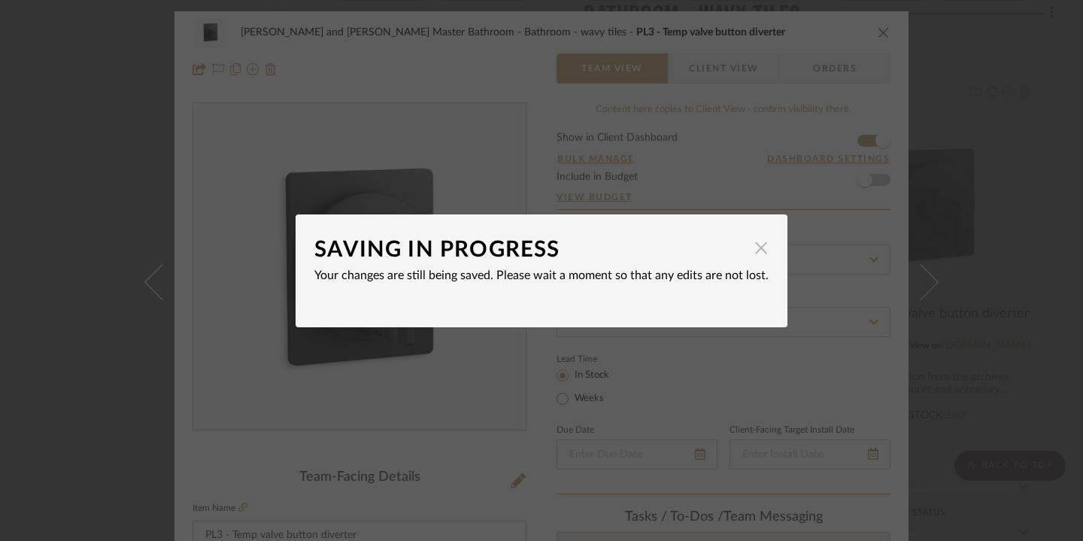
click at [755, 248] on span "button" at bounding box center [761, 248] width 30 height 30
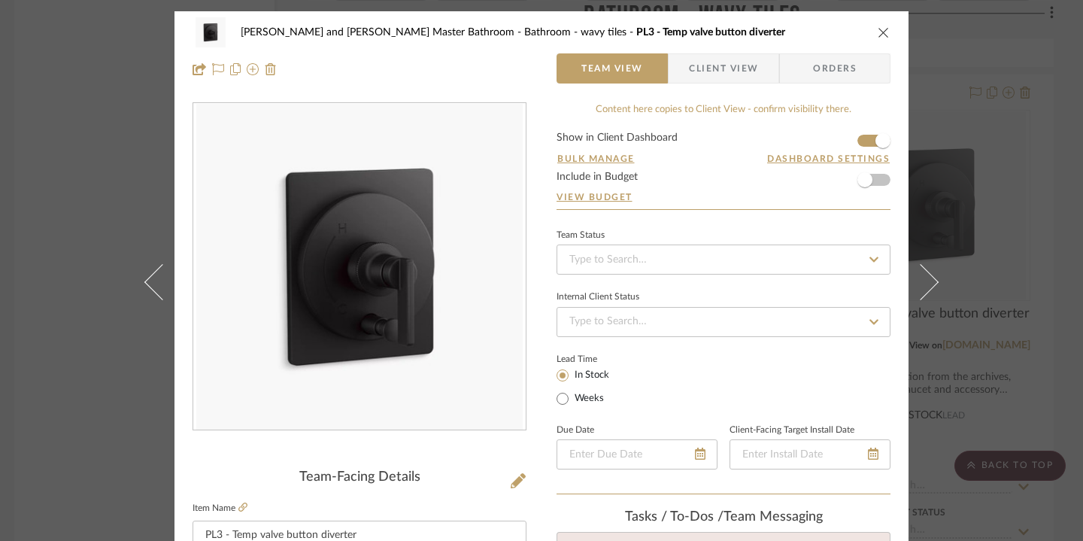
click at [863, 164] on div "[PERSON_NAME] and [PERSON_NAME] Master Bathroom Bathroom - wavy tiles PL3 - Tem…" at bounding box center [541, 270] width 1083 height 541
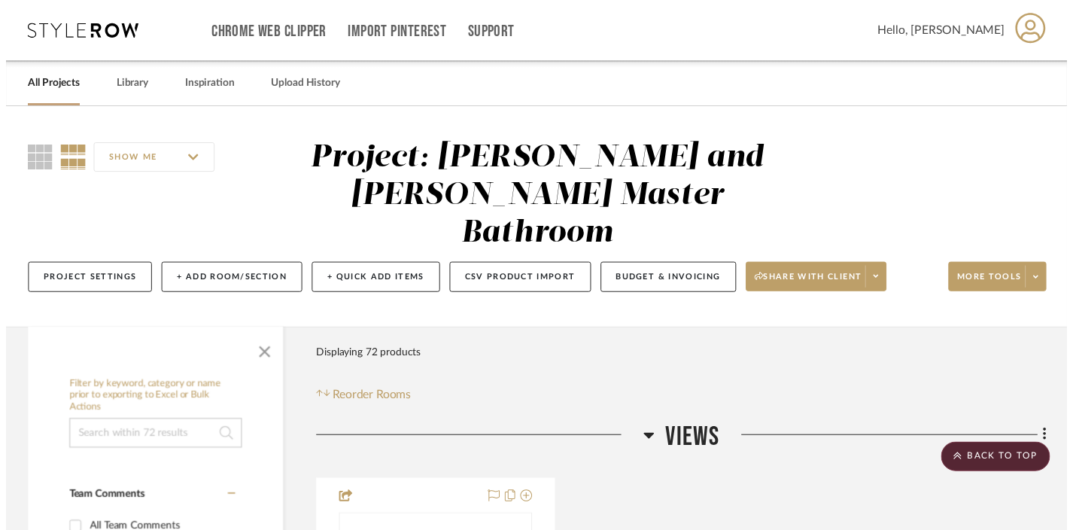
scroll to position [2484, 8]
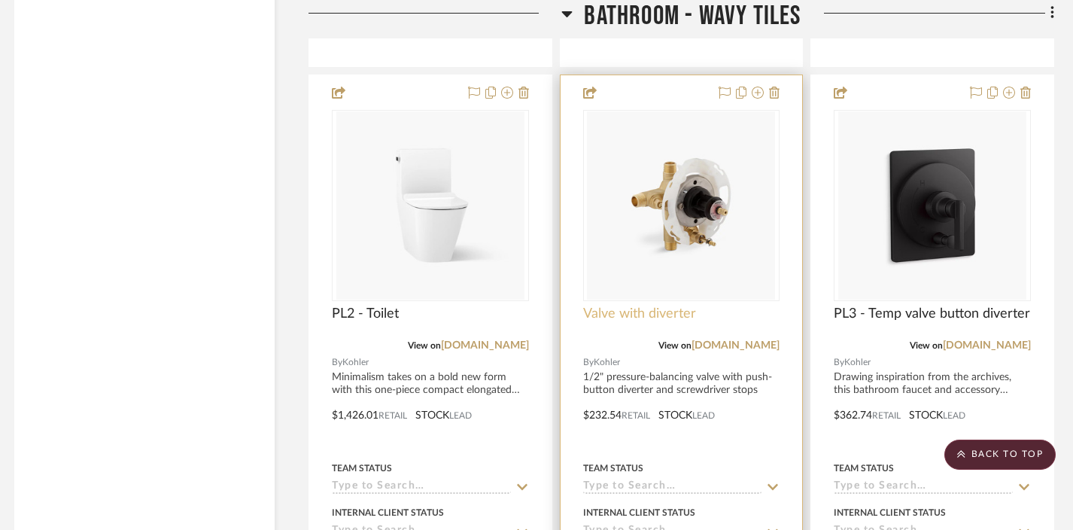
click at [648, 305] on span "Valve with diverter" at bounding box center [639, 313] width 113 height 17
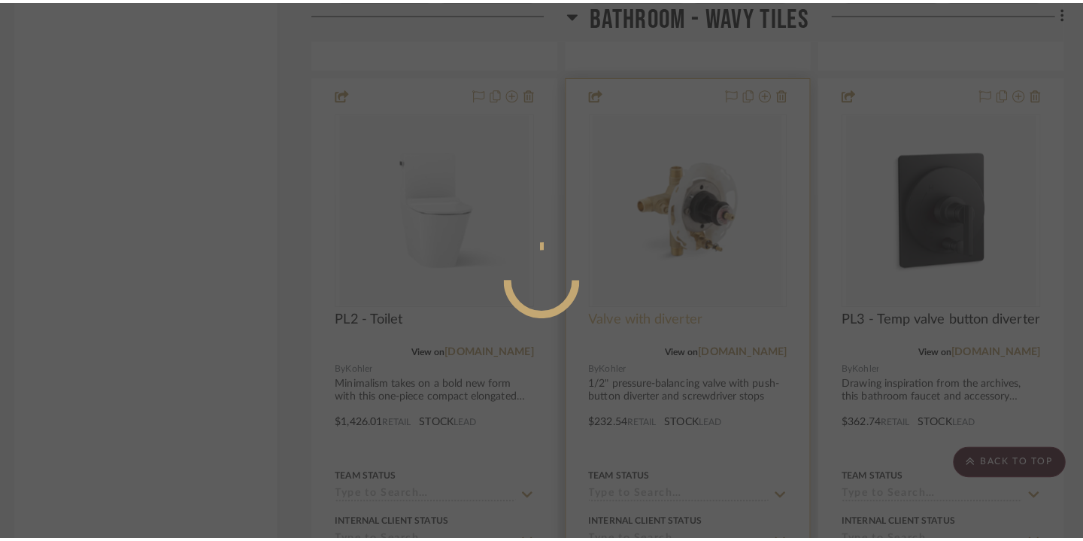
scroll to position [0, 0]
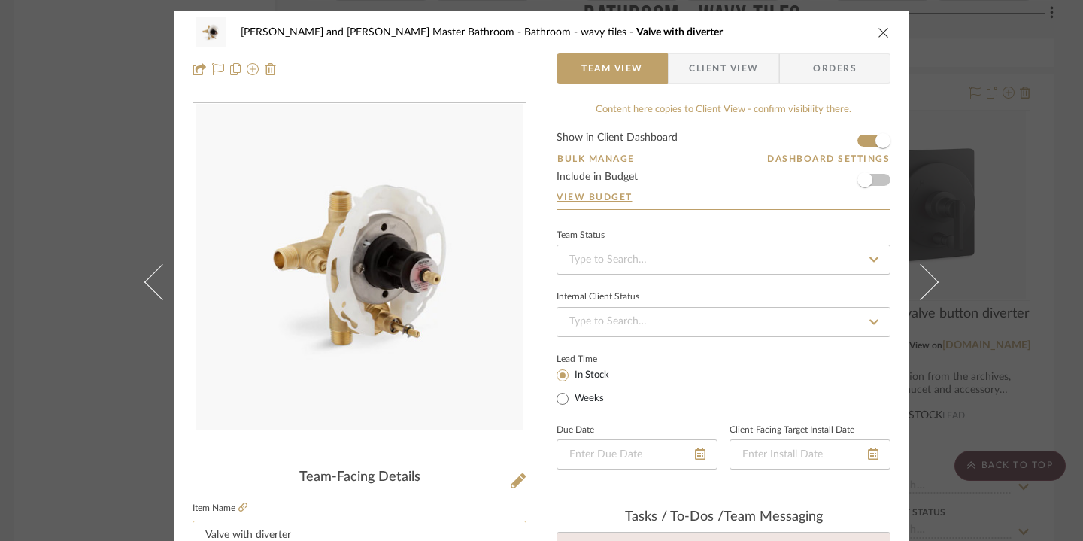
click at [202, 533] on input "Valve with diverter" at bounding box center [360, 536] width 334 height 30
type input "PL3 - Valve with diverter"
click at [863, 151] on div "Divya and [PERSON_NAME] Master Bathroom Bathroom - wavy tiles Valve with divert…" at bounding box center [541, 270] width 1083 height 541
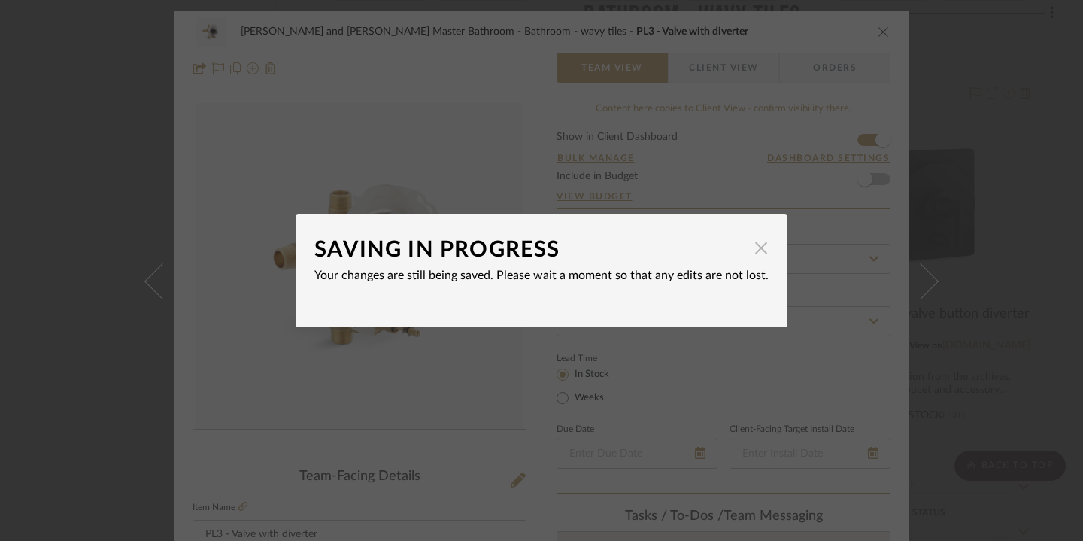
click at [752, 245] on span "button" at bounding box center [761, 248] width 30 height 30
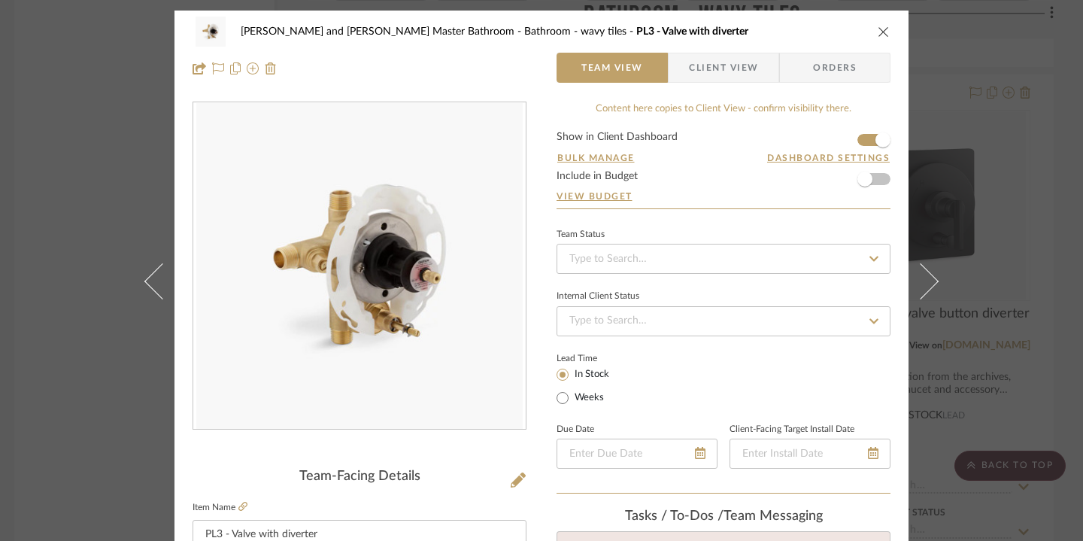
click at [863, 127] on div "Divya and [PERSON_NAME] Master Bathroom Bathroom - wavy tiles PL3 - Valve with …" at bounding box center [541, 270] width 1083 height 541
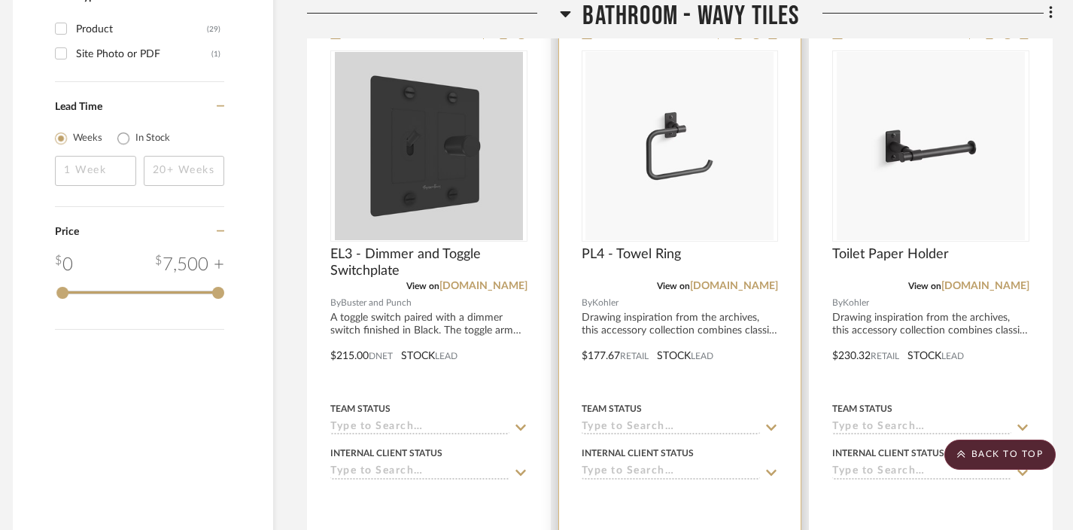
scroll to position [1858, 10]
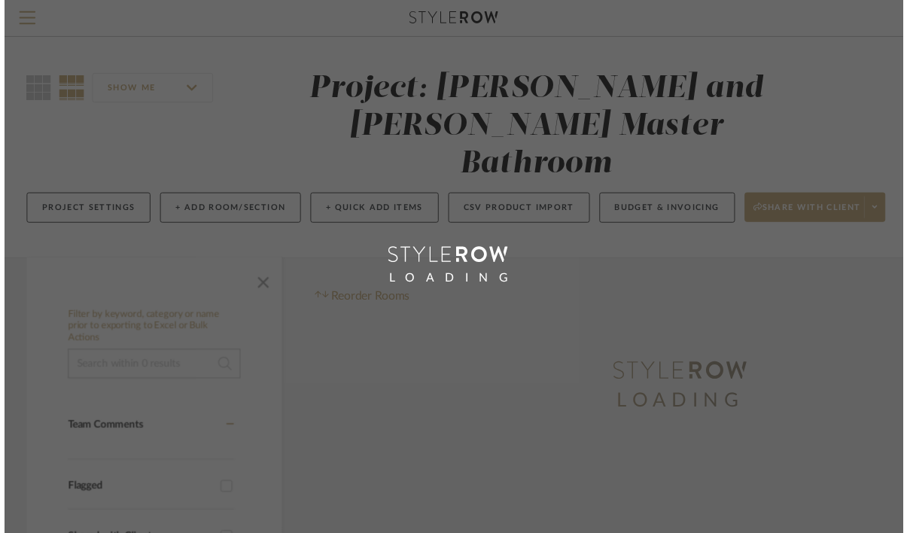
scroll to position [427, 0]
